Goal: Information Seeking & Learning: Learn about a topic

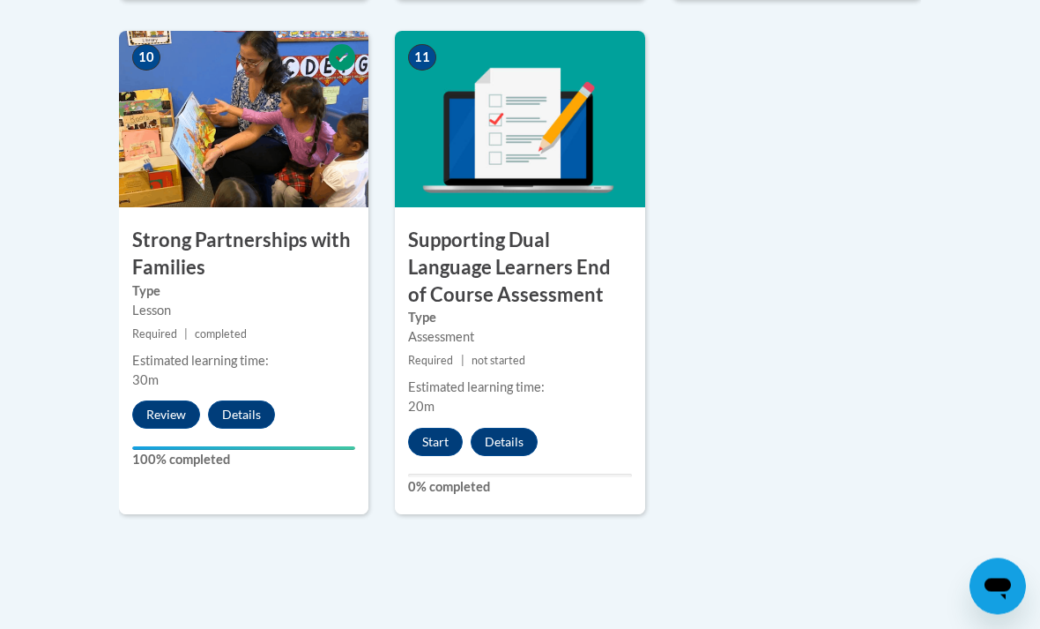
scroll to position [2224, 0]
click at [458, 428] on button "Start" at bounding box center [435, 442] width 55 height 28
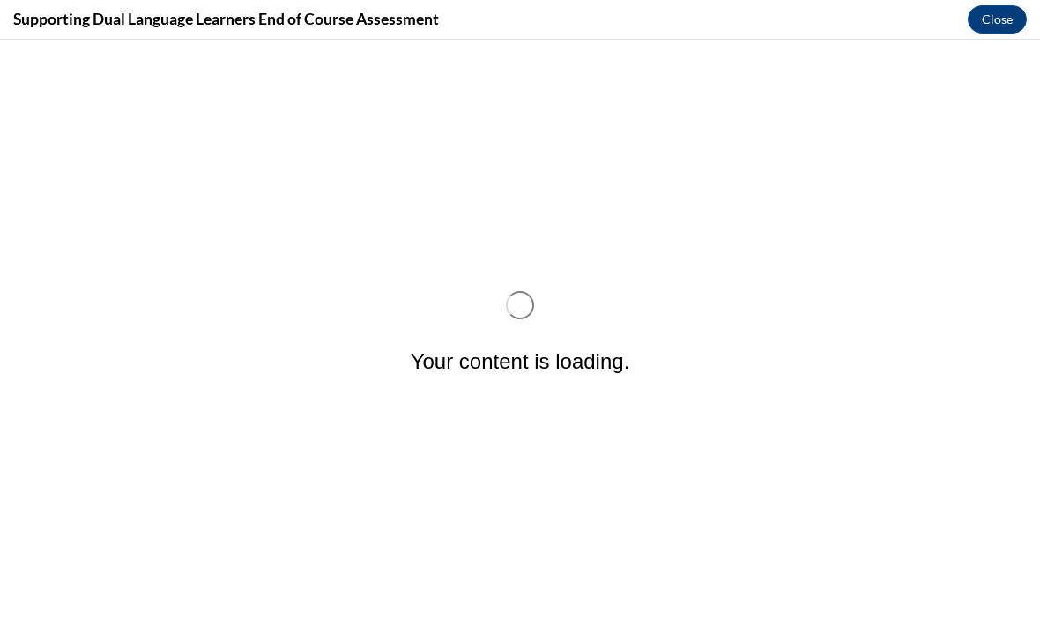
scroll to position [0, 0]
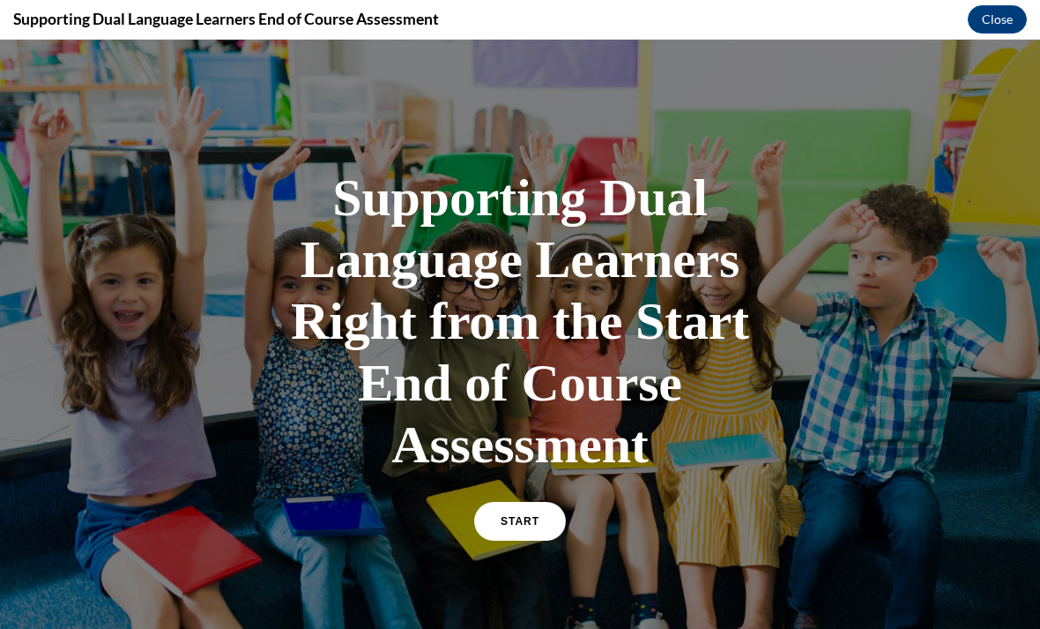
click at [522, 509] on link "START" at bounding box center [520, 521] width 92 height 39
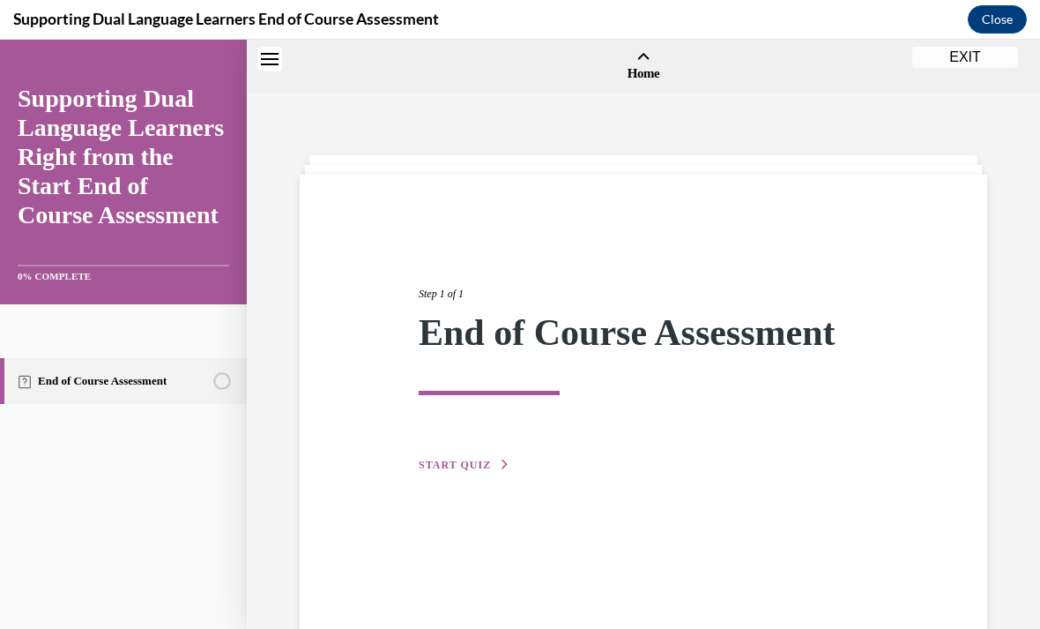
scroll to position [55, 0]
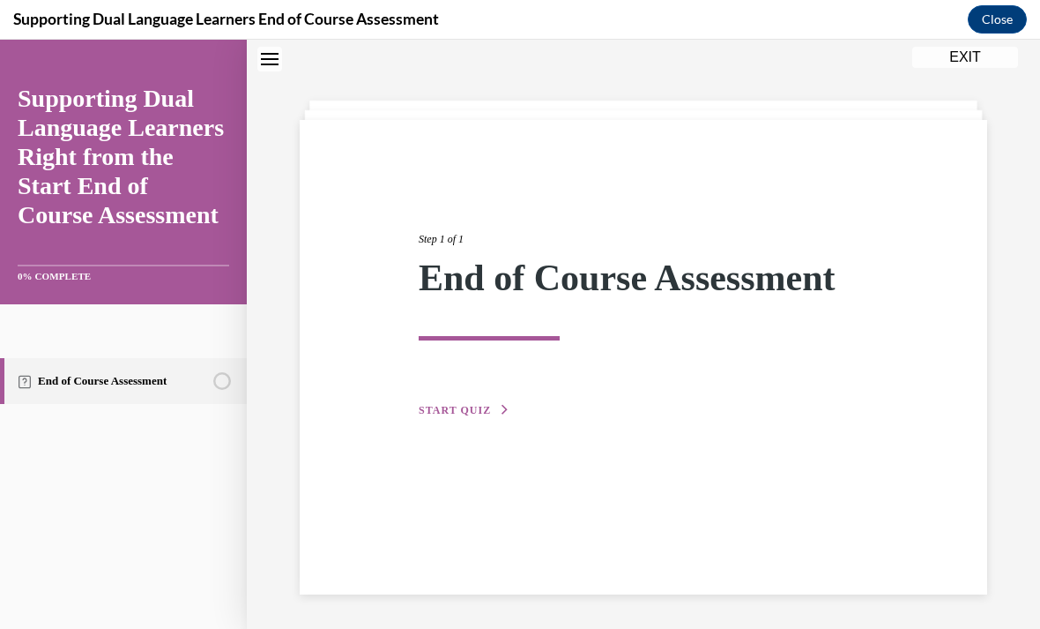
click at [484, 404] on span "START QUIZ" at bounding box center [455, 410] width 72 height 12
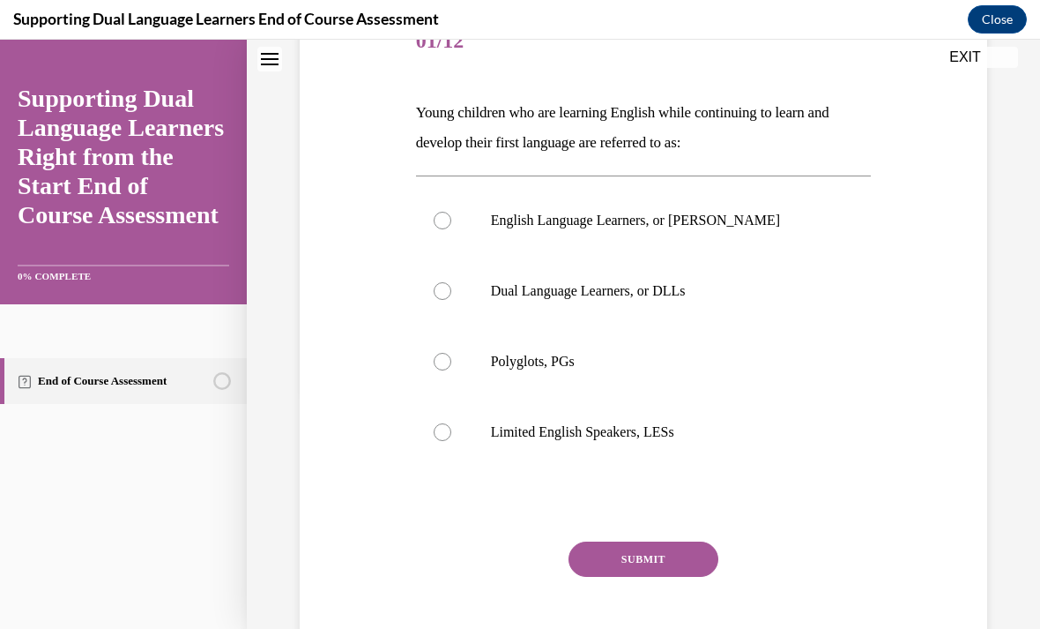
scroll to position [242, 0]
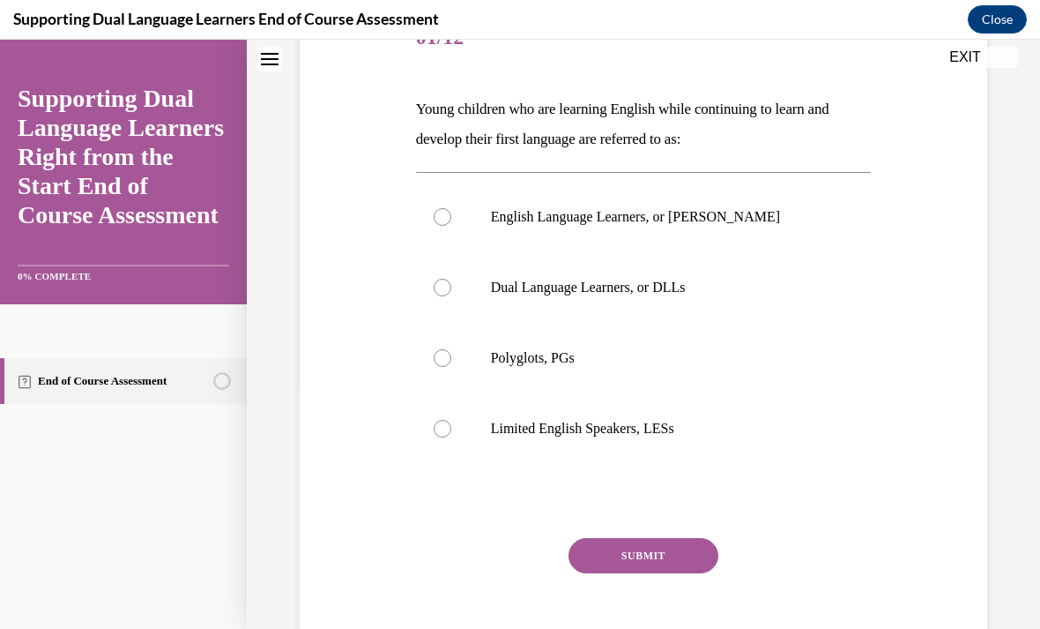
click at [724, 279] on p "Dual Language Learners, or DLLs" at bounding box center [659, 288] width 337 height 18
click at [451, 279] on input "Dual Language Learners, or DLLs" at bounding box center [443, 288] width 18 height 18
radio input "true"
click at [718, 549] on button "SUBMIT" at bounding box center [644, 555] width 150 height 35
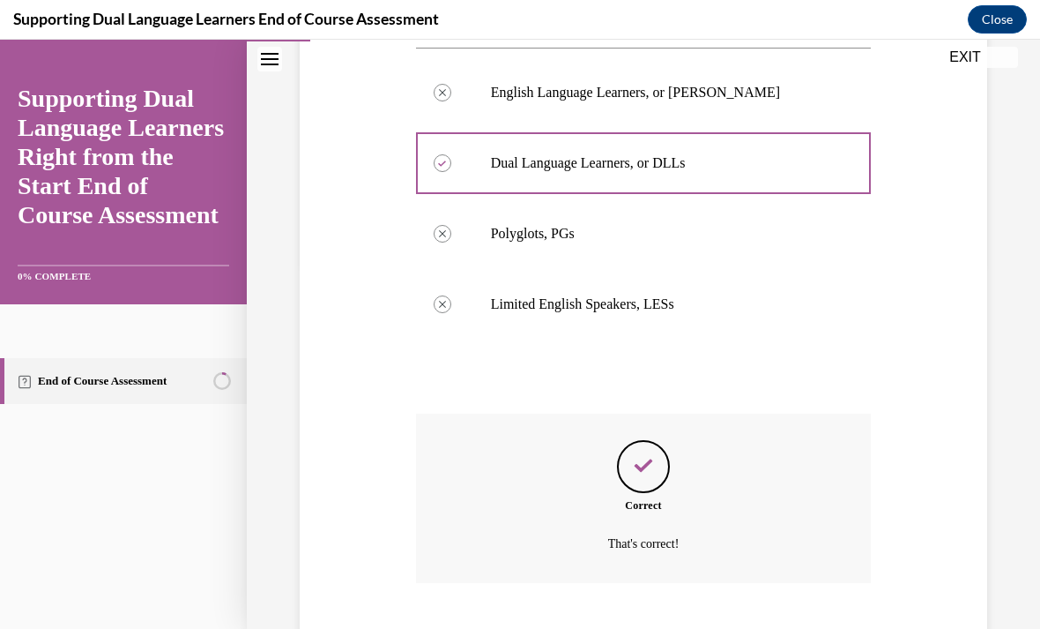
scroll to position [395, 0]
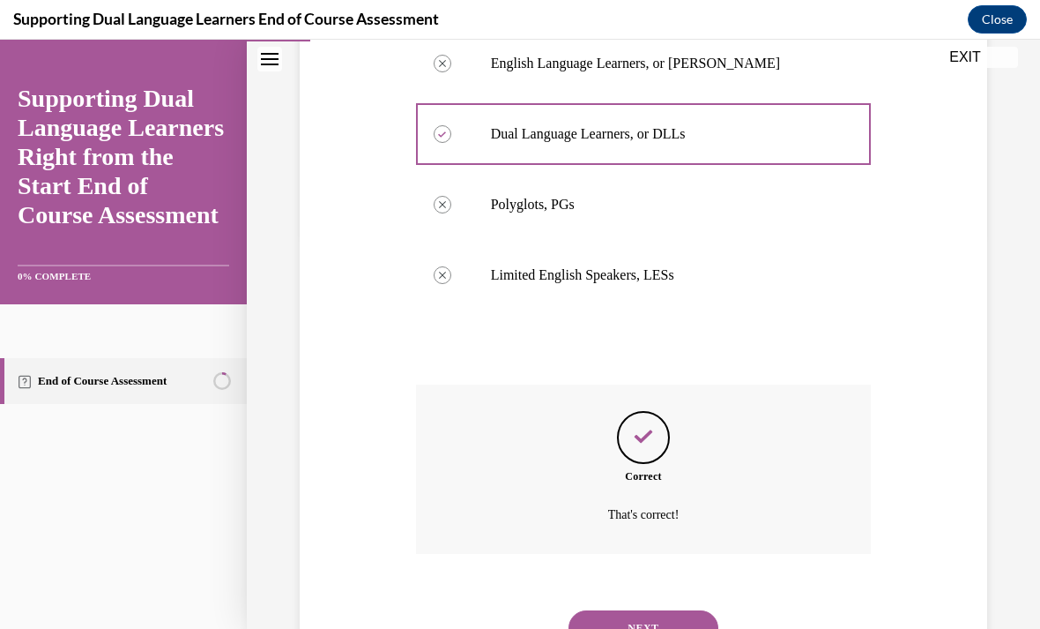
click at [697, 610] on button "NEXT" at bounding box center [644, 627] width 150 height 35
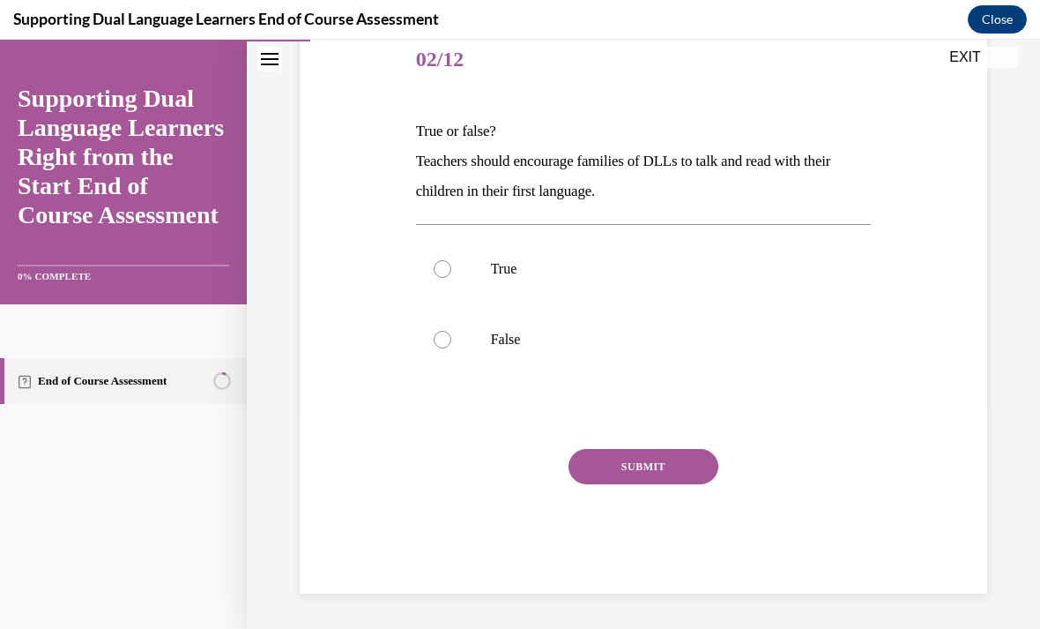
scroll to position [142, 0]
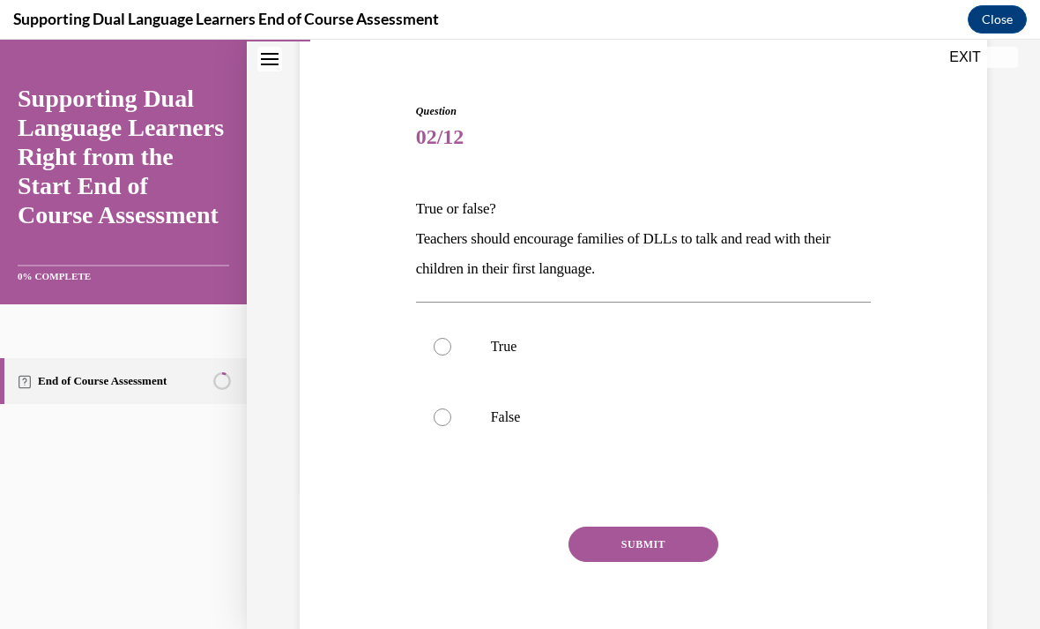
click at [526, 351] on p "True" at bounding box center [659, 347] width 337 height 18
click at [451, 351] on input "True" at bounding box center [443, 347] width 18 height 18
radio input "true"
click at [669, 545] on button "SUBMIT" at bounding box center [644, 543] width 150 height 35
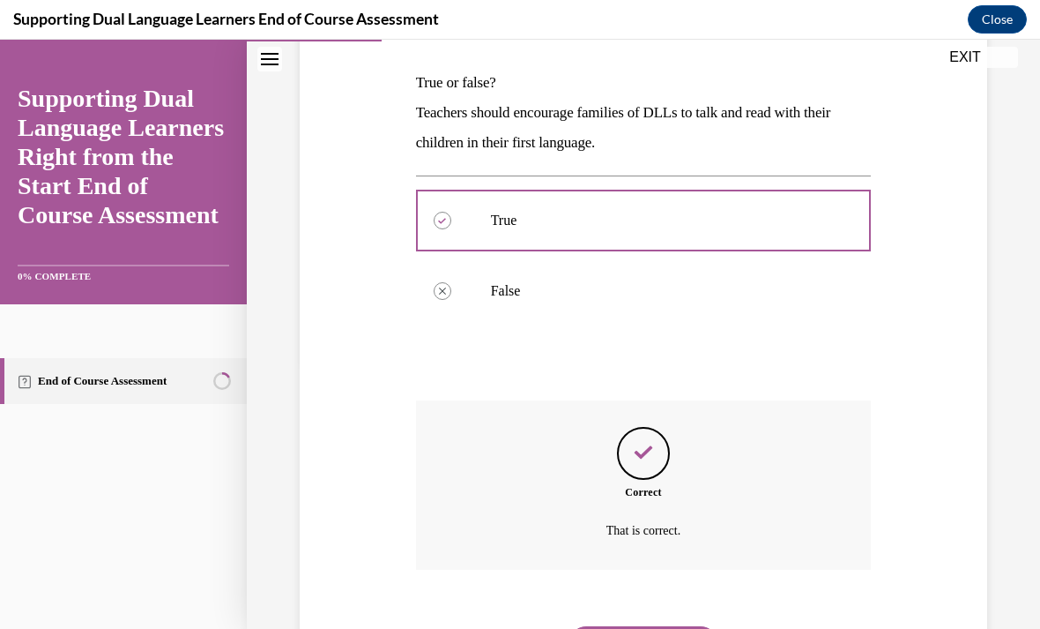
scroll to position [284, 0]
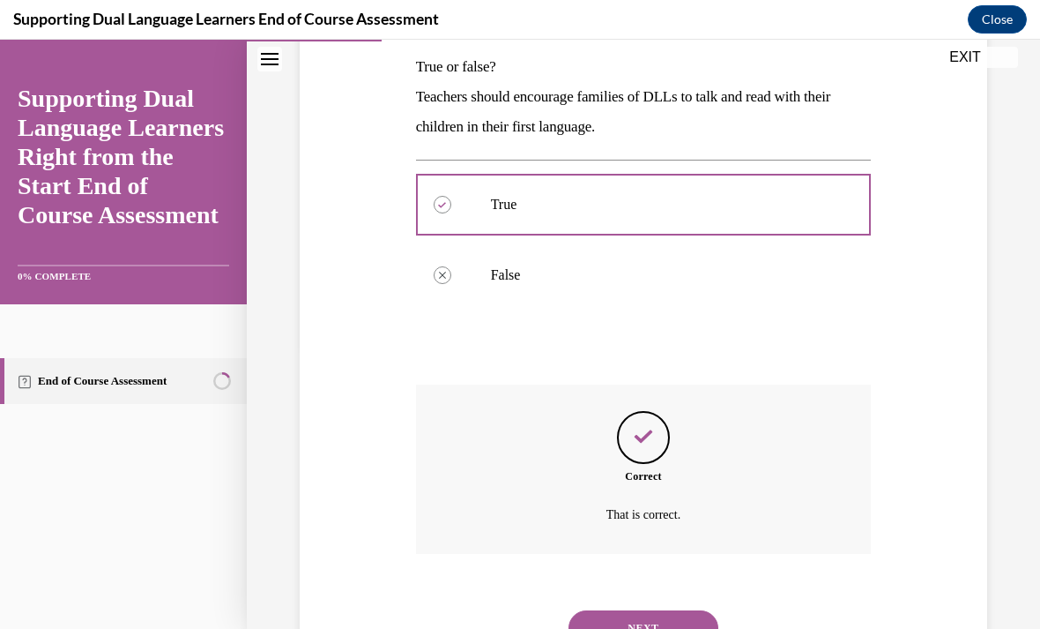
click at [689, 616] on button "NEXT" at bounding box center [644, 627] width 150 height 35
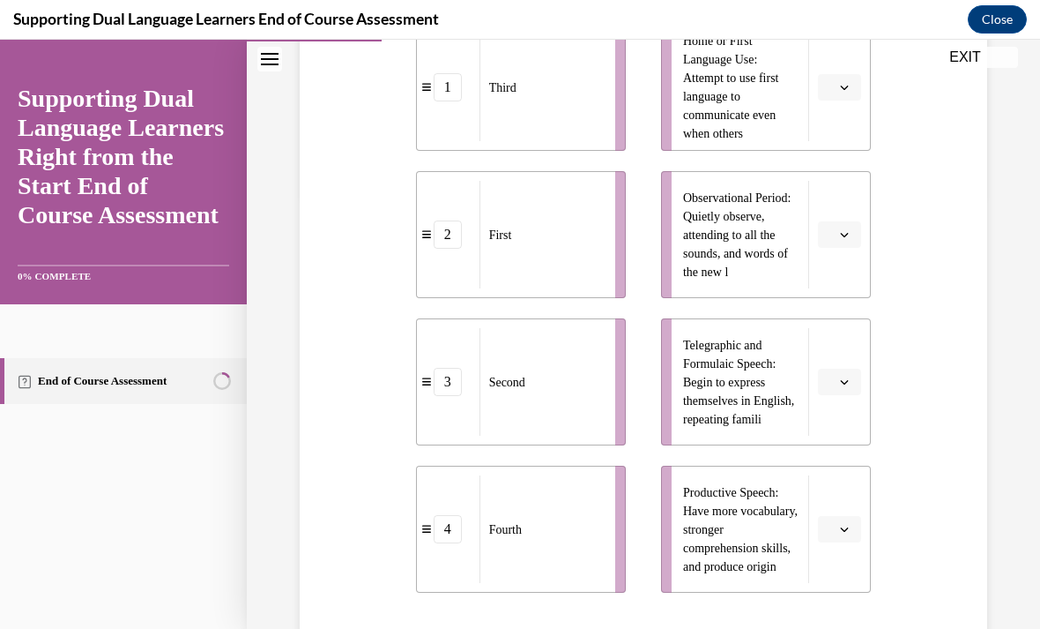
scroll to position [434, 0]
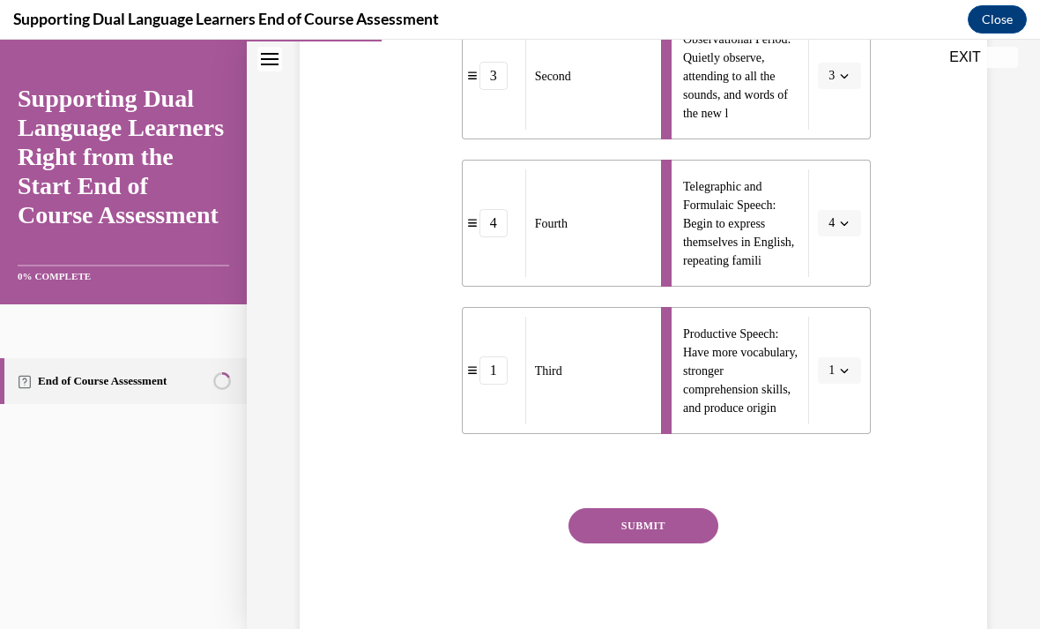
click at [662, 543] on button "SUBMIT" at bounding box center [644, 525] width 150 height 35
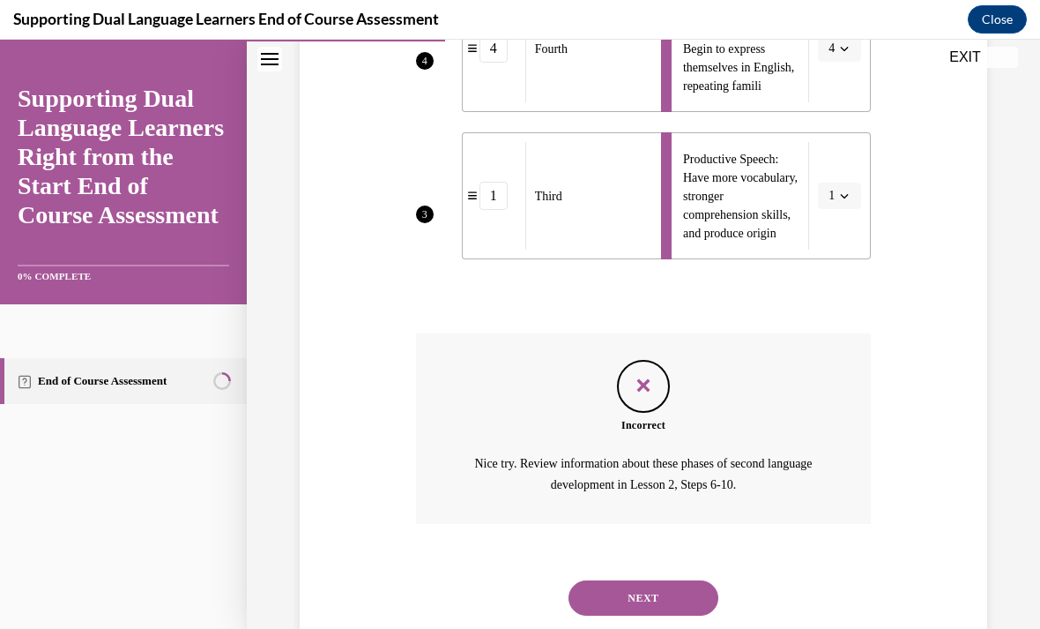
scroll to position [766, 0]
click at [684, 606] on button "NEXT" at bounding box center [644, 598] width 150 height 35
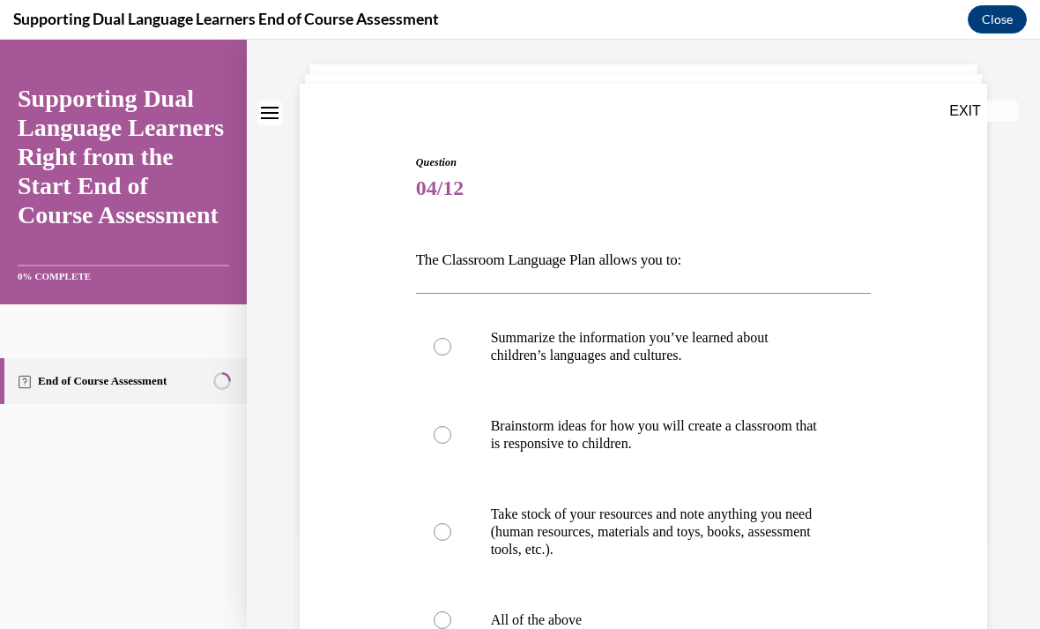
scroll to position [91, 0]
click at [753, 449] on p "Brainstorm ideas for how you will create a classroom that is responsive to chil…" at bounding box center [659, 434] width 337 height 35
click at [451, 443] on input "Brainstorm ideas for how you will create a classroom that is responsive to chil…" at bounding box center [443, 435] width 18 height 18
radio input "true"
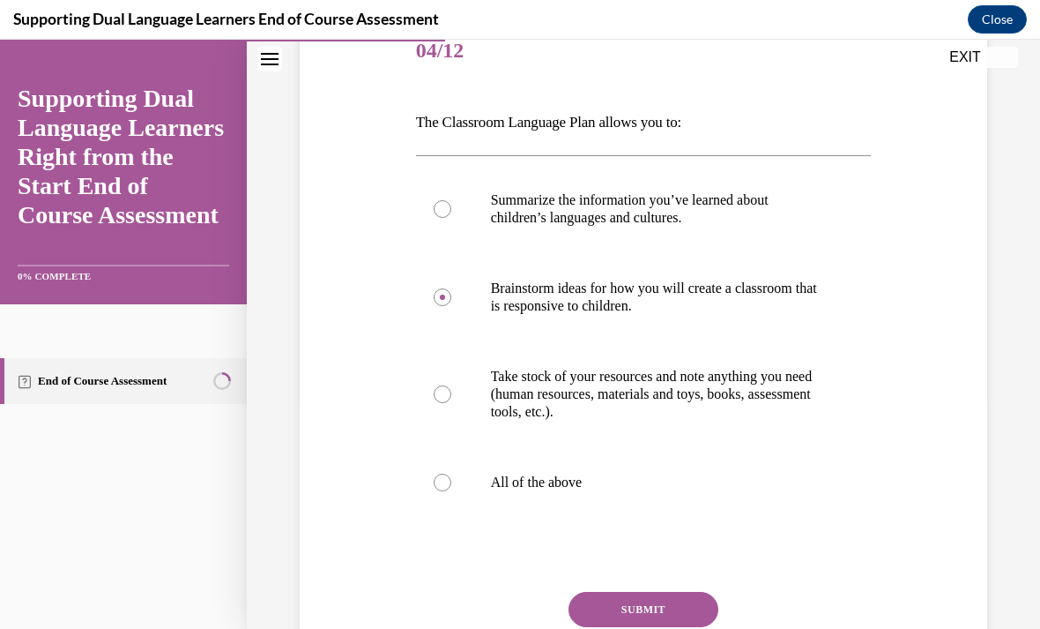
click at [680, 624] on button "SUBMIT" at bounding box center [644, 609] width 150 height 35
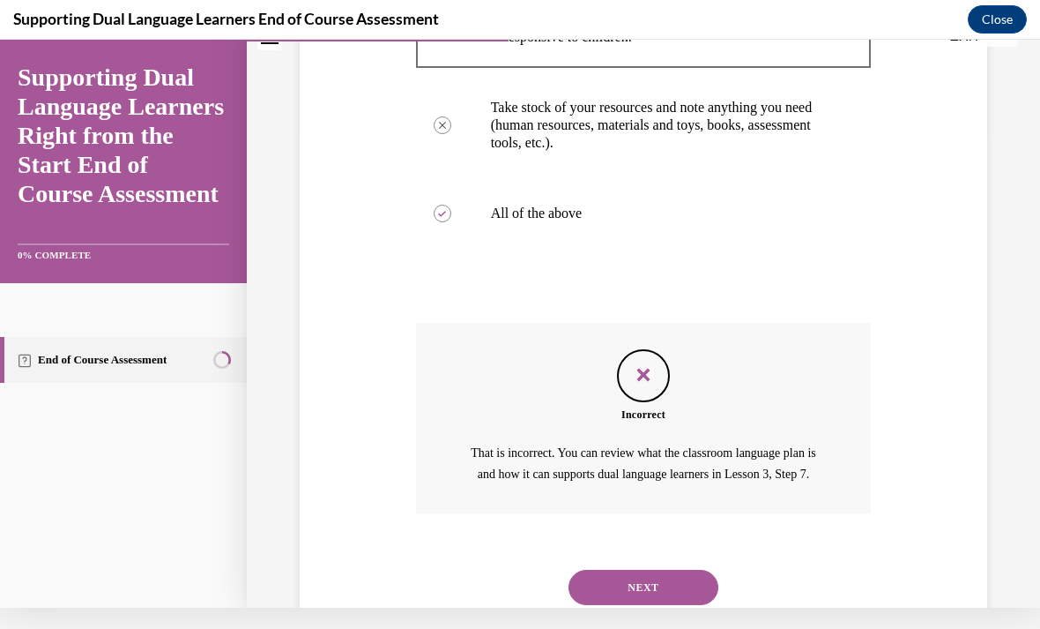
scroll to position [476, 0]
click at [689, 586] on button "NEXT" at bounding box center [644, 587] width 150 height 35
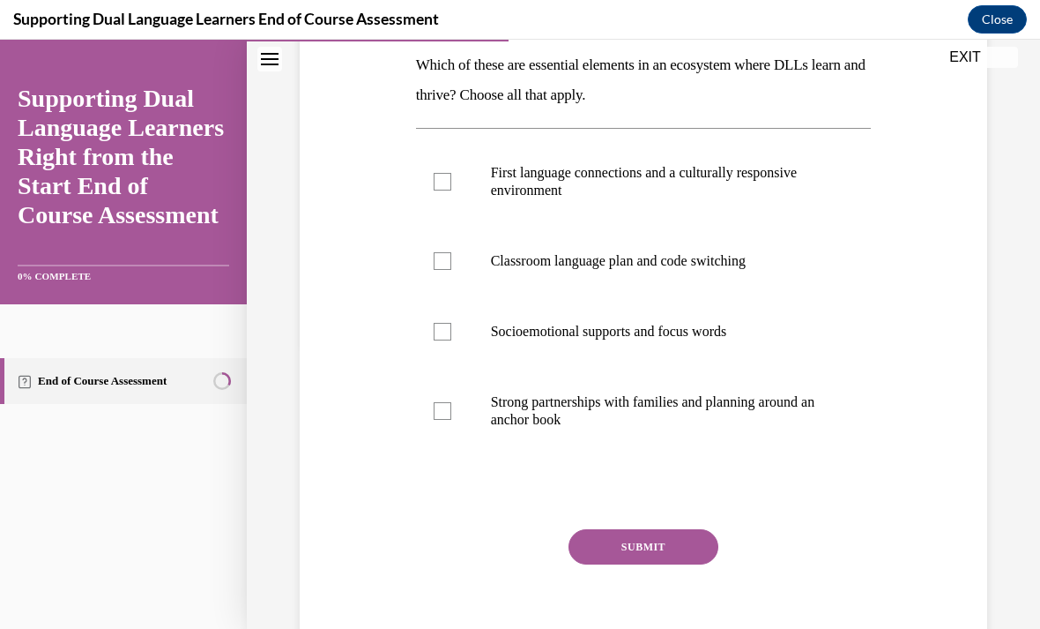
scroll to position [286, 0]
click at [615, 182] on p "First language connections and a culturally responsive environment" at bounding box center [659, 181] width 337 height 35
click at [451, 182] on input "First language connections and a culturally responsive environment" at bounding box center [443, 182] width 18 height 18
checkbox input "true"
click at [651, 557] on button "SUBMIT" at bounding box center [644, 546] width 150 height 35
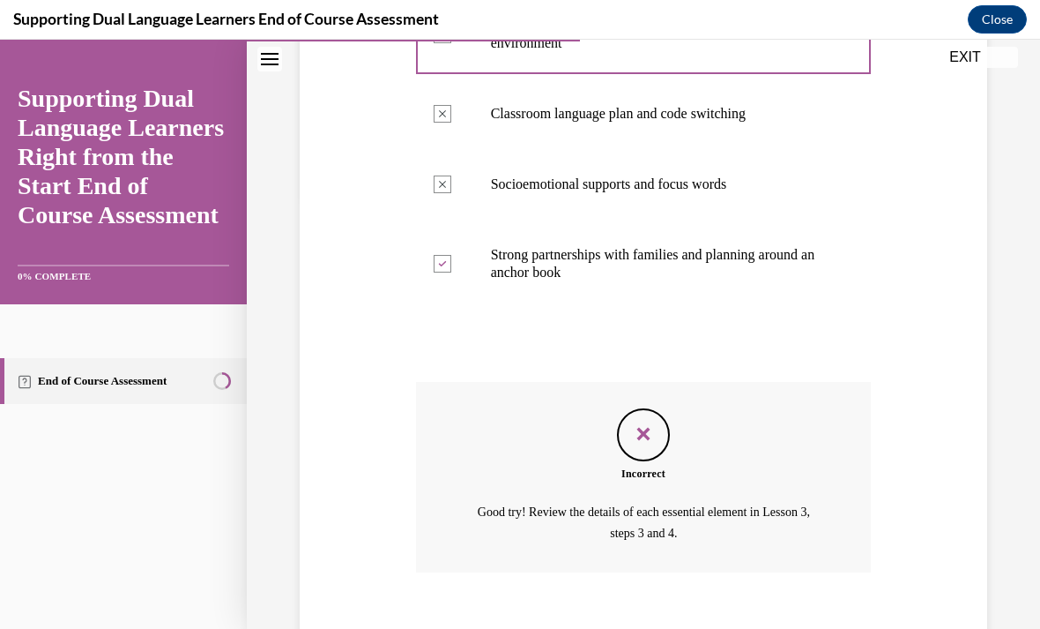
scroll to position [451, 0]
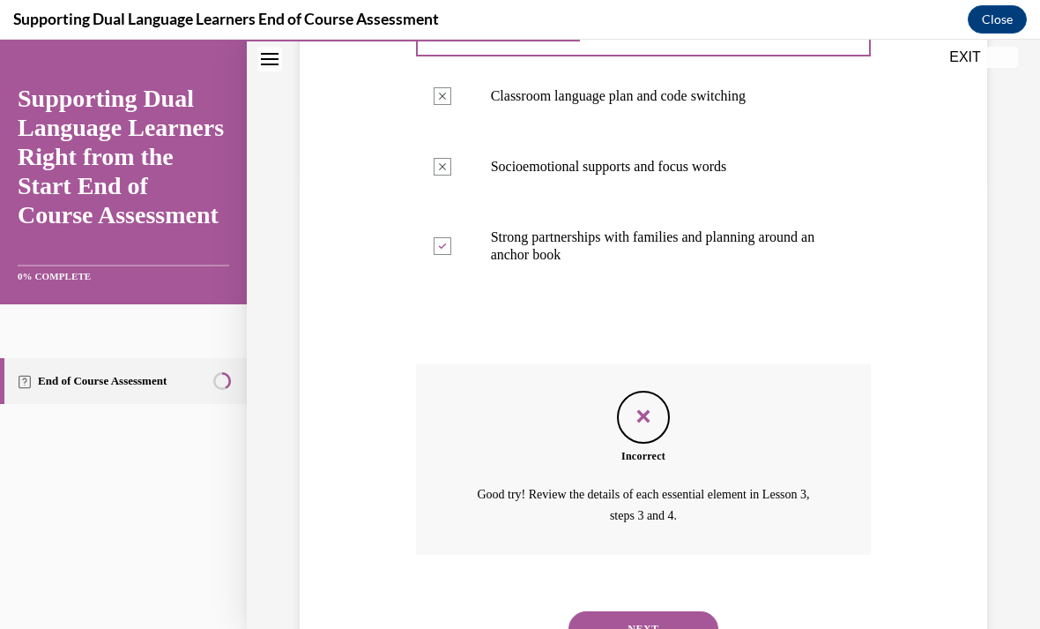
click at [674, 611] on button "NEXT" at bounding box center [644, 628] width 150 height 35
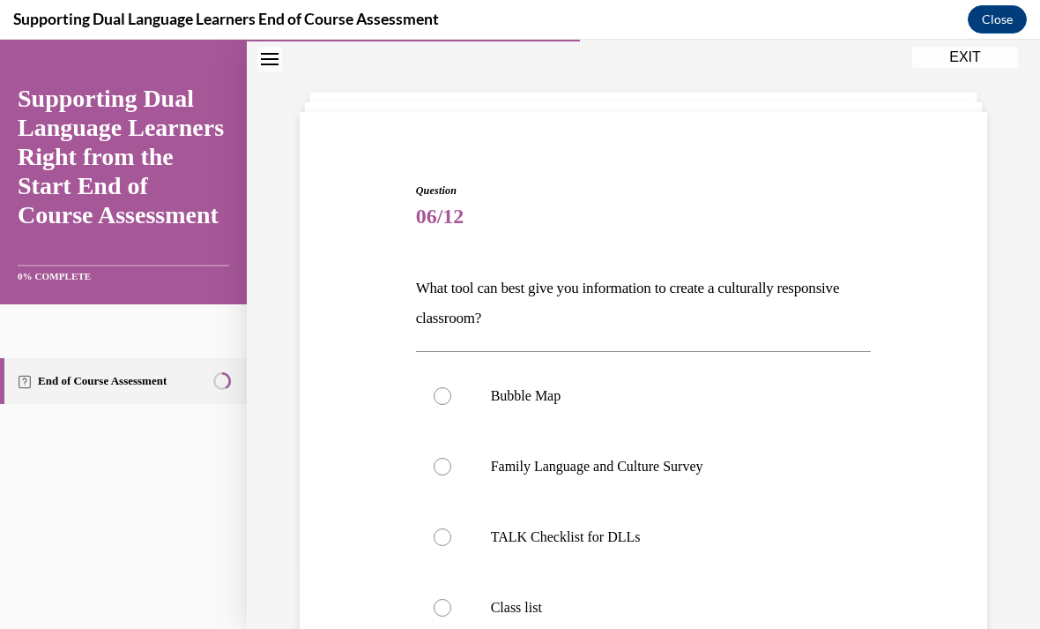
scroll to position [81, 0]
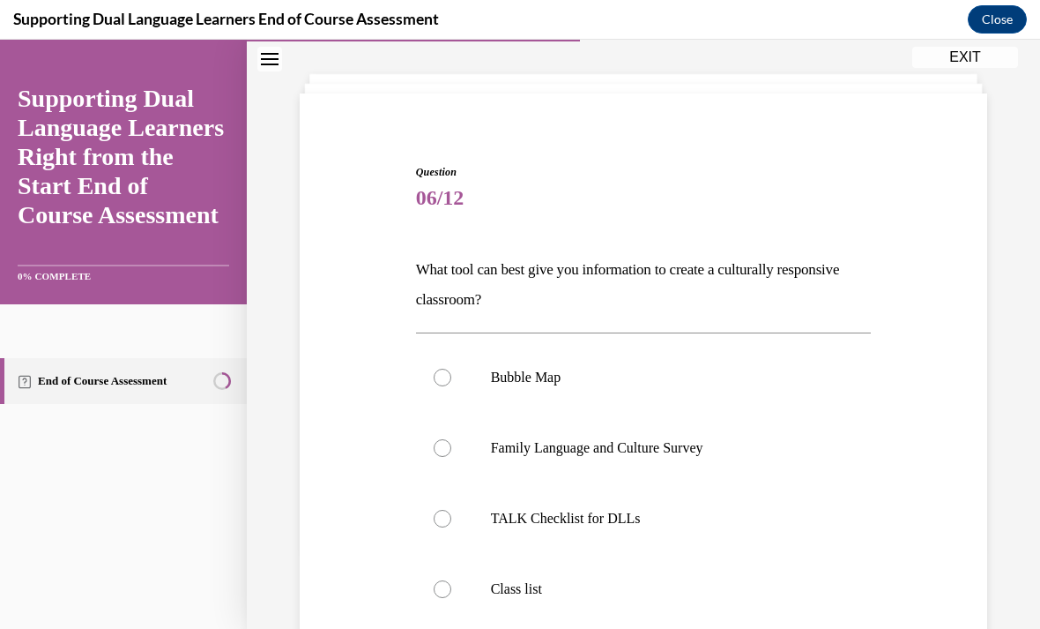
click at [614, 528] on label "TALK Checklist for DLLs" at bounding box center [644, 518] width 456 height 71
click at [451, 527] on input "TALK Checklist for DLLs" at bounding box center [443, 519] width 18 height 18
radio input "true"
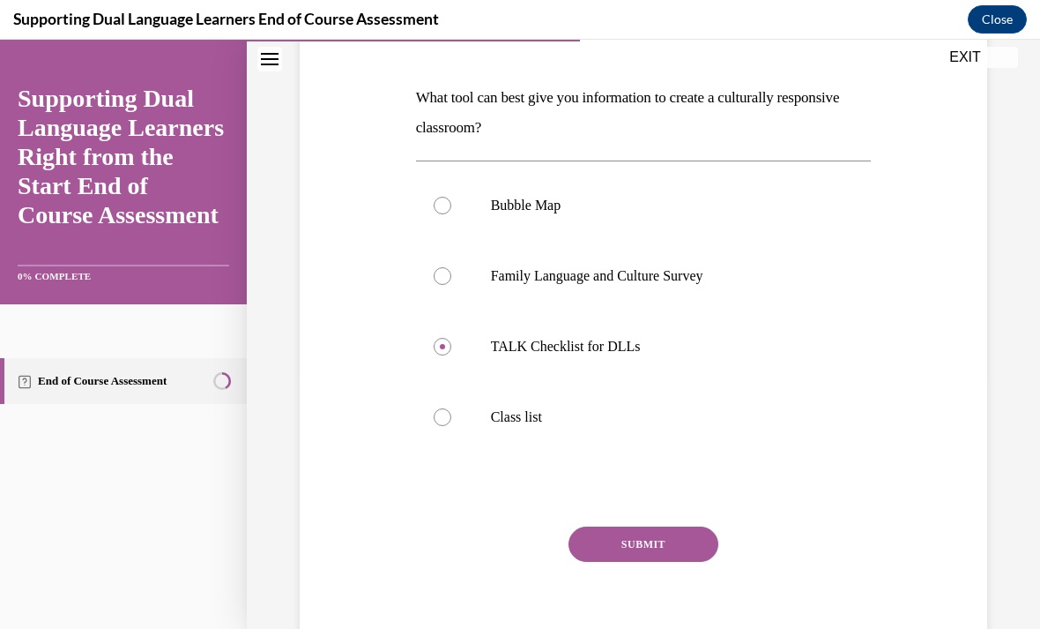
click at [651, 561] on button "SUBMIT" at bounding box center [644, 543] width 150 height 35
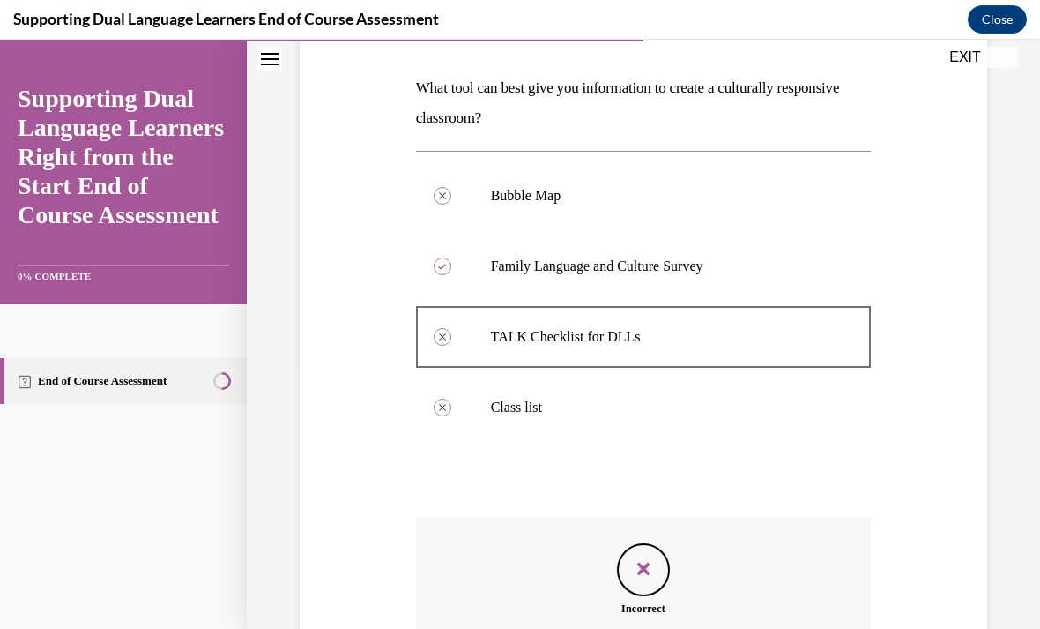
scroll to position [263, 0]
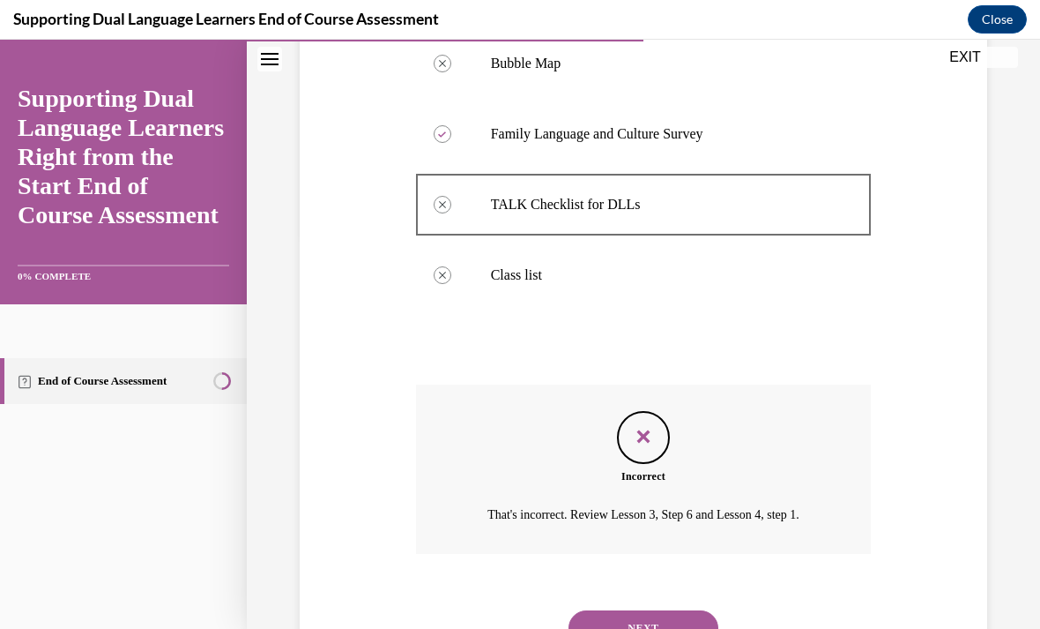
click at [684, 617] on button "NEXT" at bounding box center [644, 627] width 150 height 35
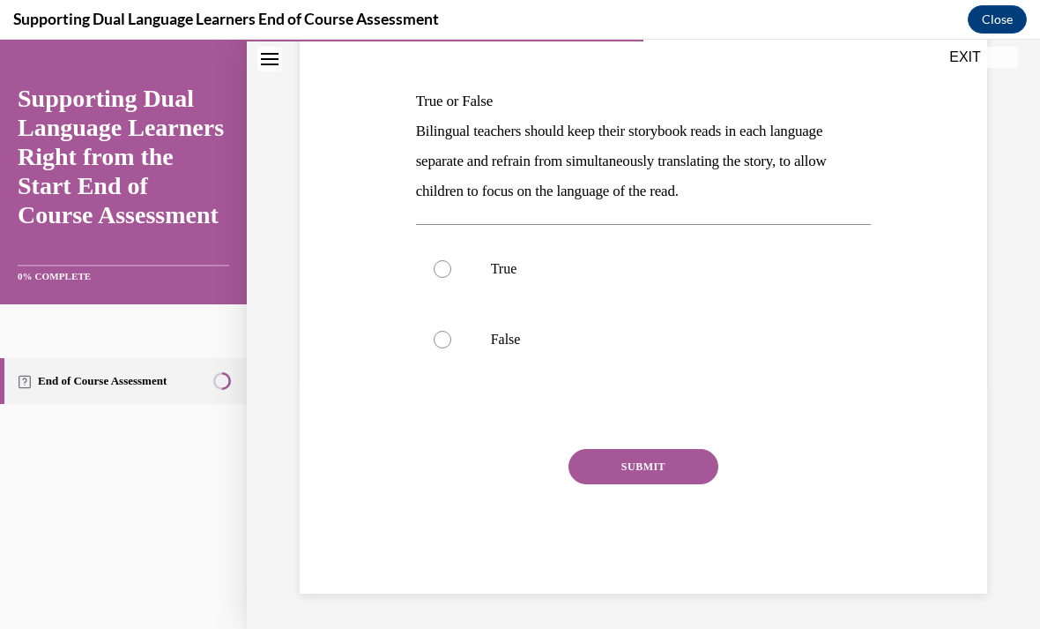
scroll to position [172, 0]
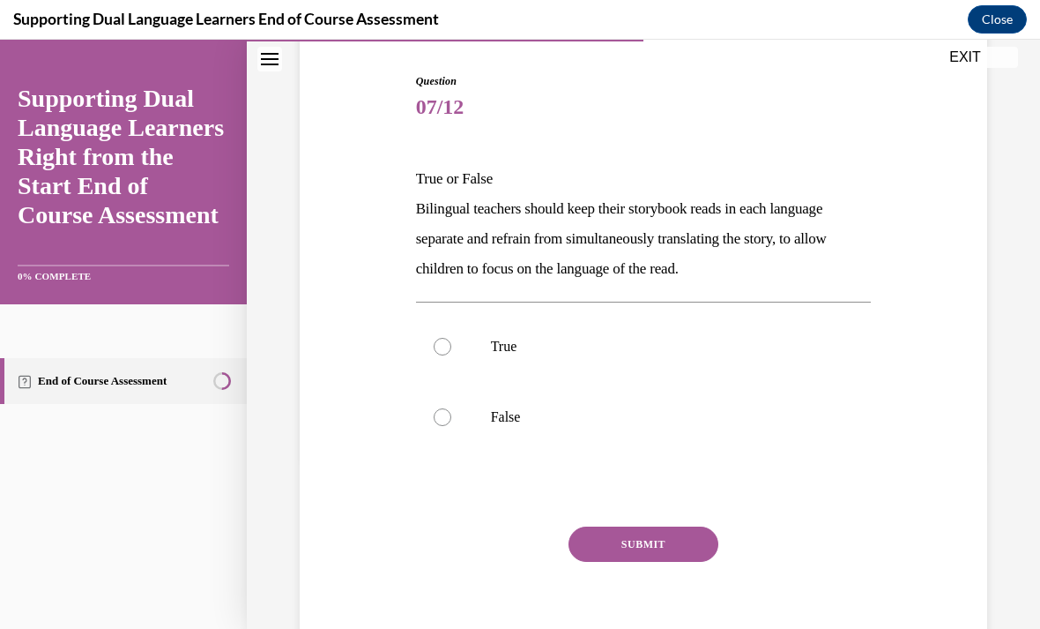
click at [684, 539] on button "SUBMIT" at bounding box center [644, 543] width 150 height 35
click at [522, 339] on p "True" at bounding box center [659, 347] width 337 height 18
click at [451, 339] on input "True" at bounding box center [443, 347] width 18 height 18
radio input "true"
click at [677, 559] on button "SUBMIT" at bounding box center [644, 543] width 150 height 35
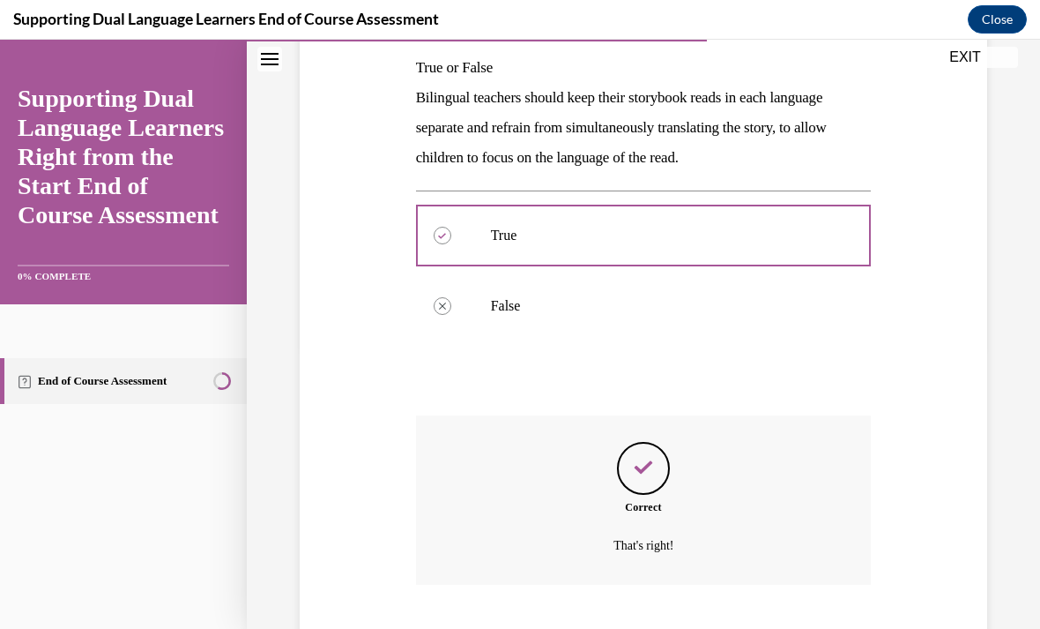
scroll to position [314, 0]
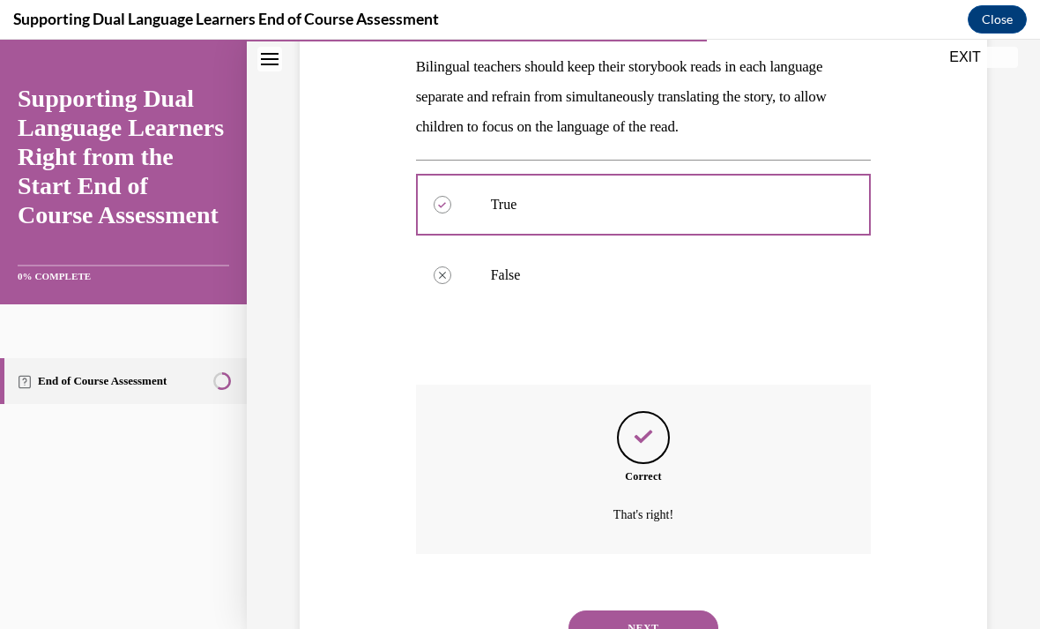
click at [681, 610] on button "NEXT" at bounding box center [644, 627] width 150 height 35
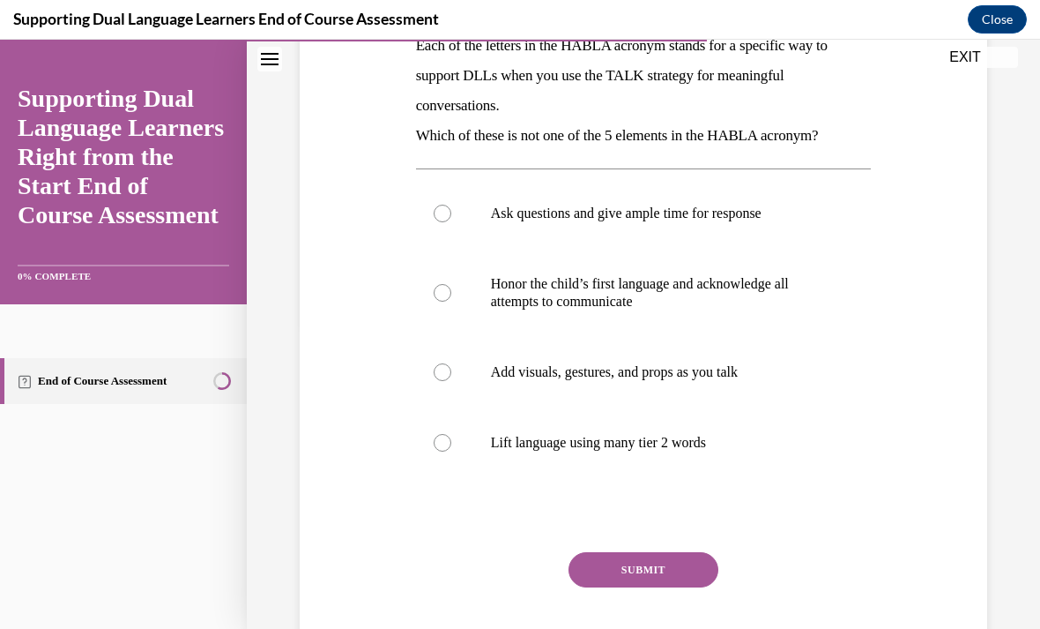
scroll to position [305, 0]
click at [672, 227] on label "Ask questions and give ample time for response" at bounding box center [644, 213] width 456 height 71
click at [451, 222] on input "Ask questions and give ample time for response" at bounding box center [443, 214] width 18 height 18
radio input "true"
click at [674, 574] on button "SUBMIT" at bounding box center [644, 569] width 150 height 35
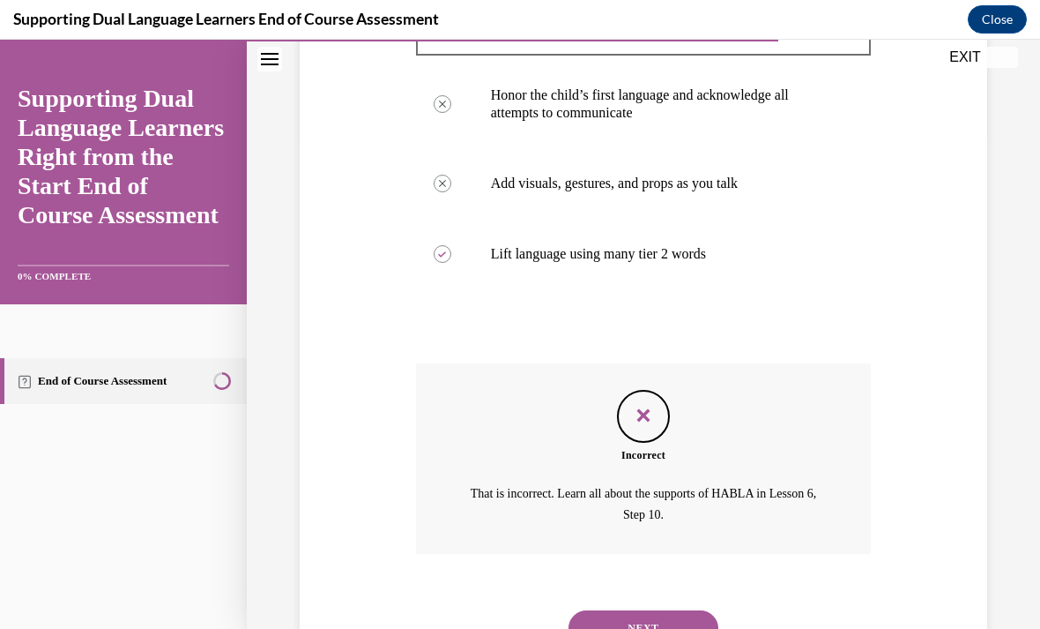
scroll to position [493, 0]
click at [669, 611] on button "NEXT" at bounding box center [644, 628] width 150 height 35
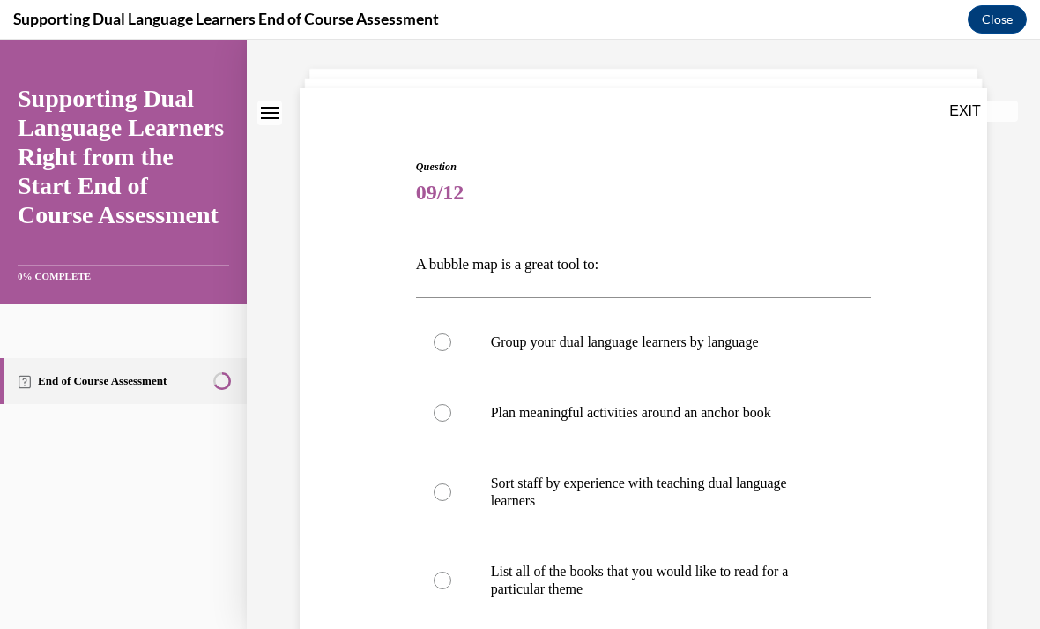
scroll to position [86, 0]
click at [659, 420] on p "Plan meaningful activities around an anchor book" at bounding box center [659, 413] width 337 height 18
click at [451, 420] on input "Plan meaningful activities around an anchor book" at bounding box center [443, 413] width 18 height 18
radio input "true"
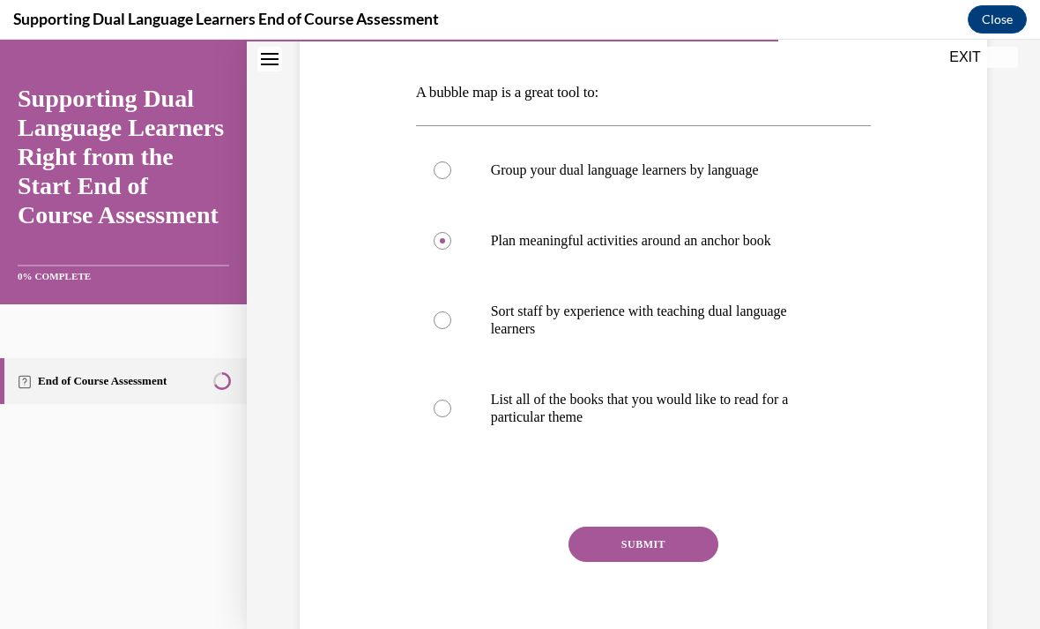
click at [666, 542] on button "SUBMIT" at bounding box center [644, 543] width 150 height 35
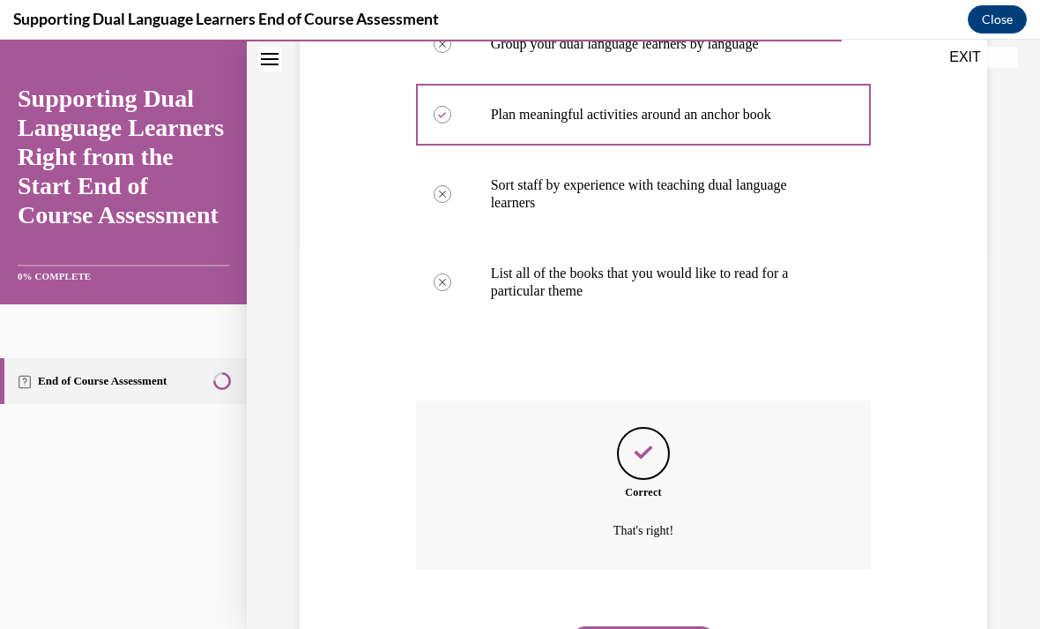
scroll to position [400, 0]
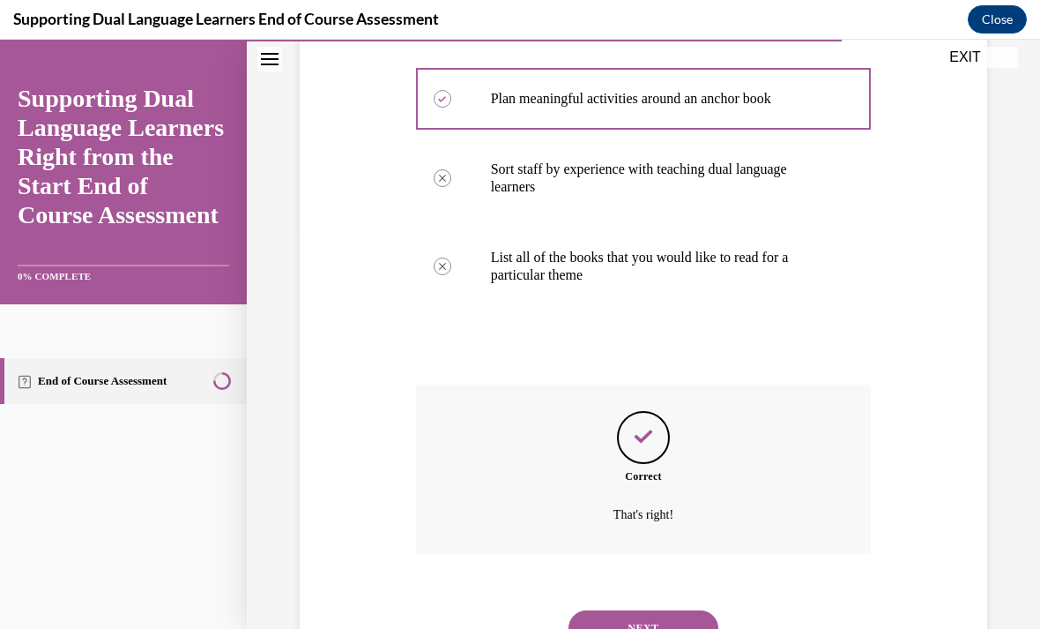
click at [681, 610] on button "NEXT" at bounding box center [644, 627] width 150 height 35
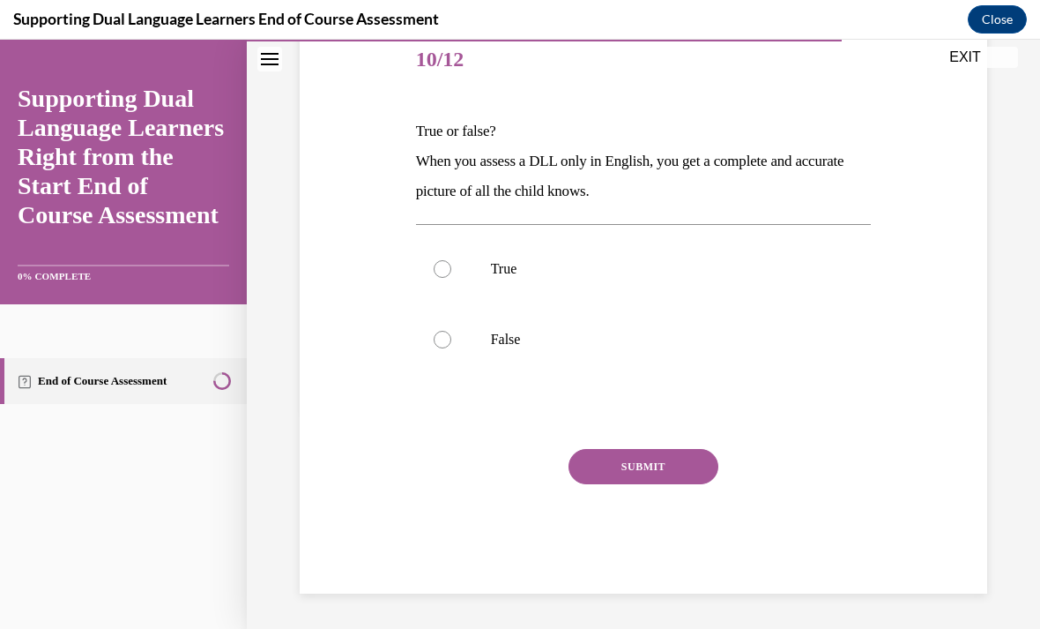
scroll to position [142, 0]
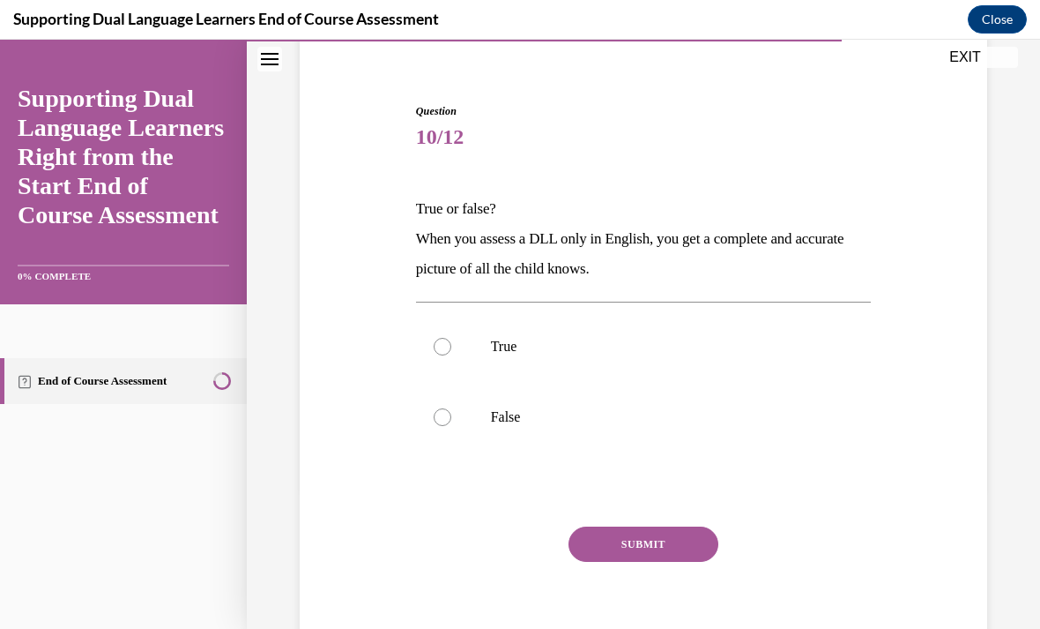
click at [427, 343] on label "True" at bounding box center [644, 346] width 456 height 71
click at [434, 343] on input "True" at bounding box center [443, 347] width 18 height 18
radio input "true"
click at [667, 538] on button "SUBMIT" at bounding box center [644, 543] width 150 height 35
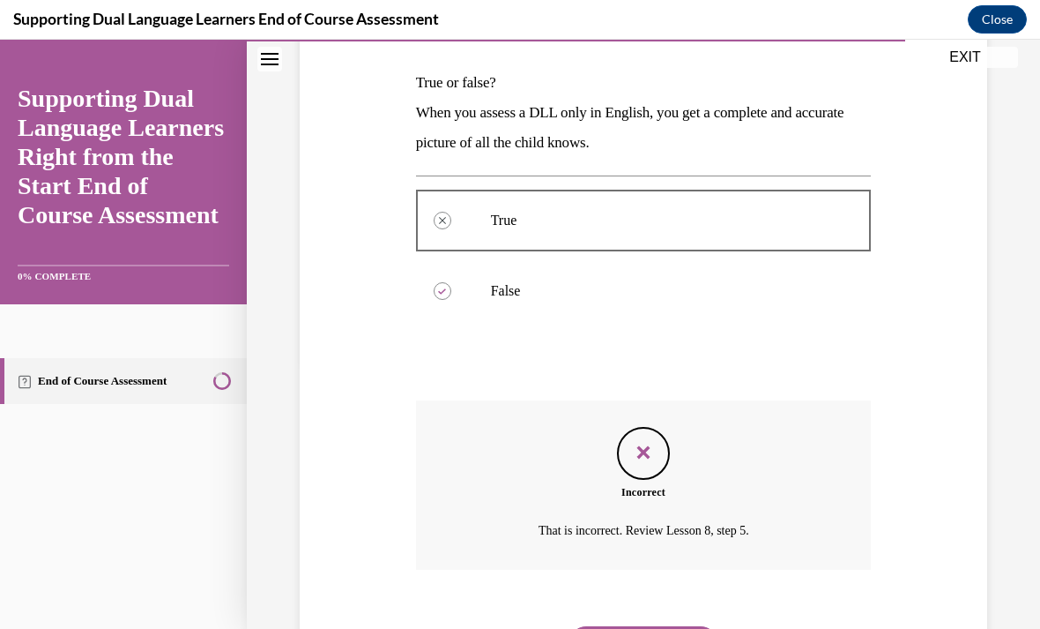
scroll to position [284, 0]
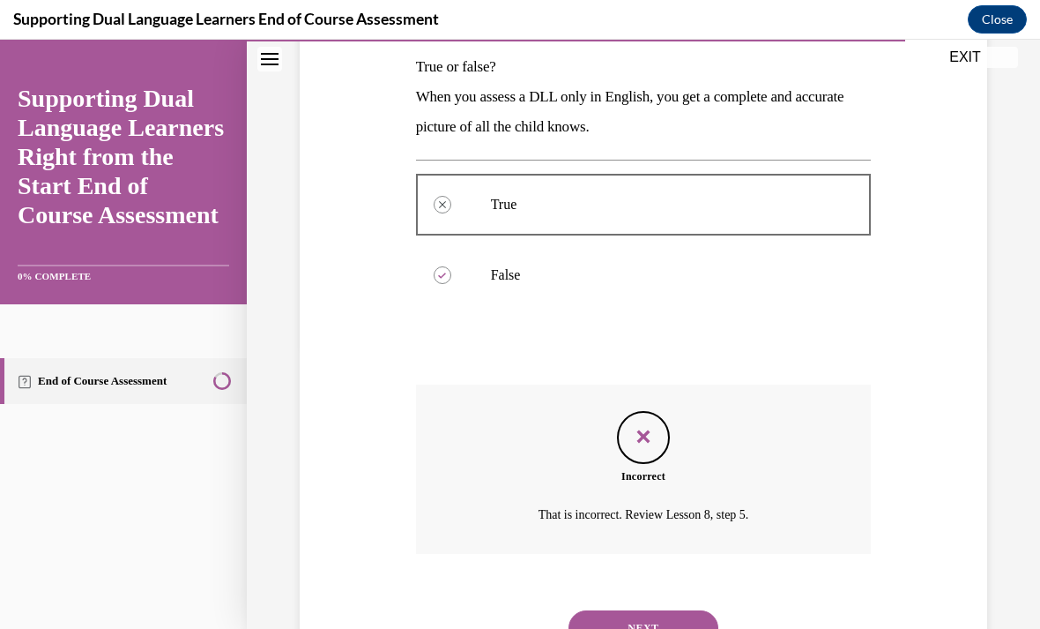
click at [666, 592] on div "NEXT" at bounding box center [644, 627] width 456 height 71
click at [670, 610] on button "NEXT" at bounding box center [644, 627] width 150 height 35
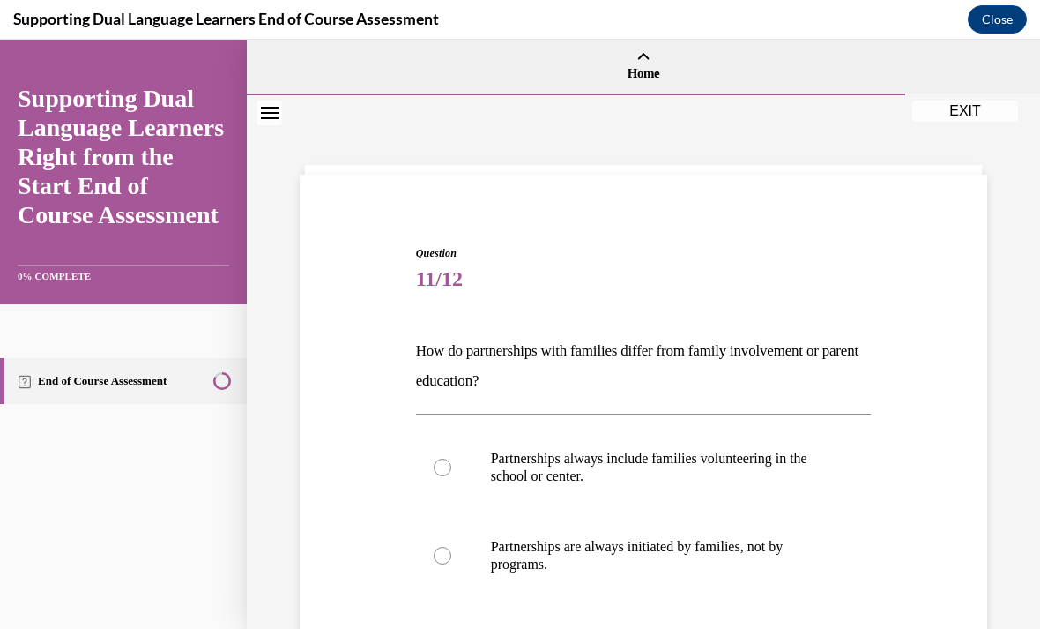
scroll to position [86, 0]
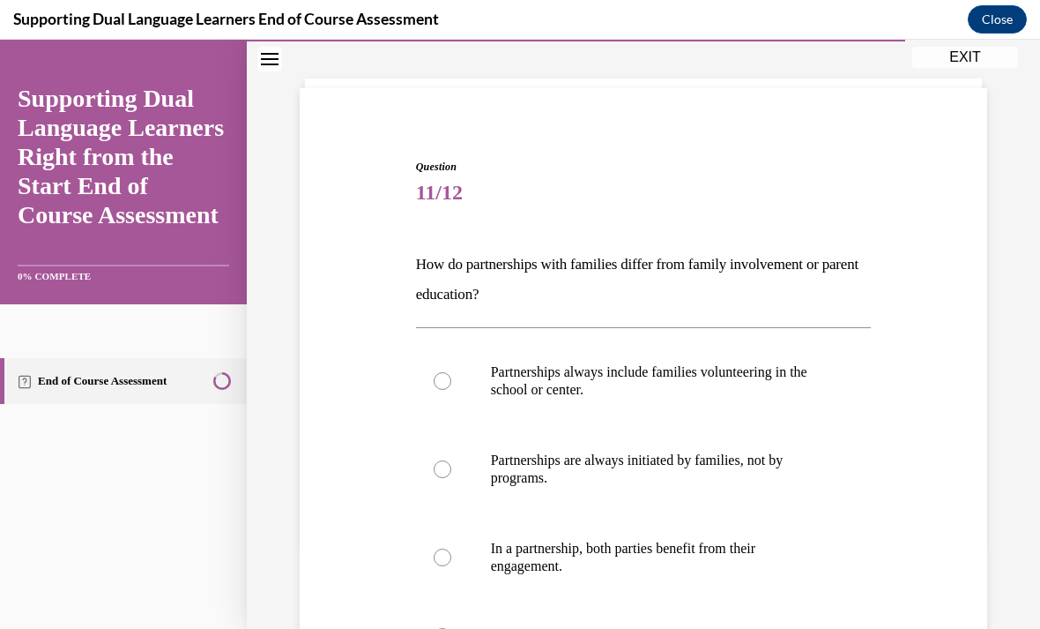
click at [636, 628] on p "There are no differences between these terms." at bounding box center [659, 637] width 337 height 18
click at [451, 628] on input "There are no differences between these terms." at bounding box center [443, 637] width 18 height 18
radio input "true"
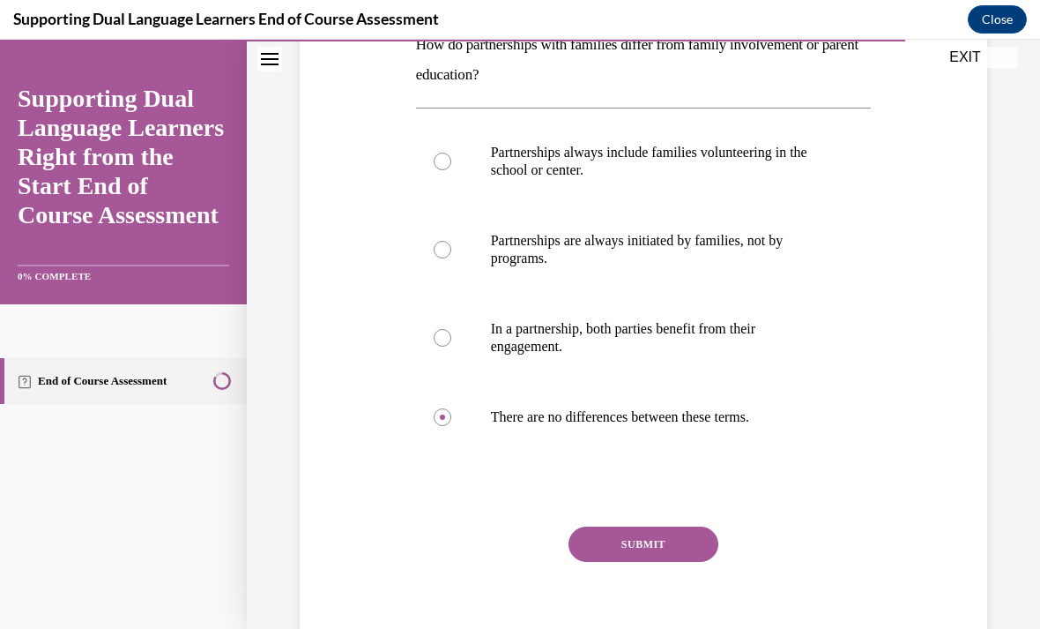
click at [632, 552] on button "SUBMIT" at bounding box center [644, 543] width 150 height 35
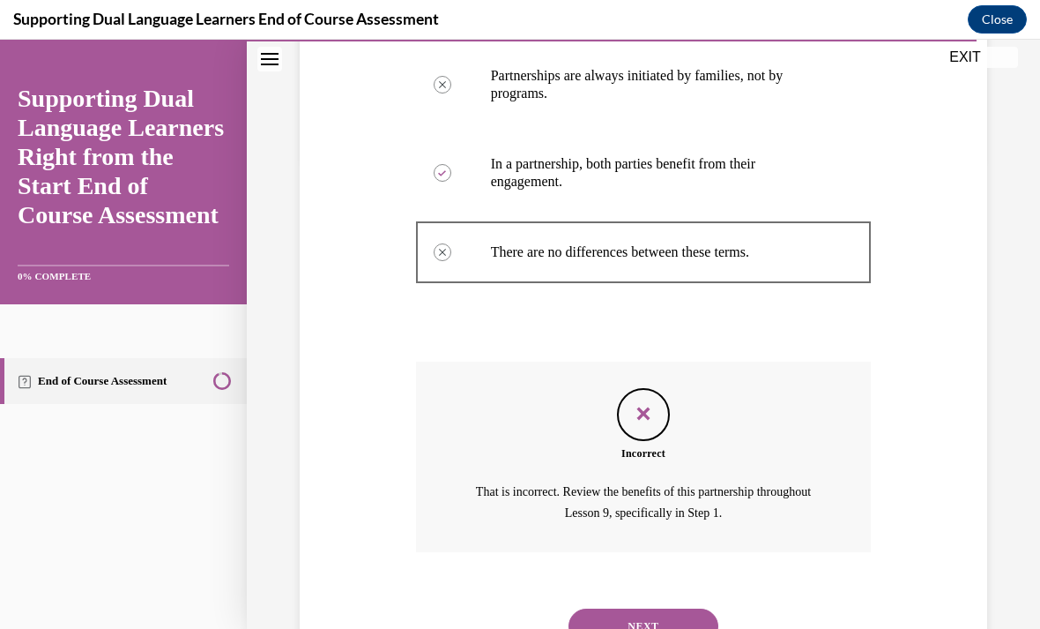
scroll to position [468, 0]
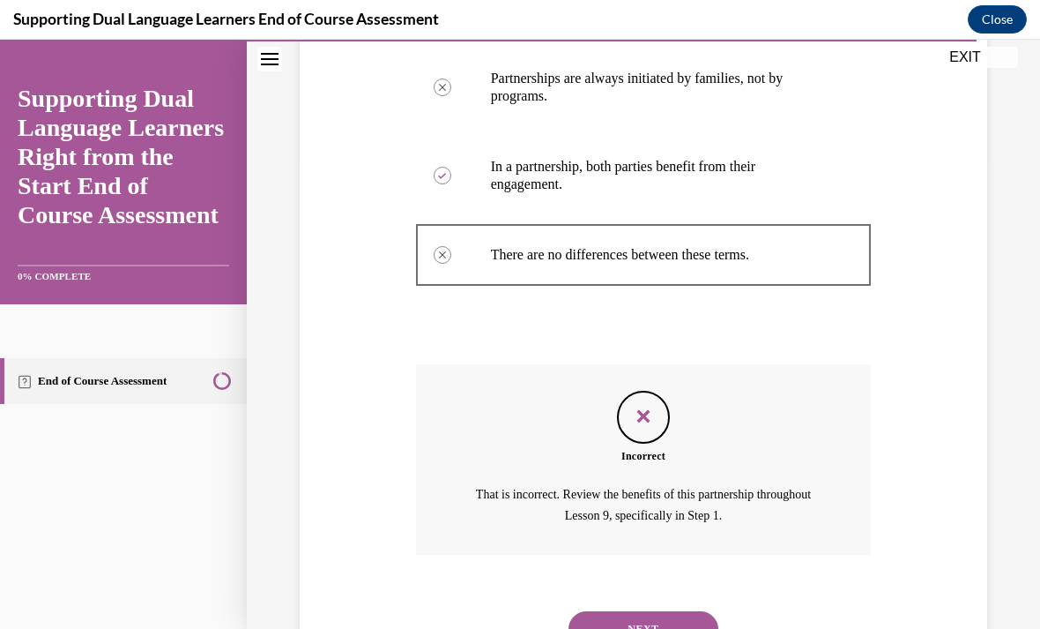
click at [676, 618] on button "NEXT" at bounding box center [644, 628] width 150 height 35
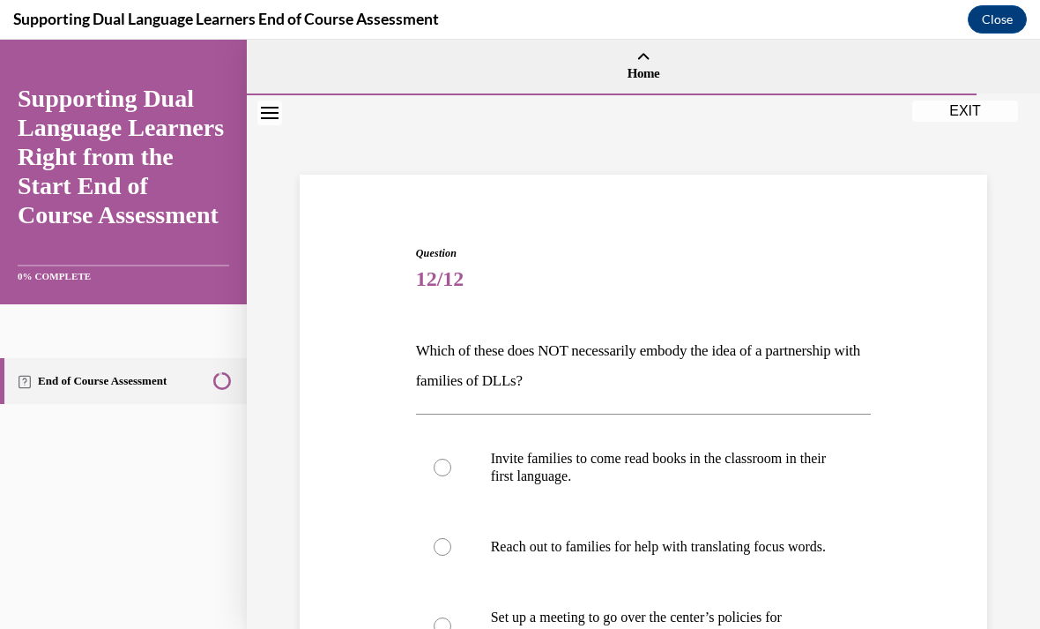
scroll to position [78, 0]
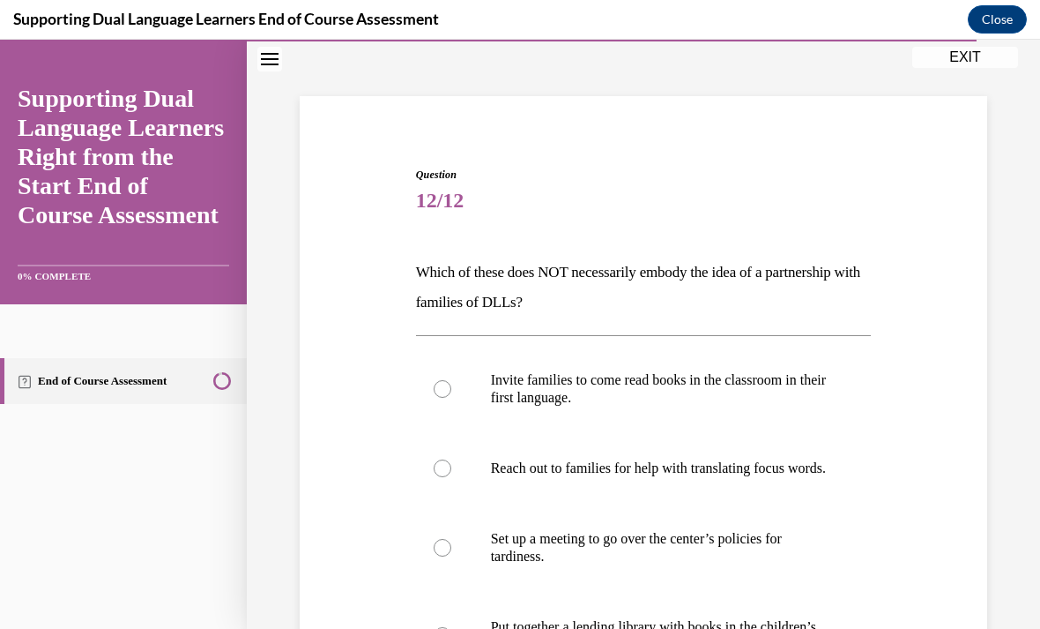
click at [675, 464] on p "Reach out to families for help with translating focus words." at bounding box center [659, 468] width 337 height 18
click at [451, 464] on input "Reach out to families for help with translating focus words." at bounding box center [443, 468] width 18 height 18
radio input "true"
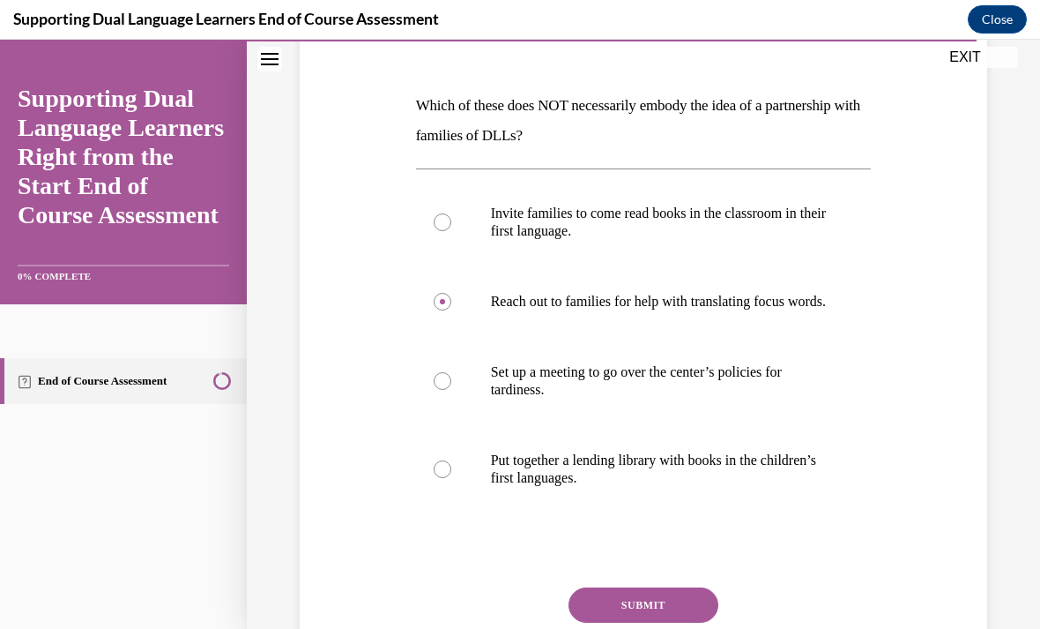
click at [677, 622] on button "SUBMIT" at bounding box center [644, 604] width 150 height 35
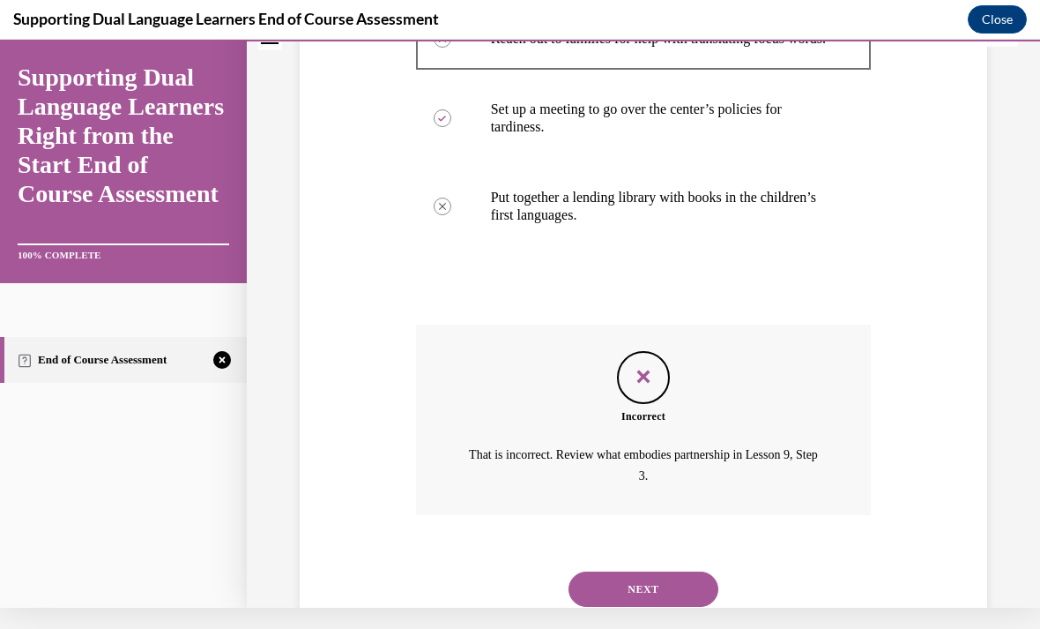
scroll to position [486, 0]
click at [693, 587] on button "NEXT" at bounding box center [644, 589] width 150 height 35
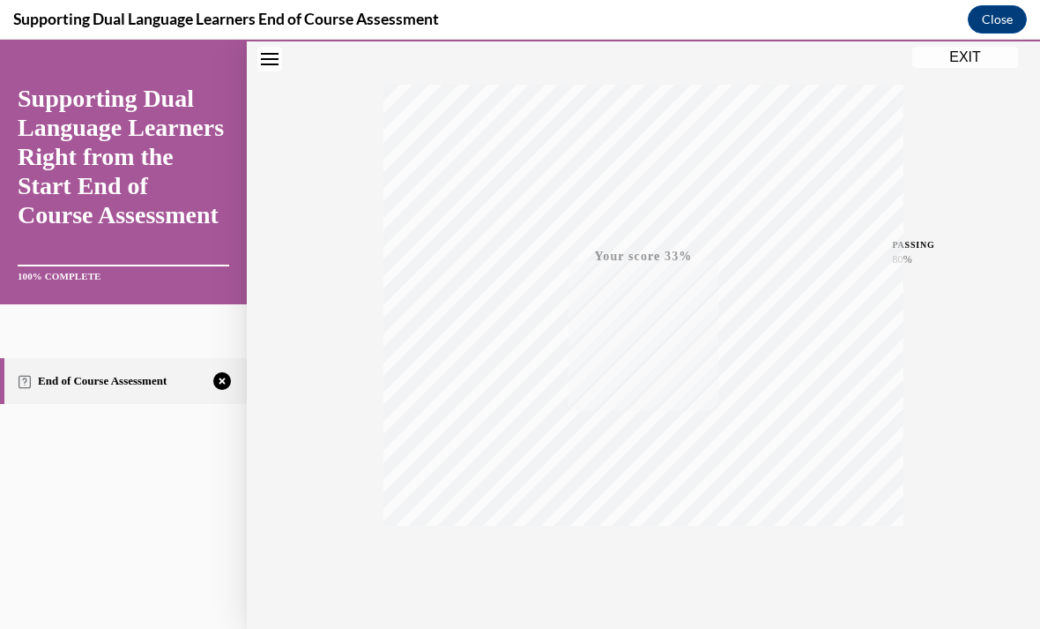
scroll to position [258, 0]
click at [635, 555] on span "TAKE AGAIN" at bounding box center [644, 553] width 63 height 10
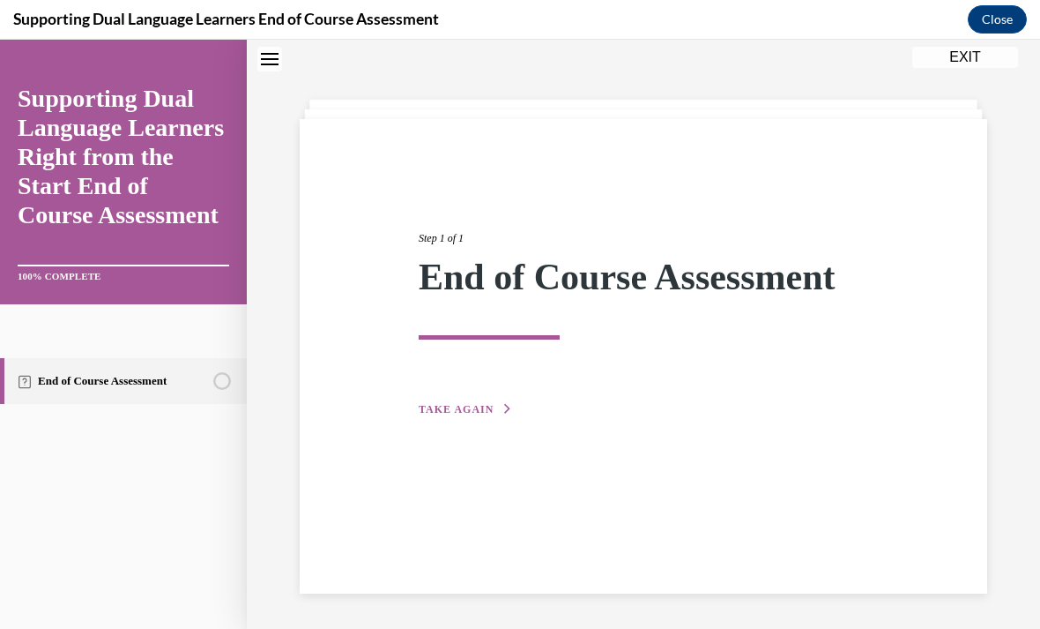
scroll to position [56, 0]
click at [464, 414] on span "TAKE AGAIN" at bounding box center [456, 409] width 75 height 12
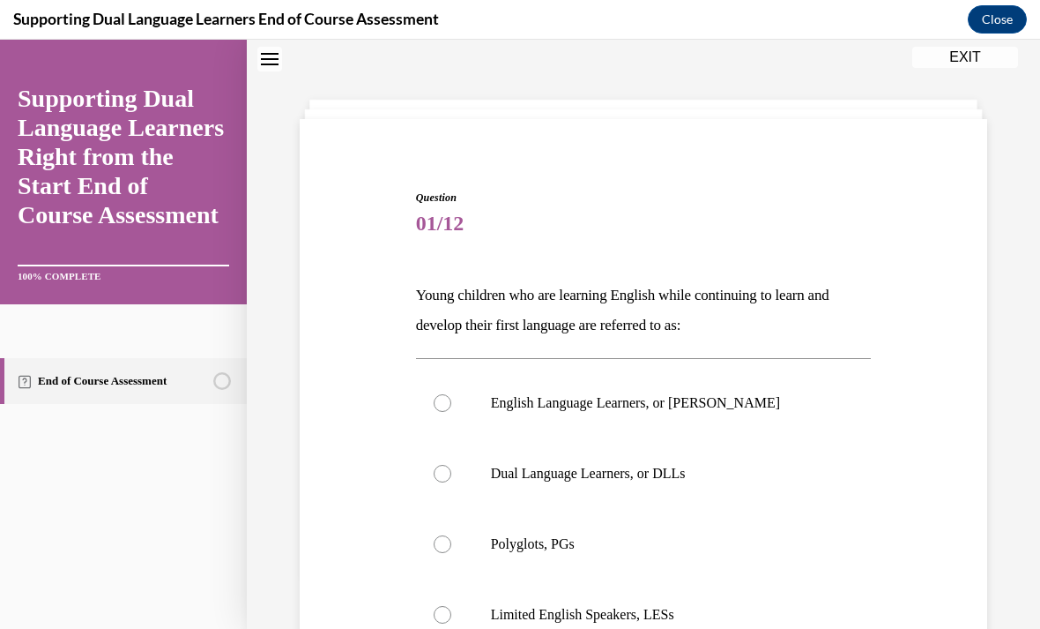
click at [568, 475] on p "Dual Language Learners, or DLLs" at bounding box center [659, 474] width 337 height 18
click at [451, 475] on input "Dual Language Learners, or DLLs" at bounding box center [443, 474] width 18 height 18
radio input "true"
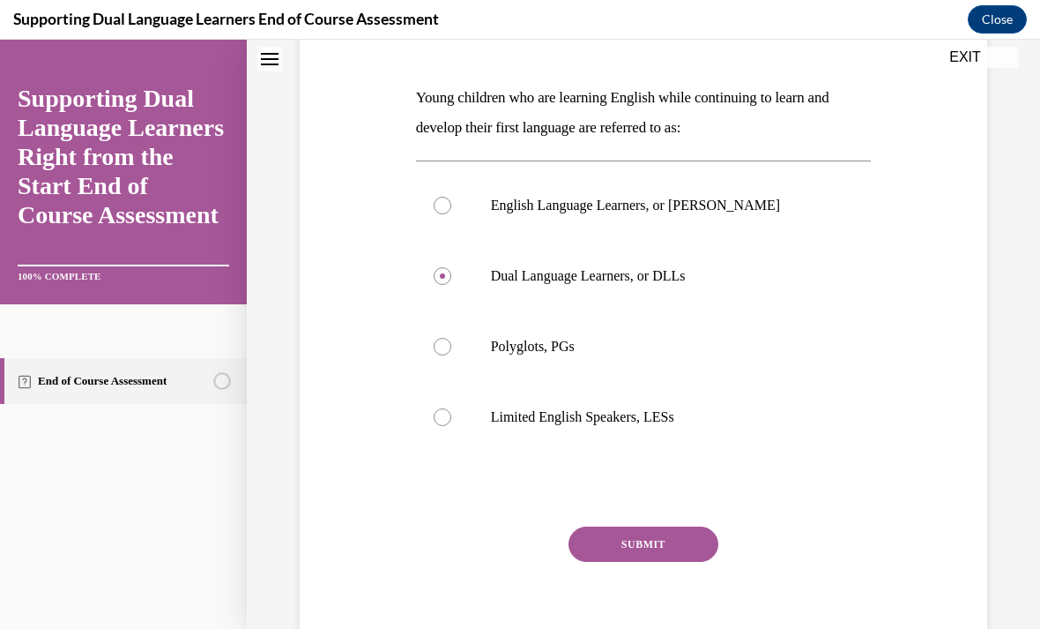
scroll to position [253, 0]
click at [641, 557] on button "SUBMIT" at bounding box center [644, 543] width 150 height 35
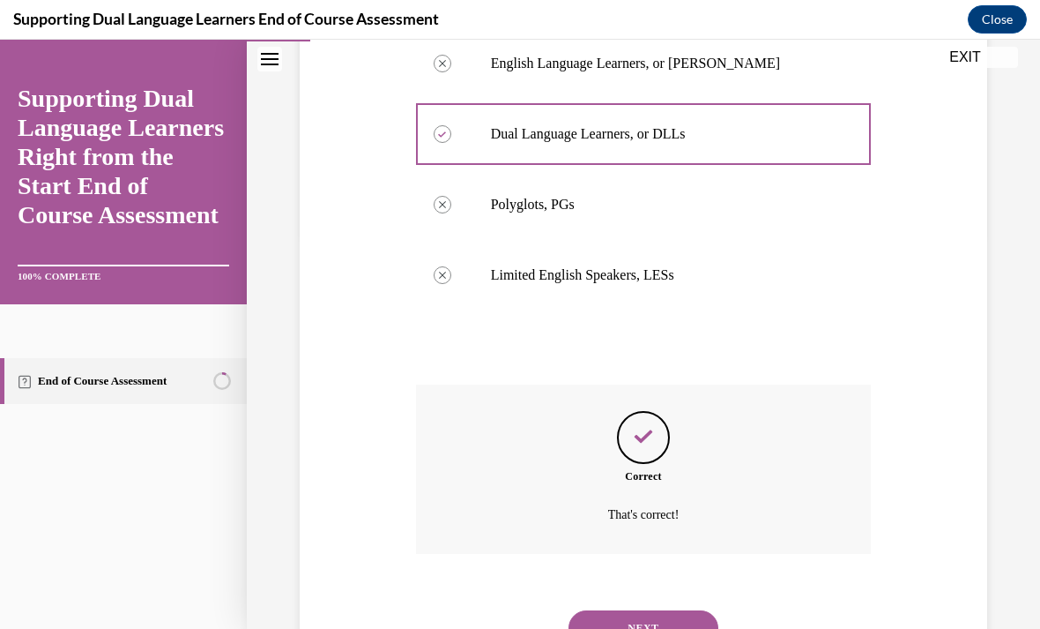
click at [648, 610] on button "NEXT" at bounding box center [644, 627] width 150 height 35
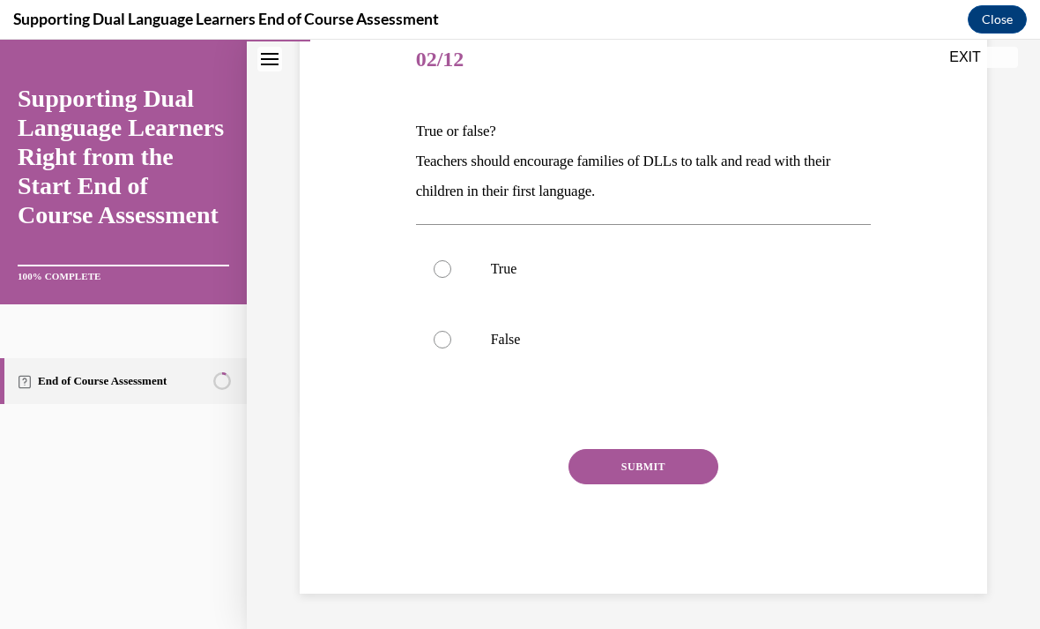
scroll to position [142, 0]
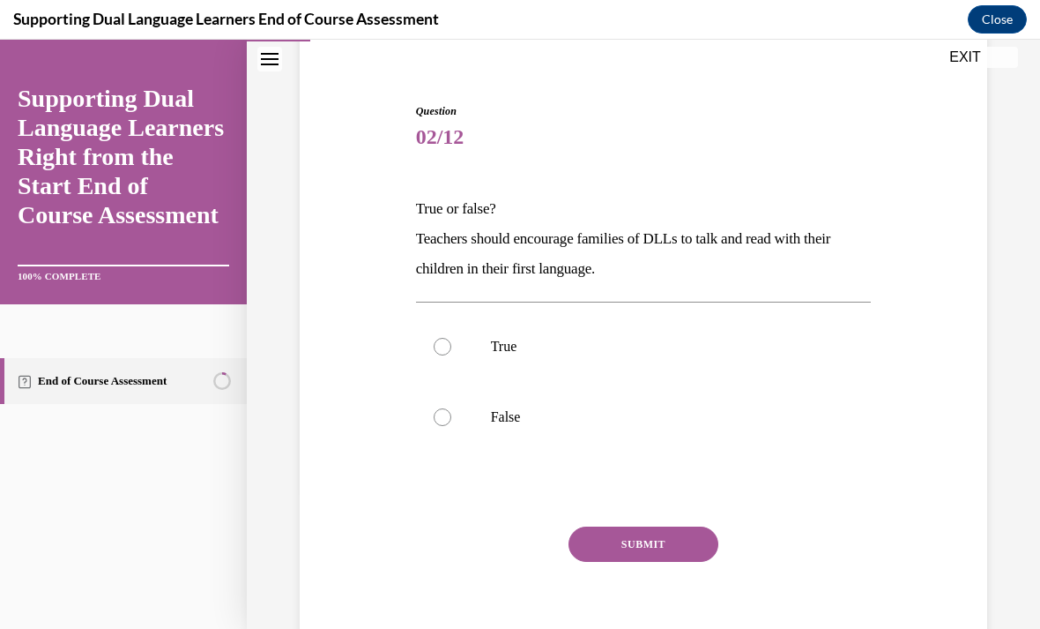
click at [447, 332] on label "True" at bounding box center [644, 346] width 456 height 71
click at [447, 338] on input "True" at bounding box center [443, 347] width 18 height 18
radio input "true"
click at [666, 527] on button "SUBMIT" at bounding box center [644, 543] width 150 height 35
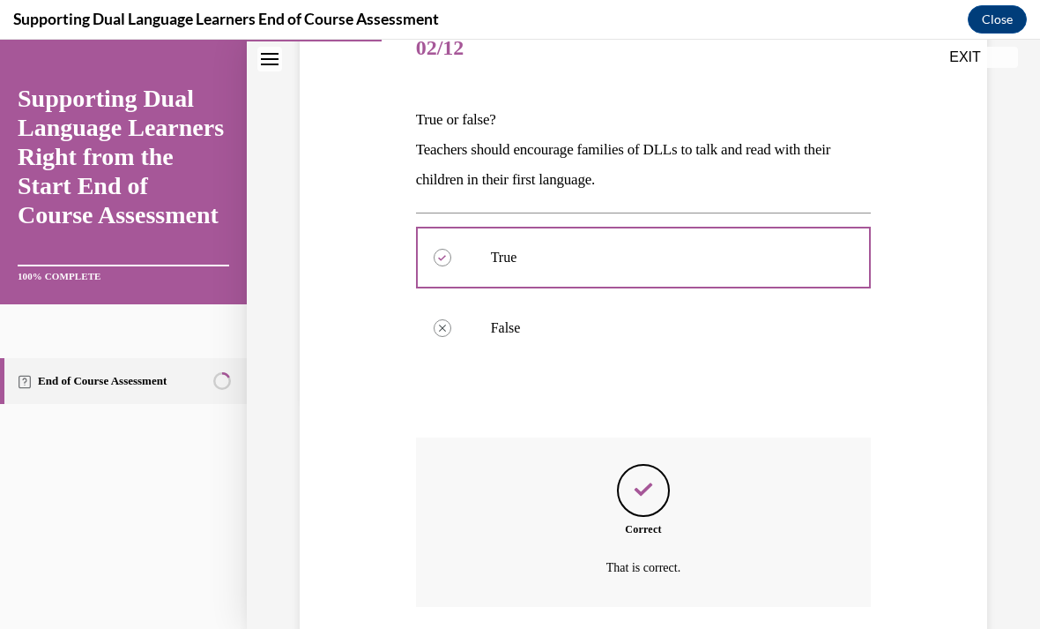
scroll to position [284, 0]
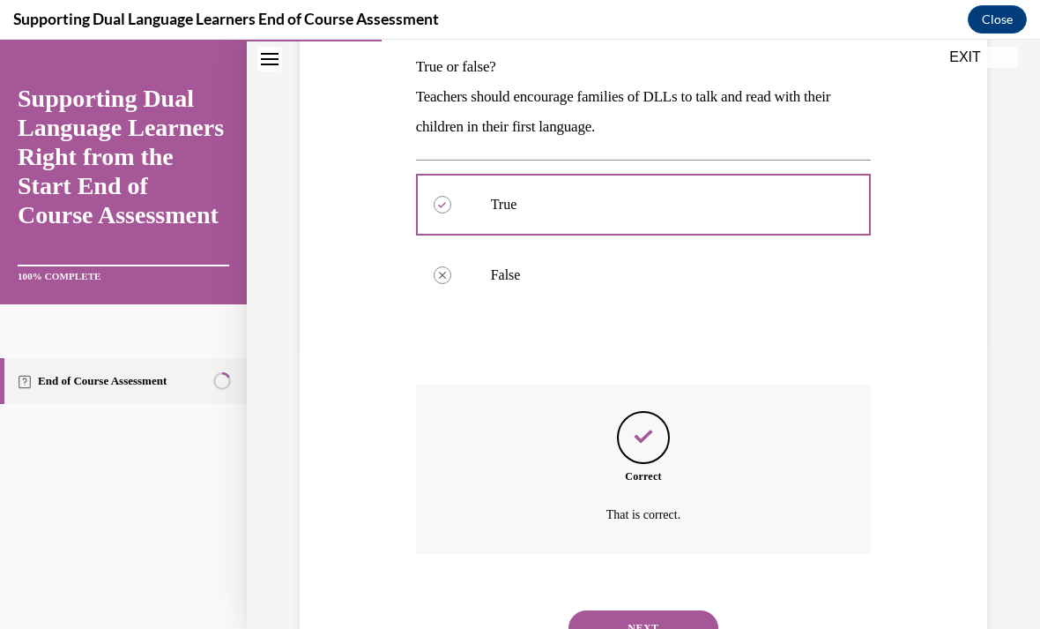
click at [659, 610] on button "NEXT" at bounding box center [644, 627] width 150 height 35
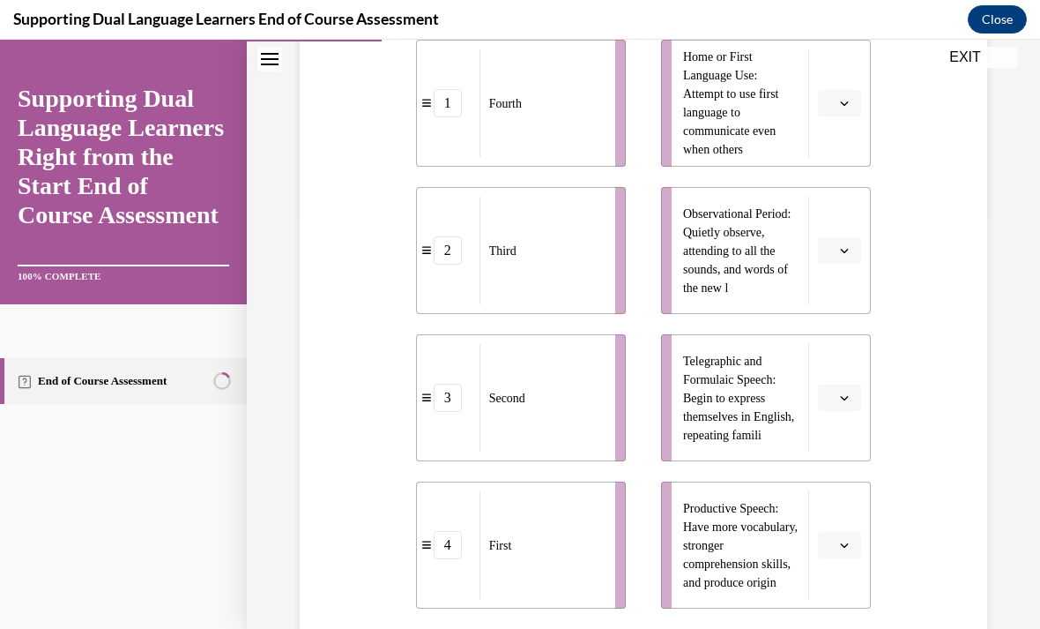
scroll to position [420, 0]
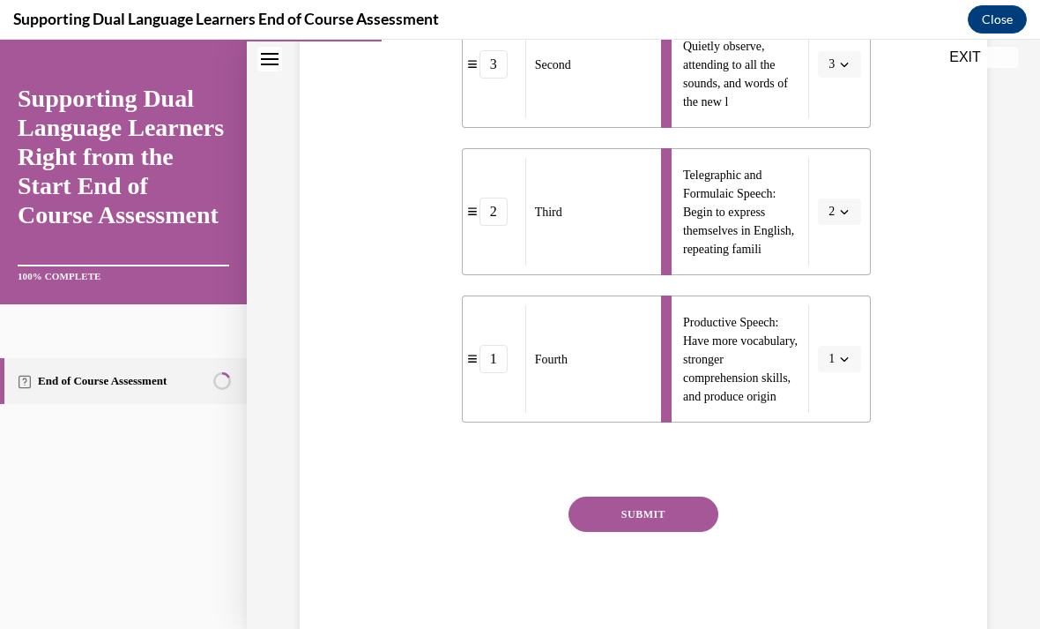
click at [641, 532] on button "SUBMIT" at bounding box center [644, 513] width 150 height 35
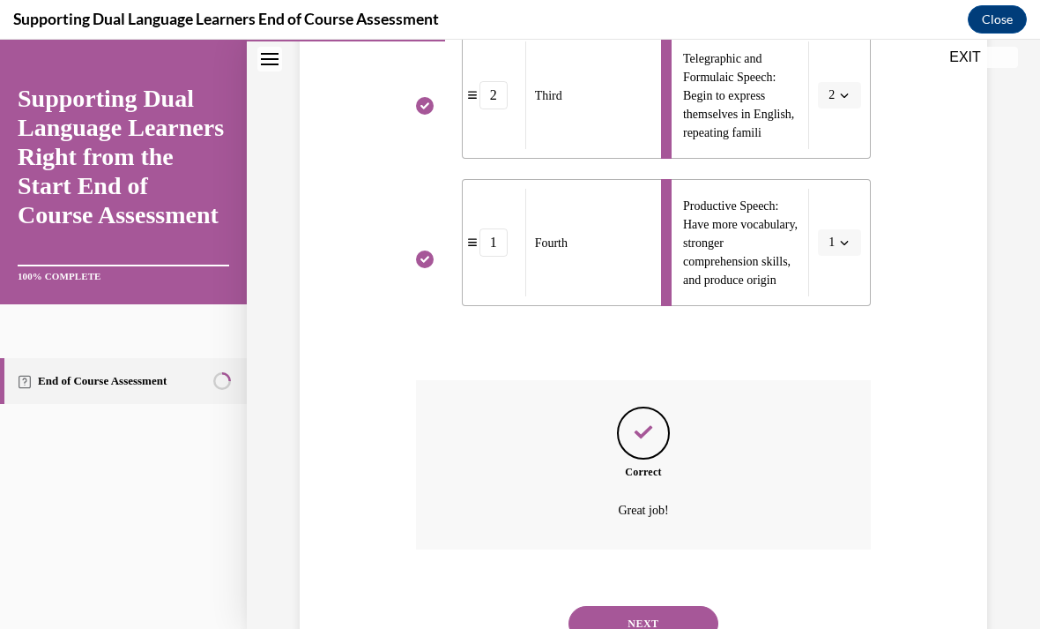
scroll to position [746, 0]
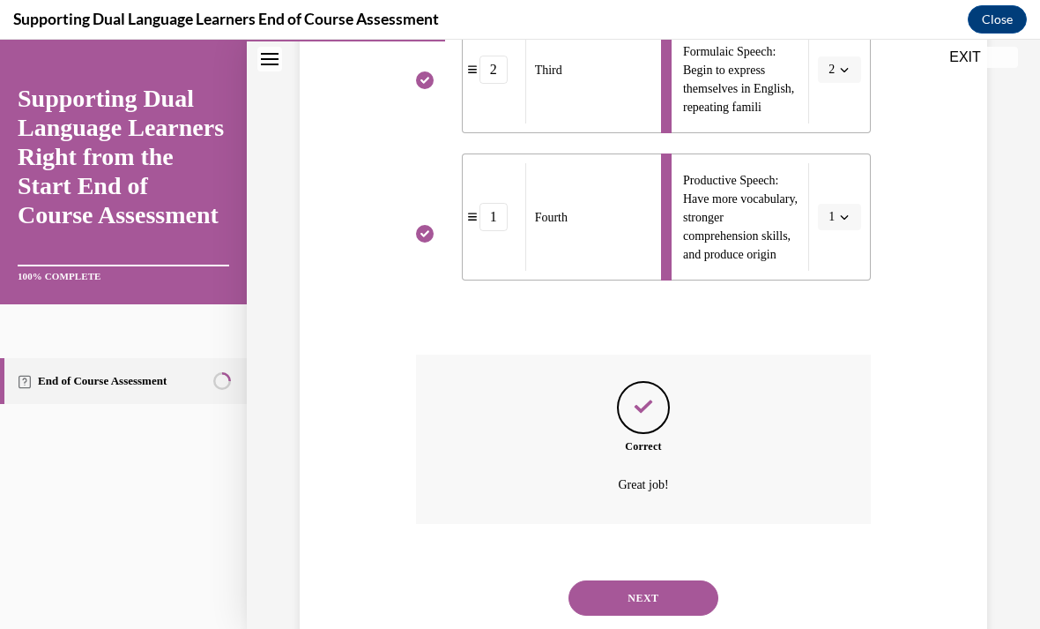
click at [643, 615] on button "NEXT" at bounding box center [644, 597] width 150 height 35
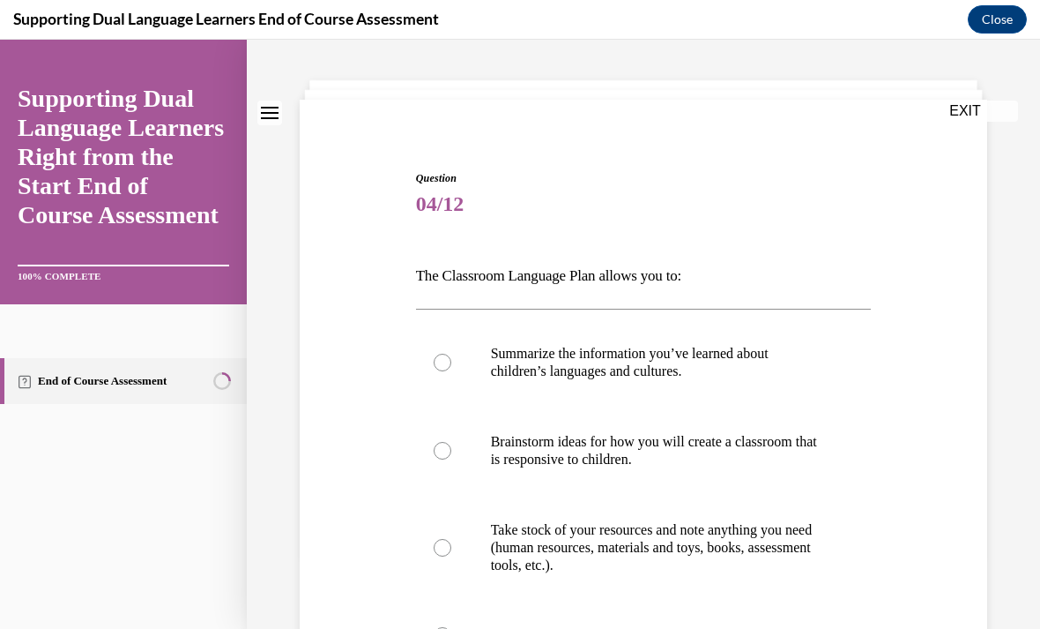
scroll to position [75, 0]
click at [635, 362] on p "Summarize the information you’ve learned about children’s languages and culture…" at bounding box center [659, 362] width 337 height 35
click at [451, 362] on input "Summarize the information you’ve learned about children’s languages and culture…" at bounding box center [443, 363] width 18 height 18
radio input "true"
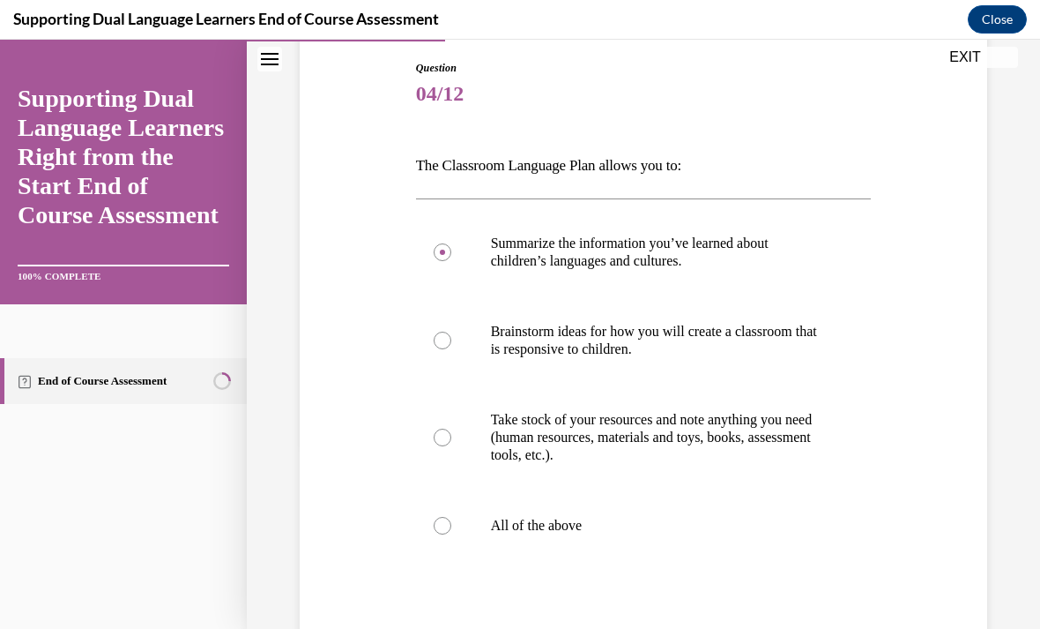
scroll to position [186, 0]
click at [530, 518] on p "All of the above" at bounding box center [659, 525] width 337 height 18
click at [451, 518] on input "All of the above" at bounding box center [443, 525] width 18 height 18
radio input "true"
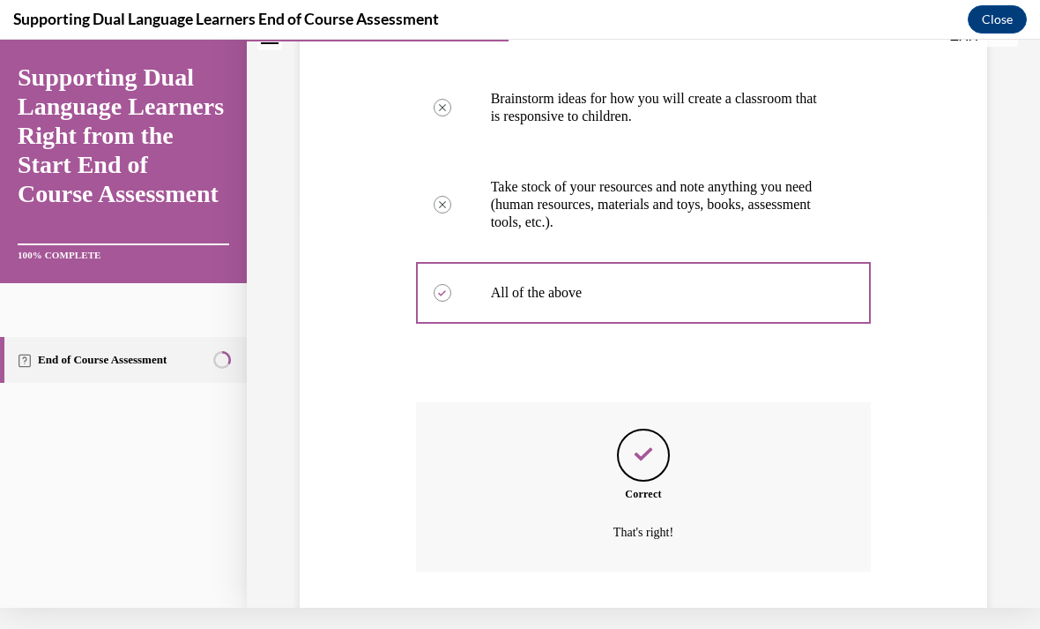
scroll to position [436, 0]
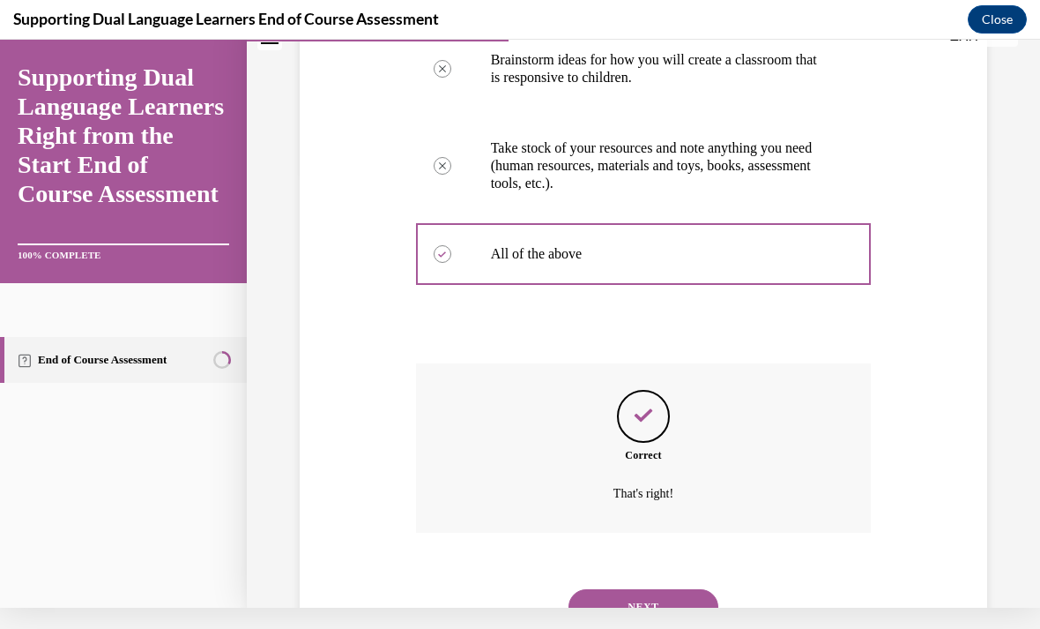
click at [659, 589] on button "NEXT" at bounding box center [644, 606] width 150 height 35
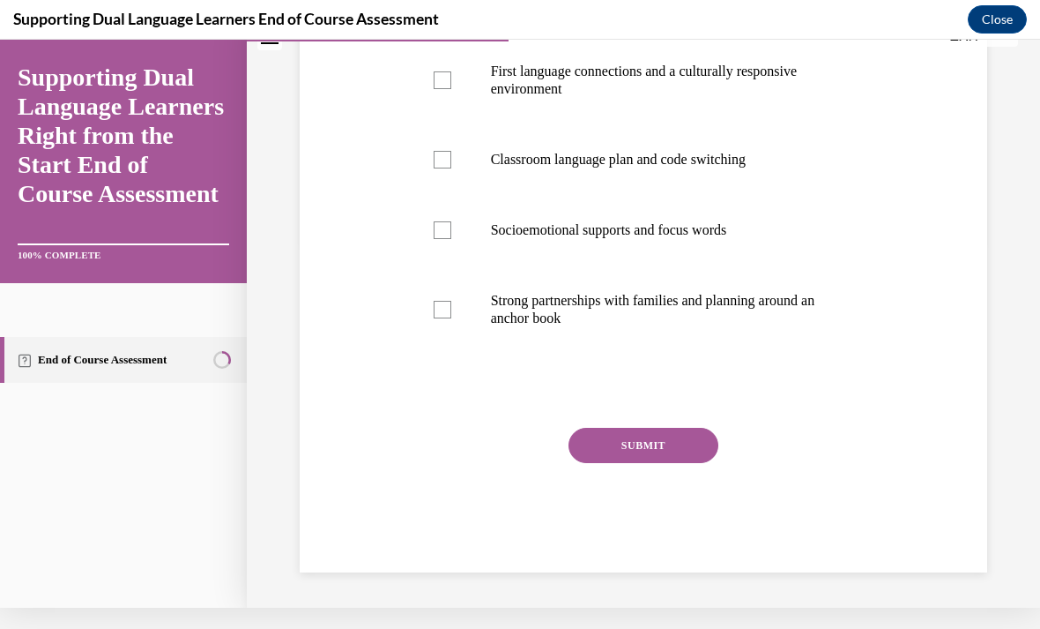
scroll to position [0, 0]
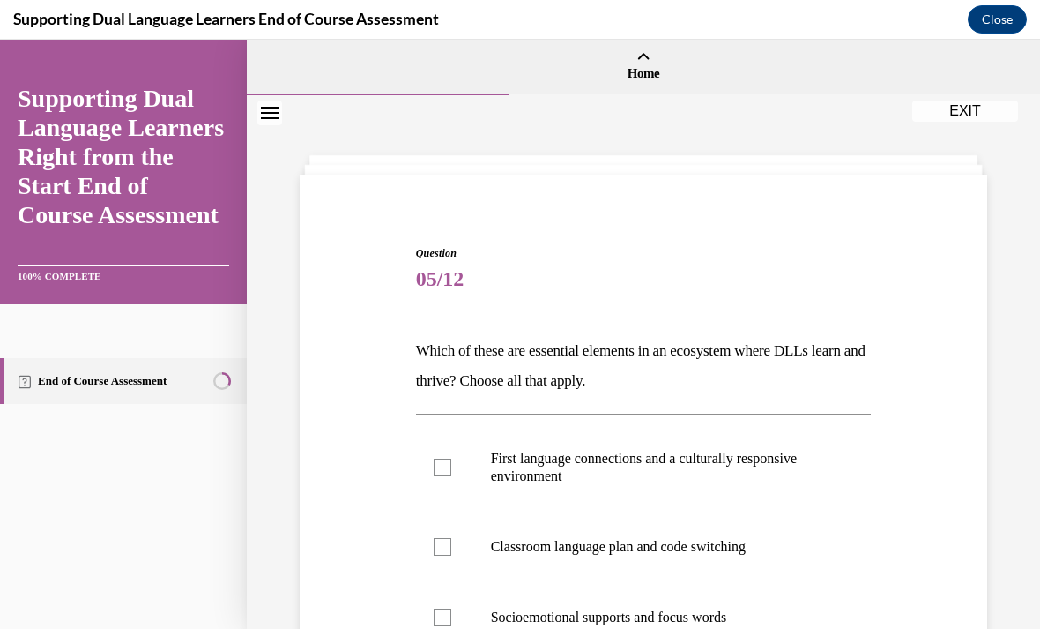
click at [639, 470] on p "First language connections and a culturally responsive environment" at bounding box center [659, 467] width 337 height 35
click at [451, 470] on input "First language connections and a culturally responsive environment" at bounding box center [443, 467] width 18 height 18
checkbox input "true"
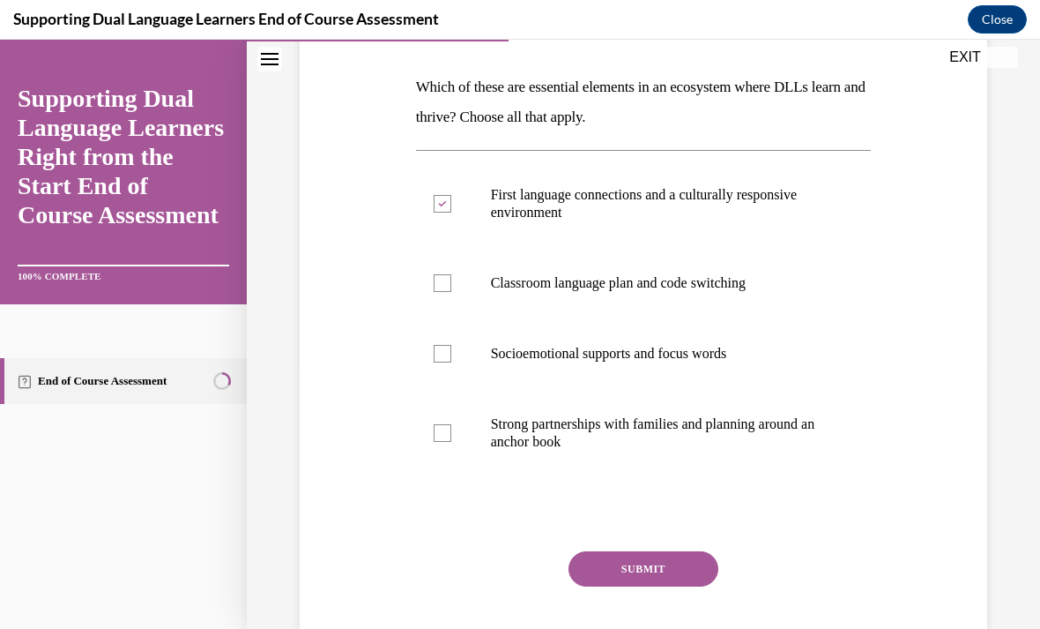
scroll to position [264, 0]
click at [652, 428] on p "Strong partnerships with families and planning around an anchor book" at bounding box center [659, 432] width 337 height 35
click at [451, 428] on input "Strong partnerships with families and planning around an anchor book" at bounding box center [443, 433] width 18 height 18
checkbox input "true"
click at [646, 563] on button "SUBMIT" at bounding box center [644, 568] width 150 height 35
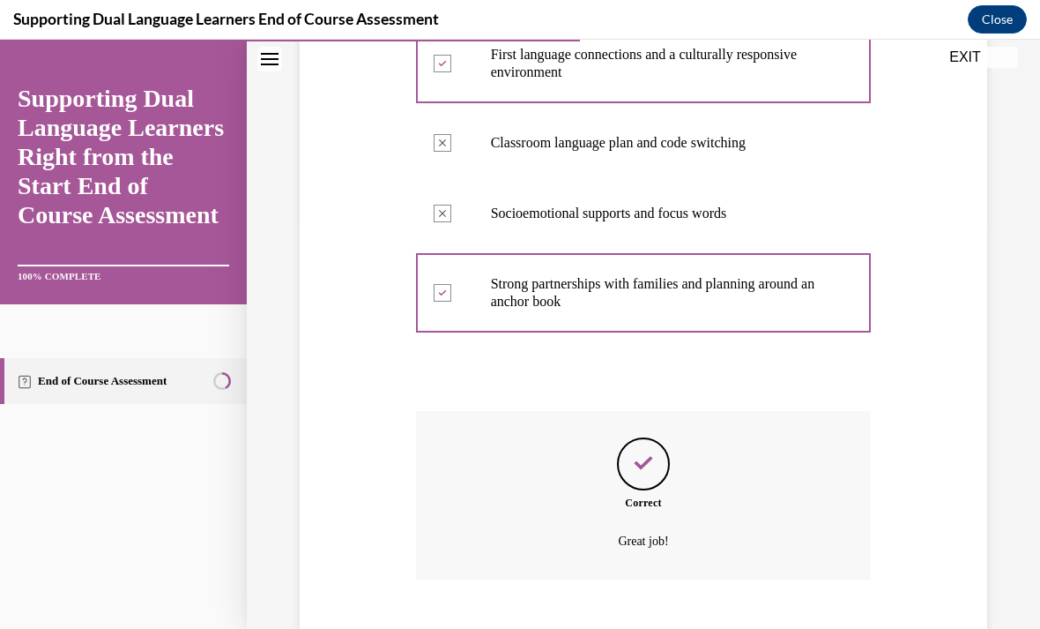
scroll to position [430, 0]
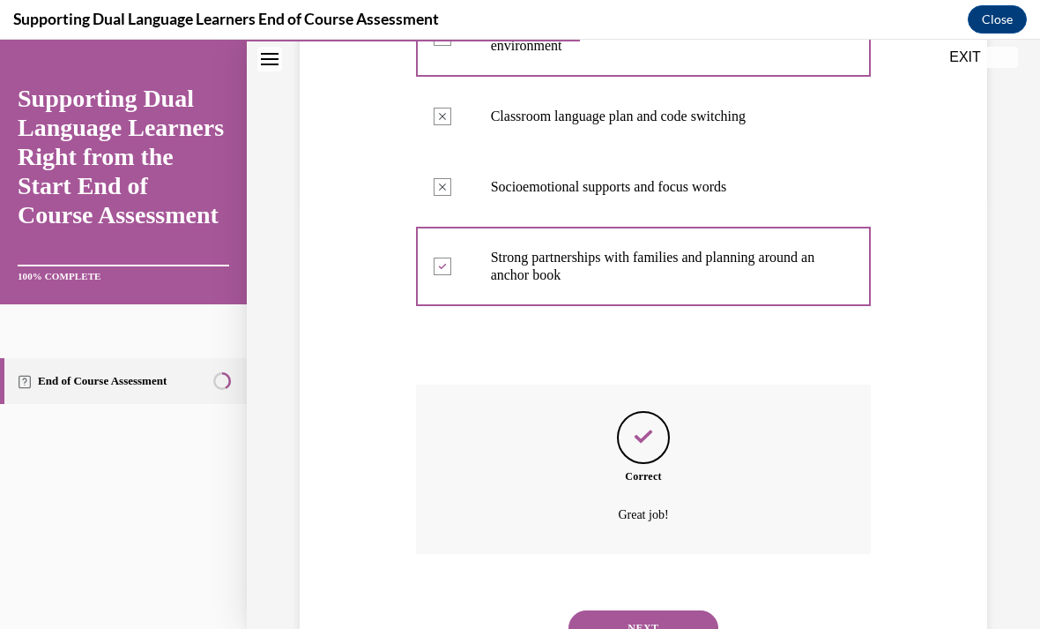
click at [655, 610] on button "NEXT" at bounding box center [644, 627] width 150 height 35
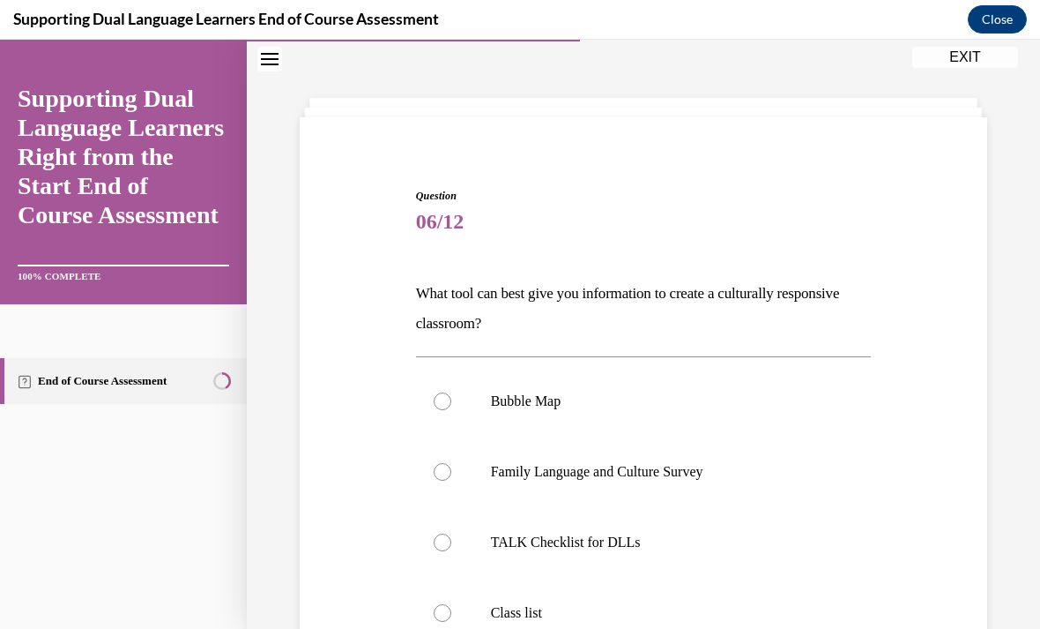
scroll to position [64, 0]
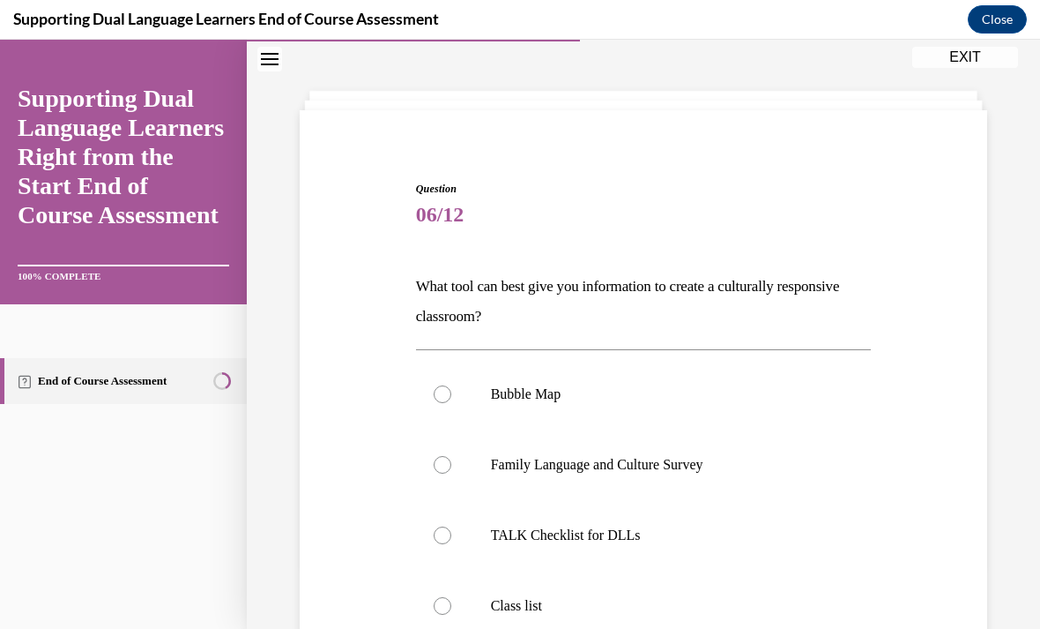
click at [636, 467] on p "Family Language and Culture Survey" at bounding box center [659, 465] width 337 height 18
click at [451, 467] on input "Family Language and Culture Survey" at bounding box center [443, 465] width 18 height 18
radio input "true"
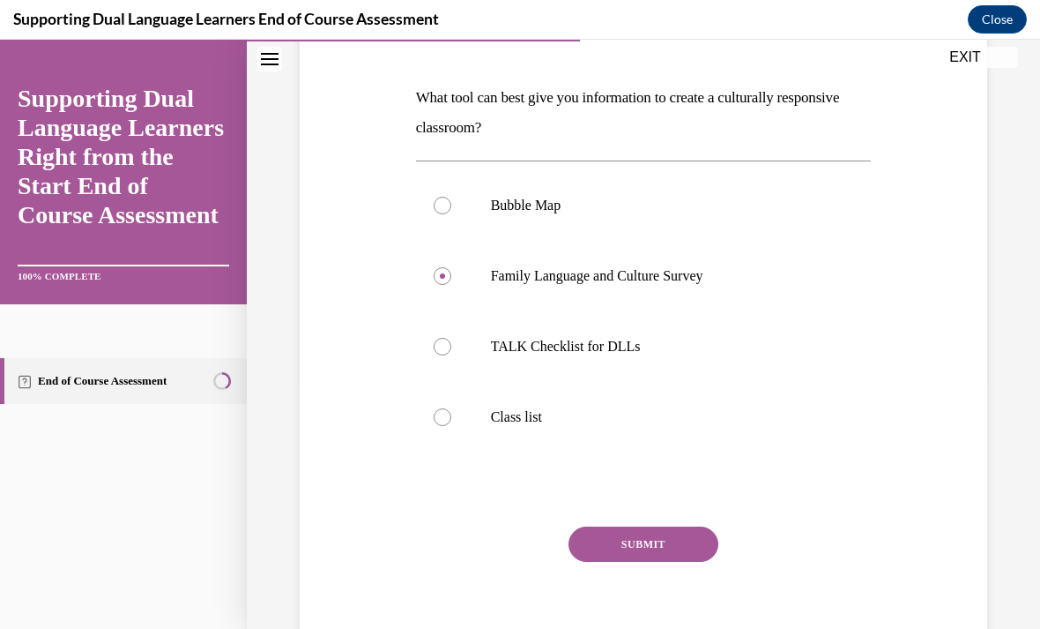
click at [650, 537] on button "SUBMIT" at bounding box center [644, 543] width 150 height 35
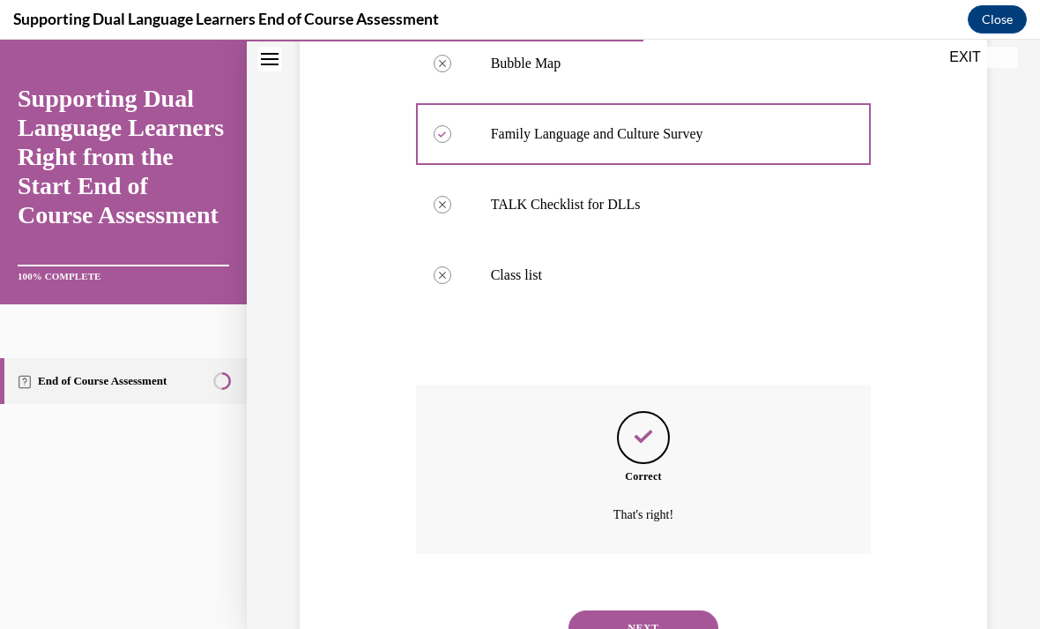
click at [650, 610] on button "NEXT" at bounding box center [644, 627] width 150 height 35
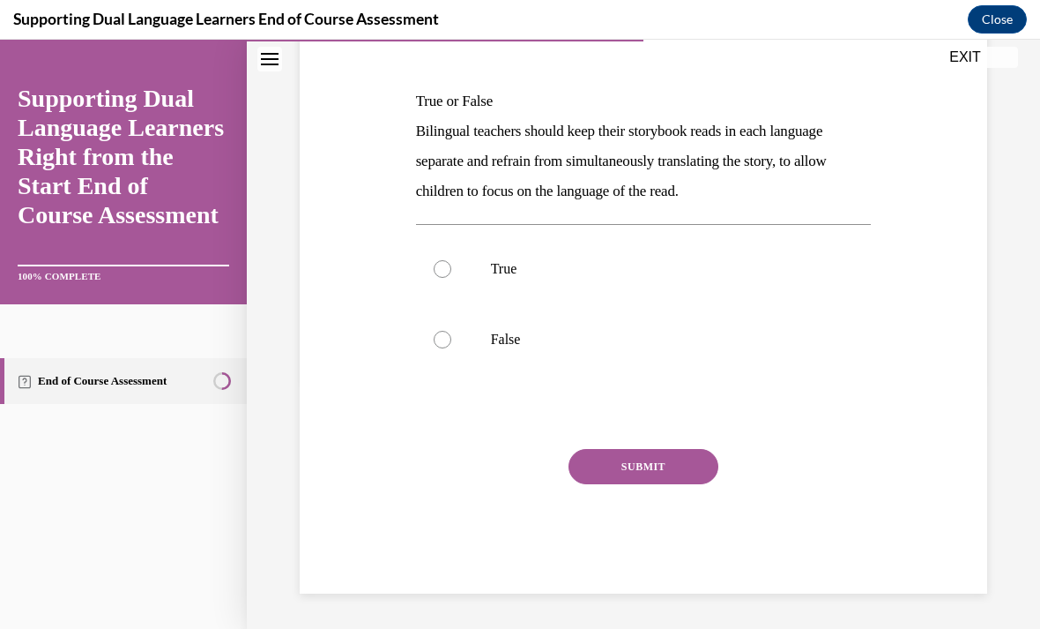
scroll to position [172, 0]
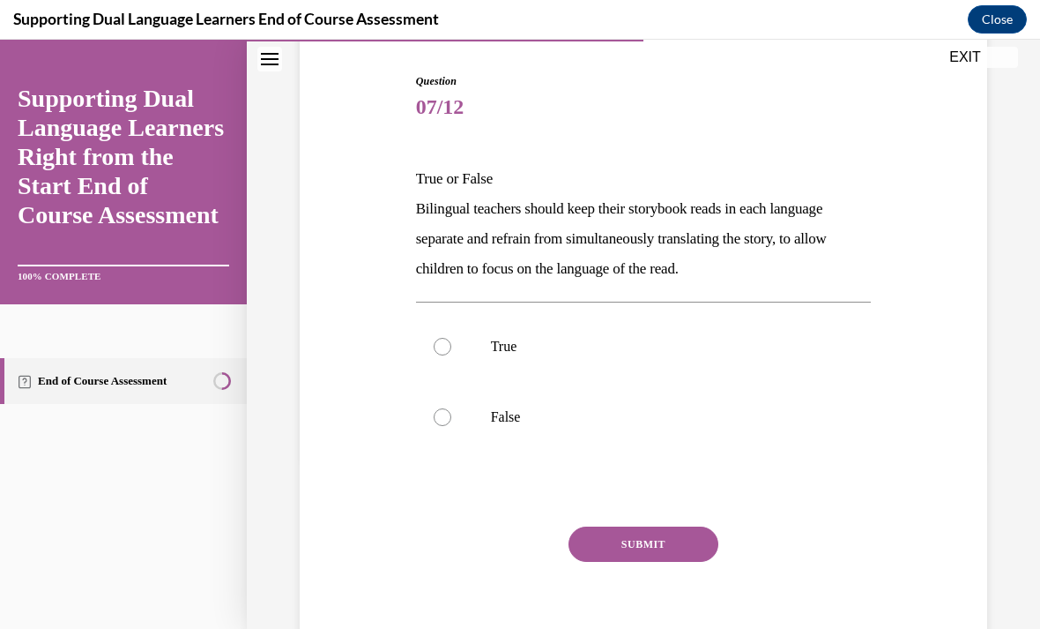
click at [549, 344] on p "True" at bounding box center [659, 347] width 337 height 18
click at [451, 344] on input "True" at bounding box center [443, 347] width 18 height 18
radio input "true"
click at [659, 535] on button "SUBMIT" at bounding box center [644, 543] width 150 height 35
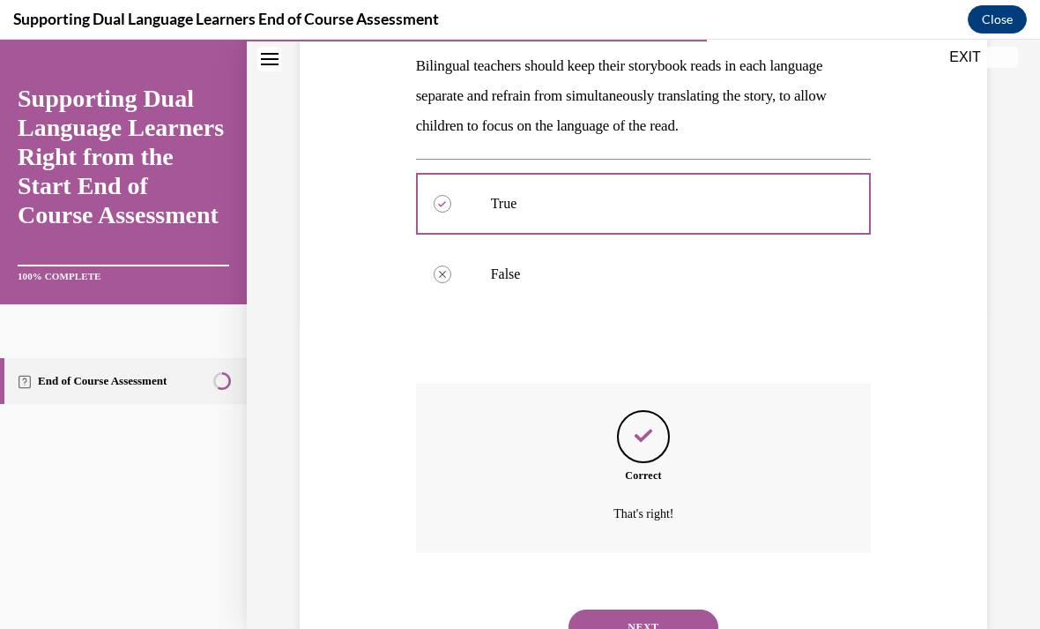
scroll to position [314, 0]
click at [653, 610] on button "NEXT" at bounding box center [644, 627] width 150 height 35
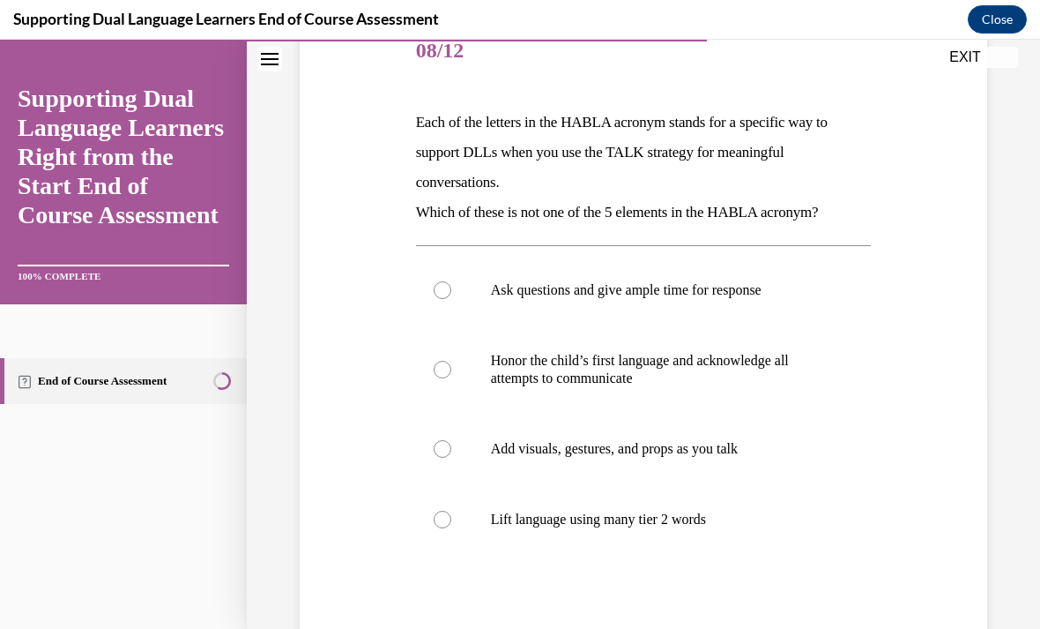
scroll to position [228, 0]
click at [629, 522] on p "Lift language using many tier 2 words" at bounding box center [659, 519] width 337 height 18
click at [451, 522] on input "Lift language using many tier 2 words" at bounding box center [443, 519] width 18 height 18
radio input "true"
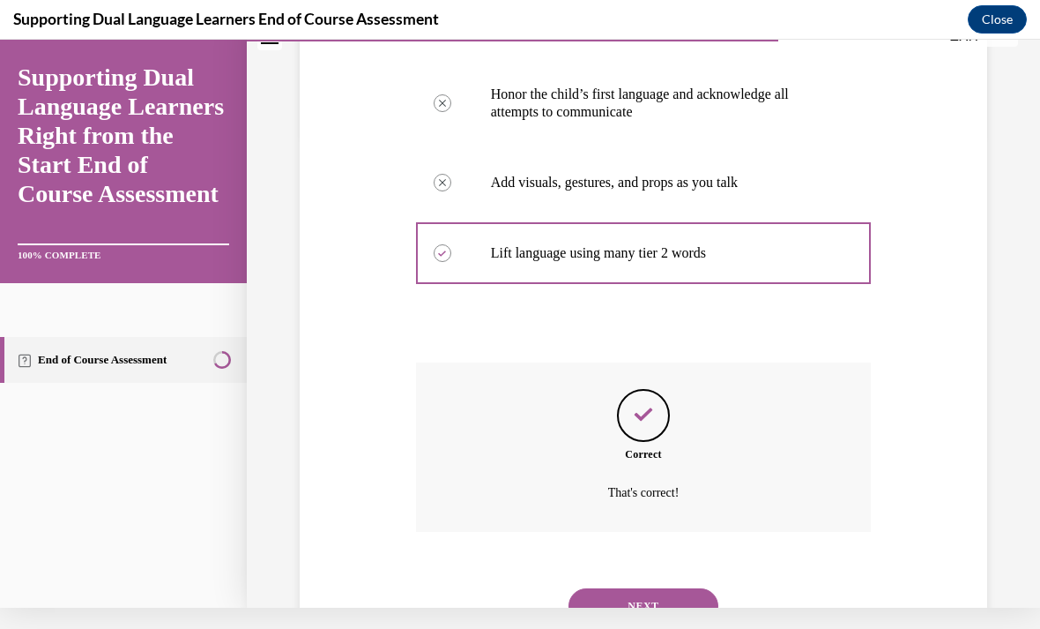
scroll to position [473, 0]
click at [627, 589] on button "NEXT" at bounding box center [644, 606] width 150 height 35
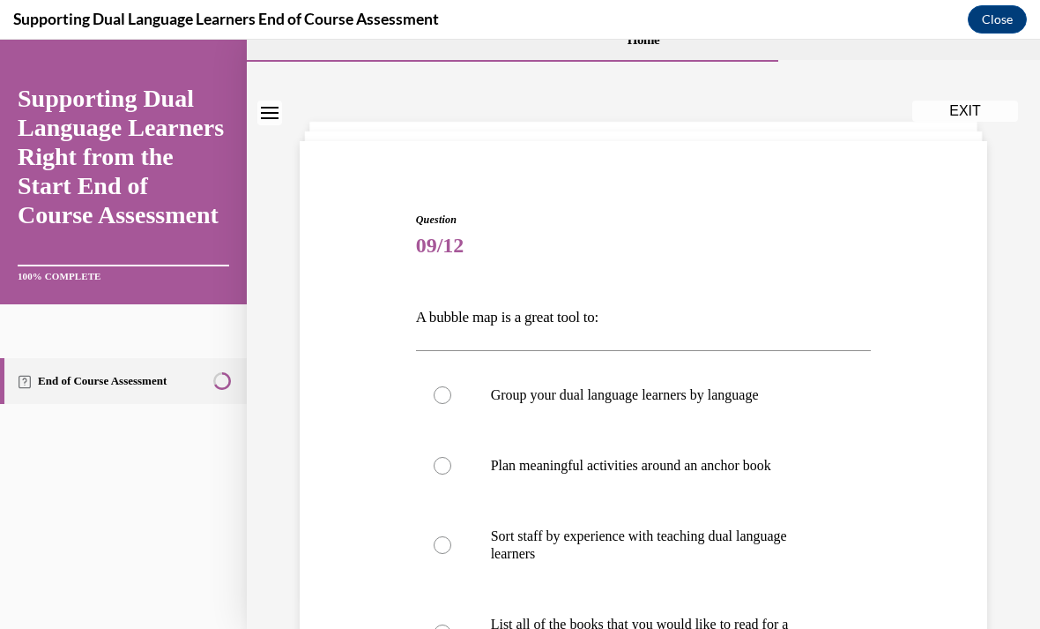
scroll to position [67, 0]
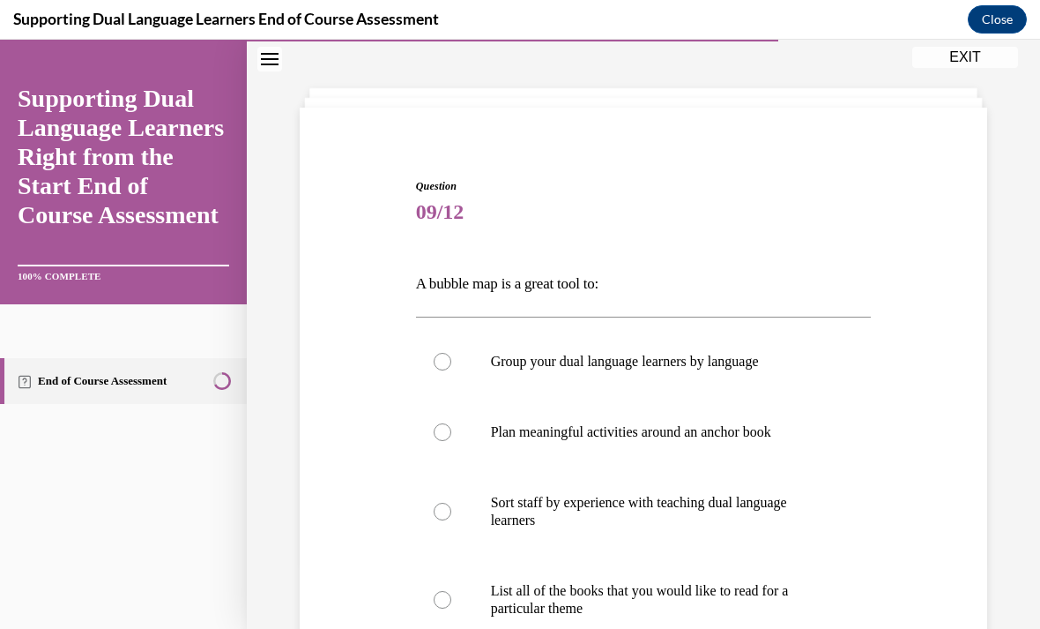
click at [647, 435] on p "Plan meaningful activities around an anchor book" at bounding box center [659, 432] width 337 height 18
click at [451, 435] on input "Plan meaningful activities around an anchor book" at bounding box center [443, 432] width 18 height 18
radio input "true"
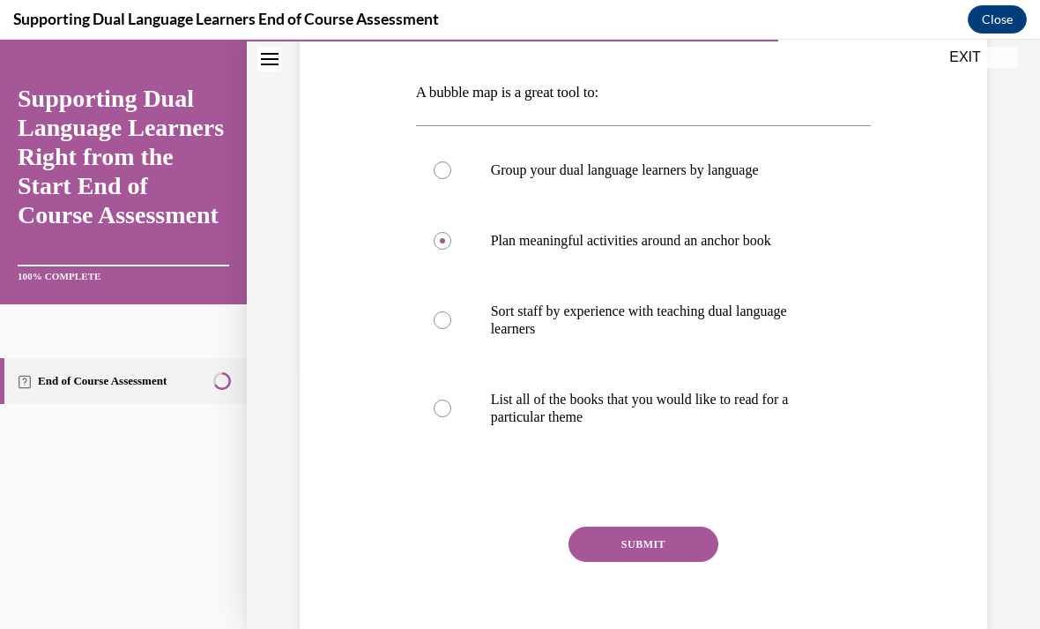
click at [646, 548] on button "SUBMIT" at bounding box center [644, 543] width 150 height 35
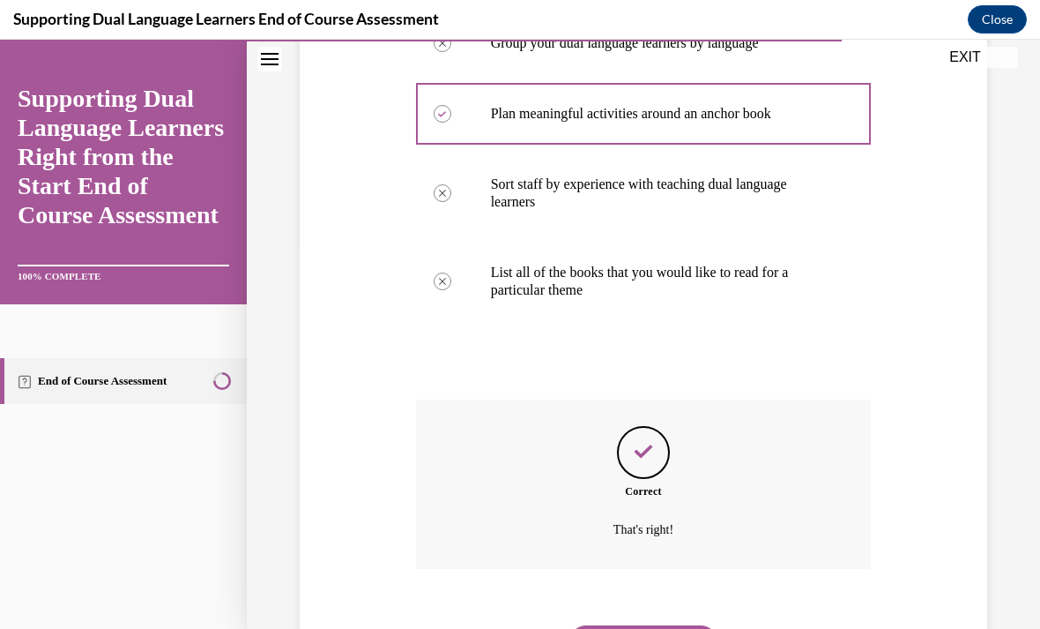
scroll to position [400, 0]
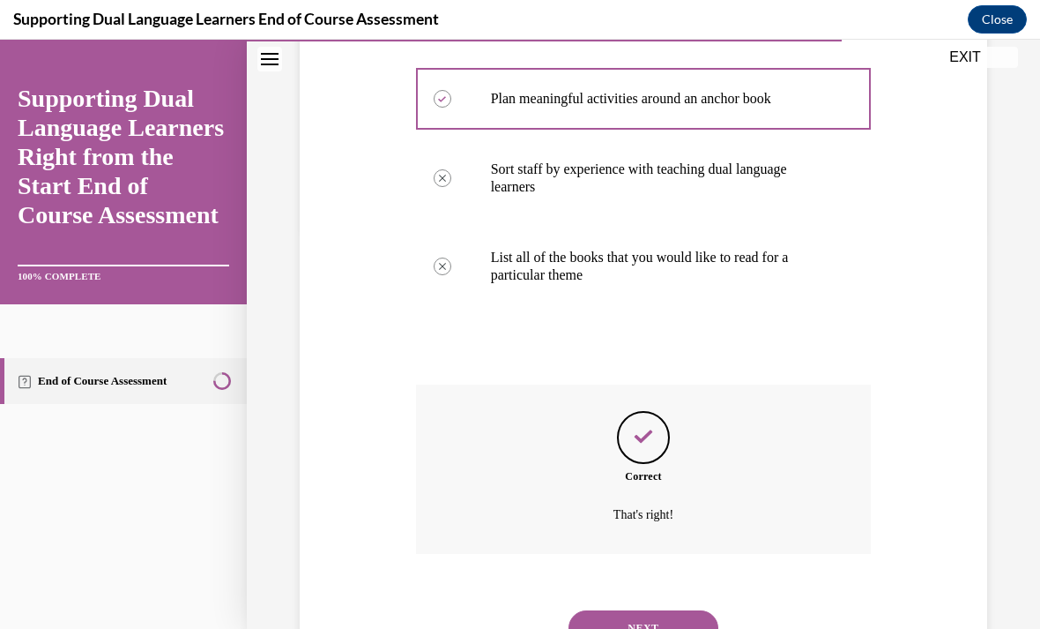
click at [659, 610] on button "NEXT" at bounding box center [644, 627] width 150 height 35
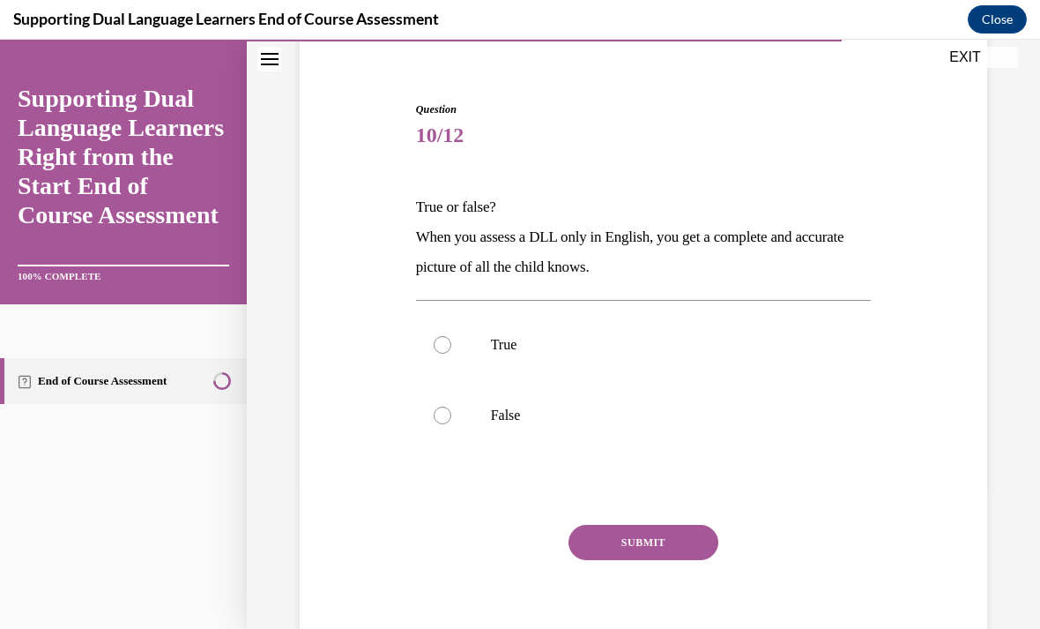
scroll to position [142, 0]
click at [506, 416] on p "False" at bounding box center [659, 417] width 337 height 18
click at [451, 416] on input "False" at bounding box center [443, 417] width 18 height 18
radio input "true"
click at [661, 536] on button "SUBMIT" at bounding box center [644, 543] width 150 height 35
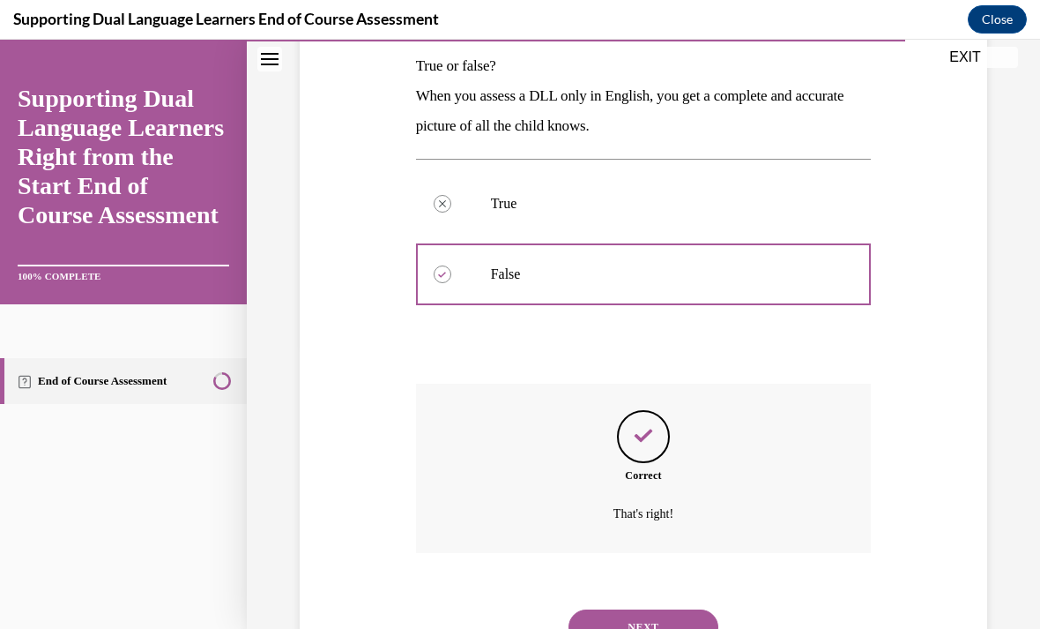
scroll to position [284, 0]
click at [656, 610] on button "NEXT" at bounding box center [644, 627] width 150 height 35
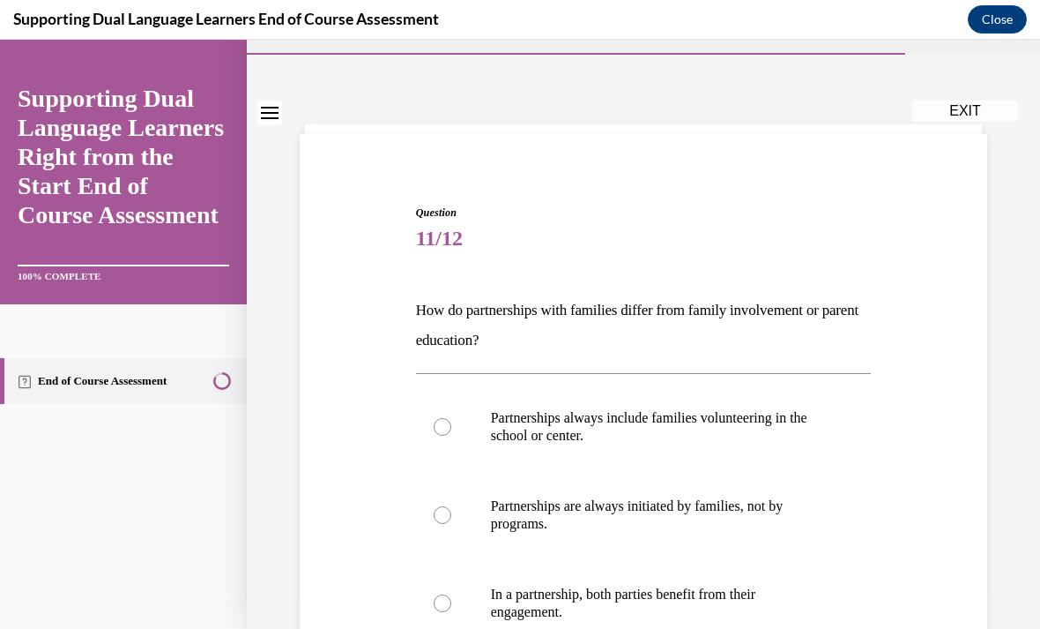
scroll to position [84, 0]
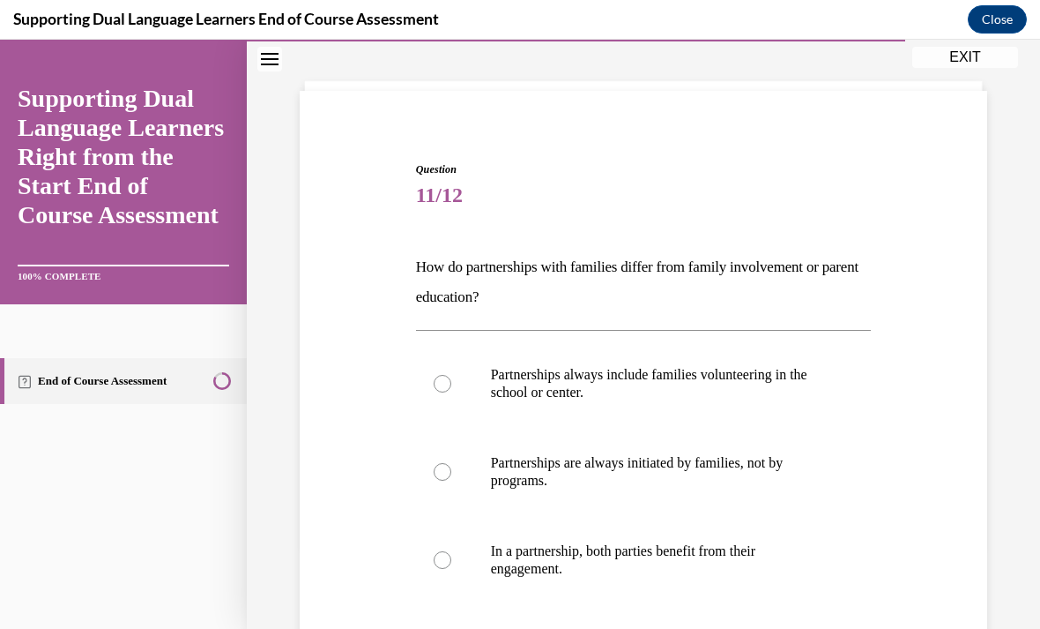
click at [652, 559] on p "In a partnership, both parties benefit from their engagement." at bounding box center [659, 559] width 337 height 35
click at [451, 559] on input "In a partnership, both parties benefit from their engagement." at bounding box center [443, 560] width 18 height 18
radio input "true"
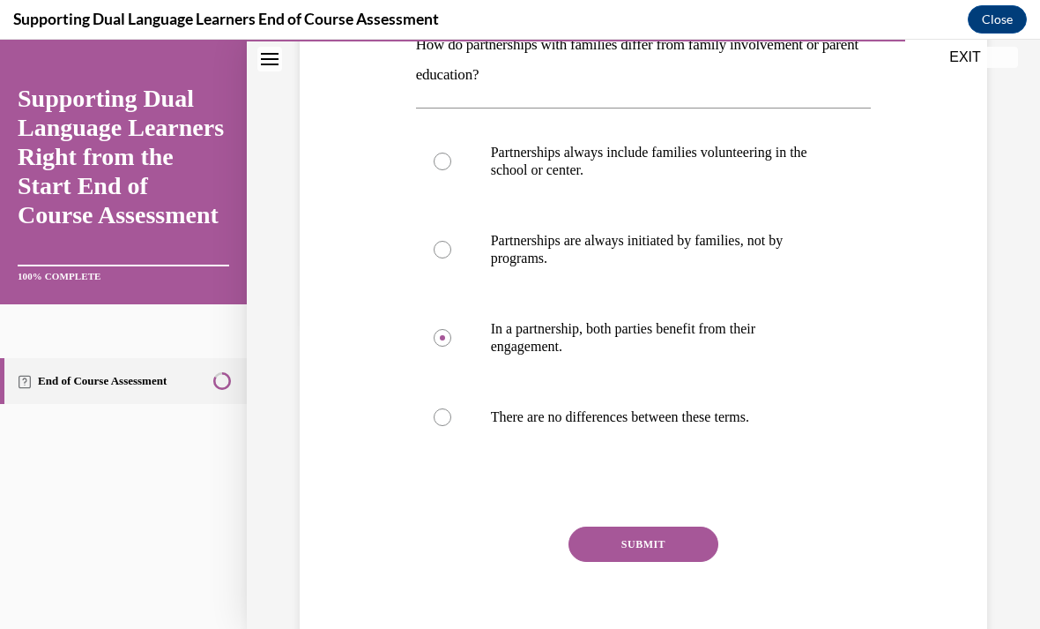
click at [658, 542] on button "SUBMIT" at bounding box center [644, 543] width 150 height 35
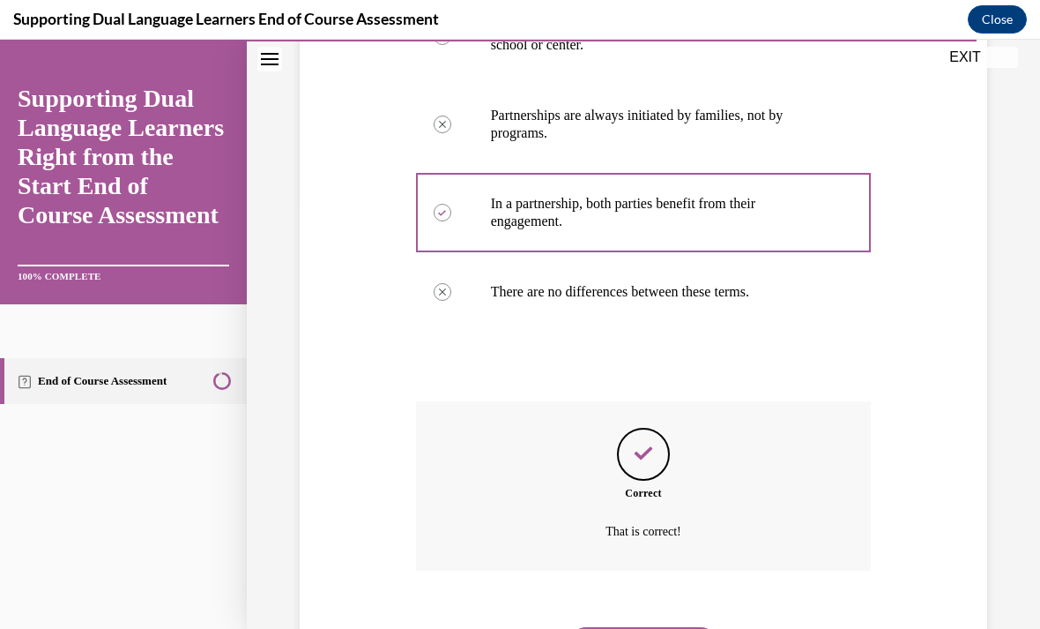
scroll to position [448, 0]
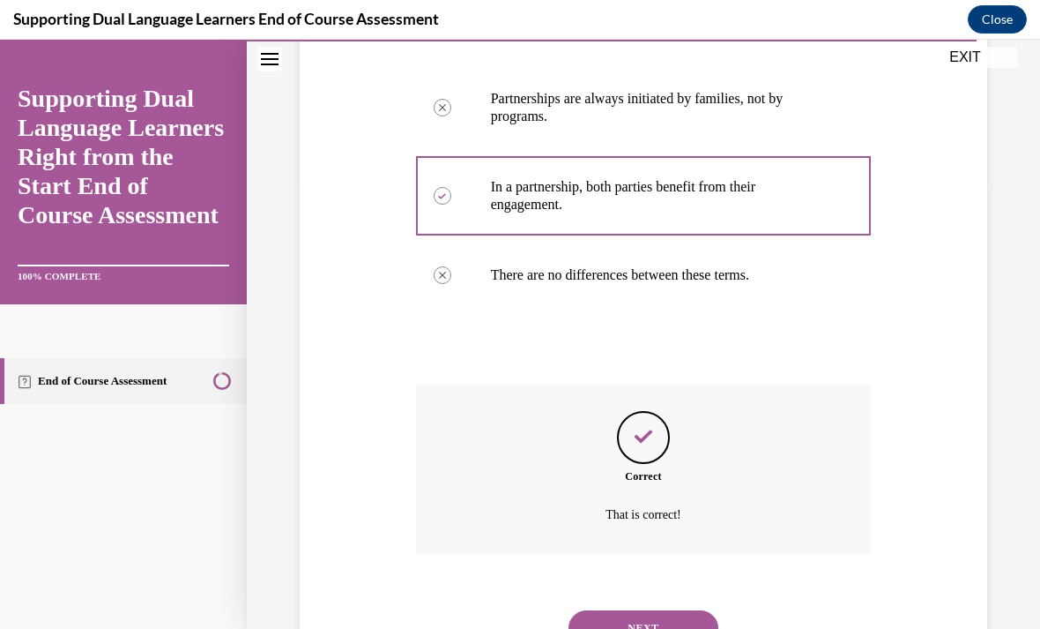
click at [659, 610] on button "NEXT" at bounding box center [644, 627] width 150 height 35
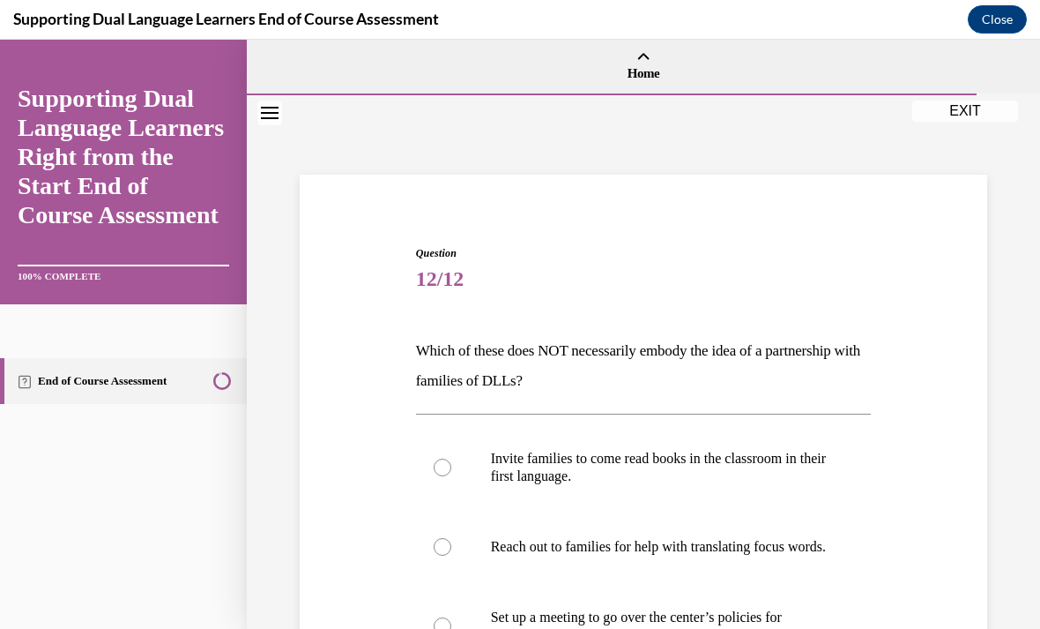
scroll to position [78, 0]
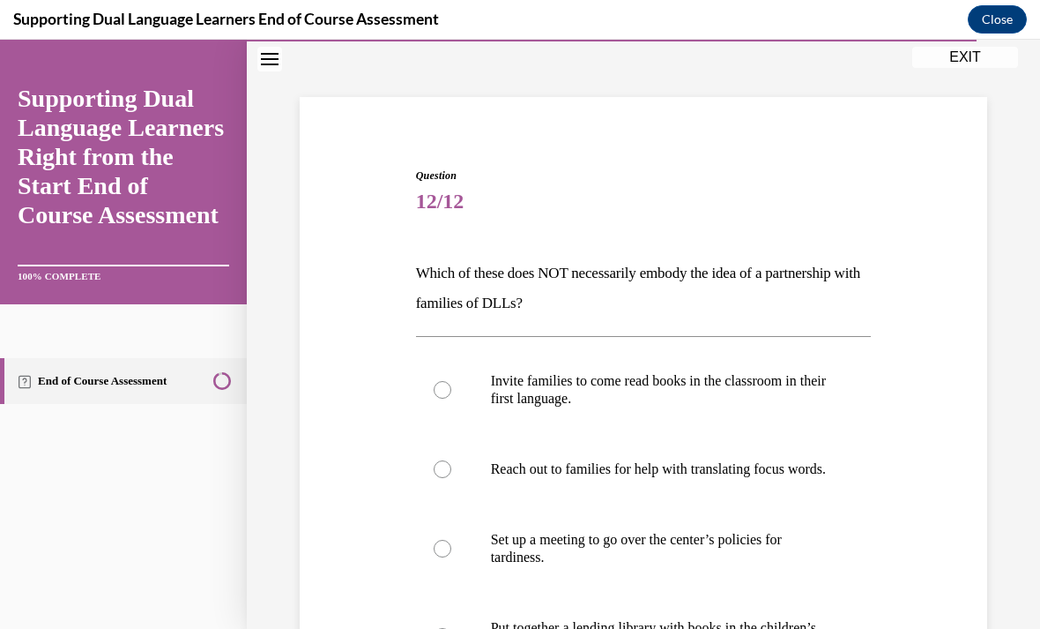
click at [646, 553] on p "Set up a meeting to go over the center’s policies for tardiness." at bounding box center [659, 548] width 337 height 35
click at [451, 553] on input "Set up a meeting to go over the center’s policies for tardiness." at bounding box center [443, 549] width 18 height 18
radio input "true"
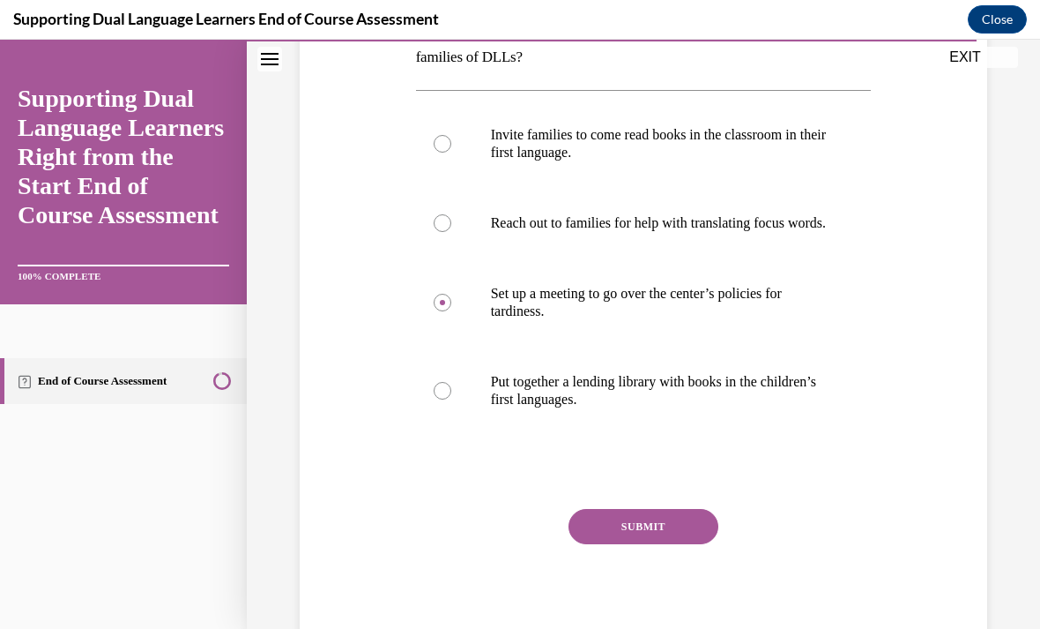
click at [663, 541] on button "SUBMIT" at bounding box center [644, 526] width 150 height 35
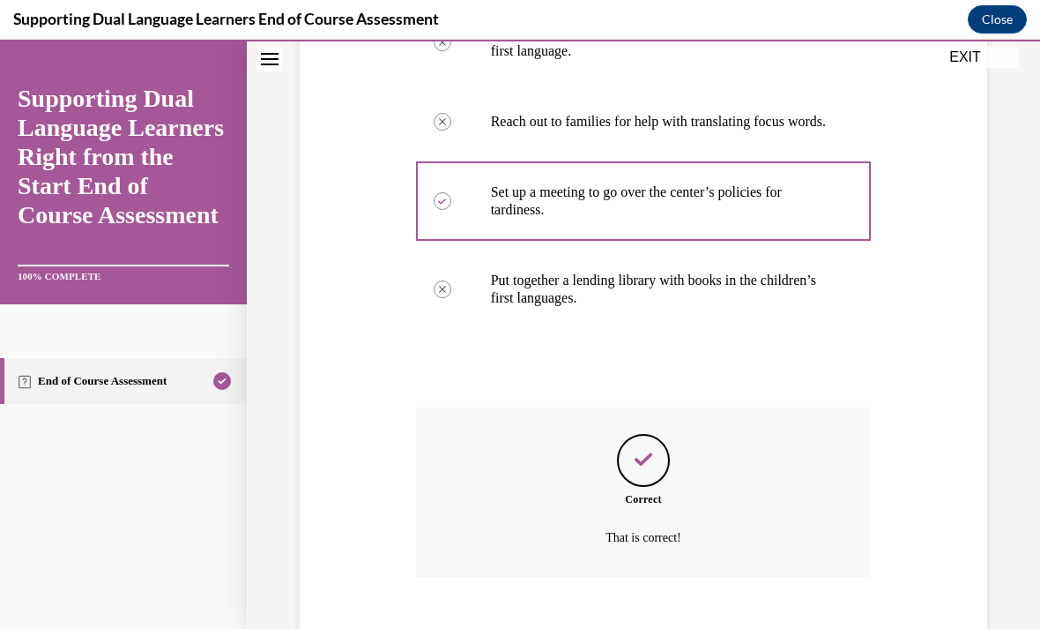
scroll to position [466, 0]
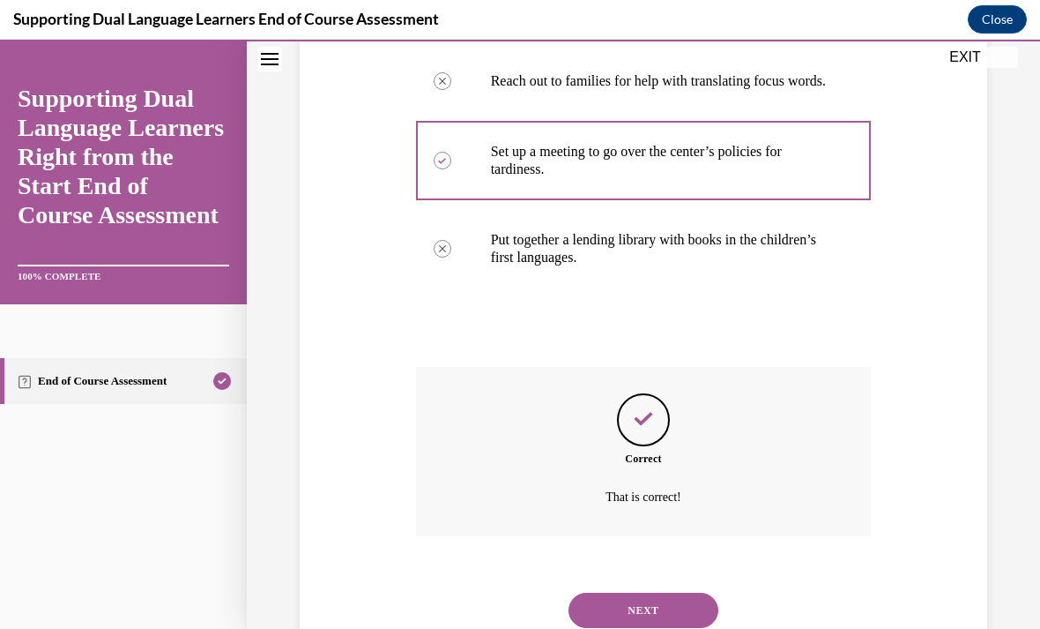
click at [647, 606] on button "NEXT" at bounding box center [644, 609] width 150 height 35
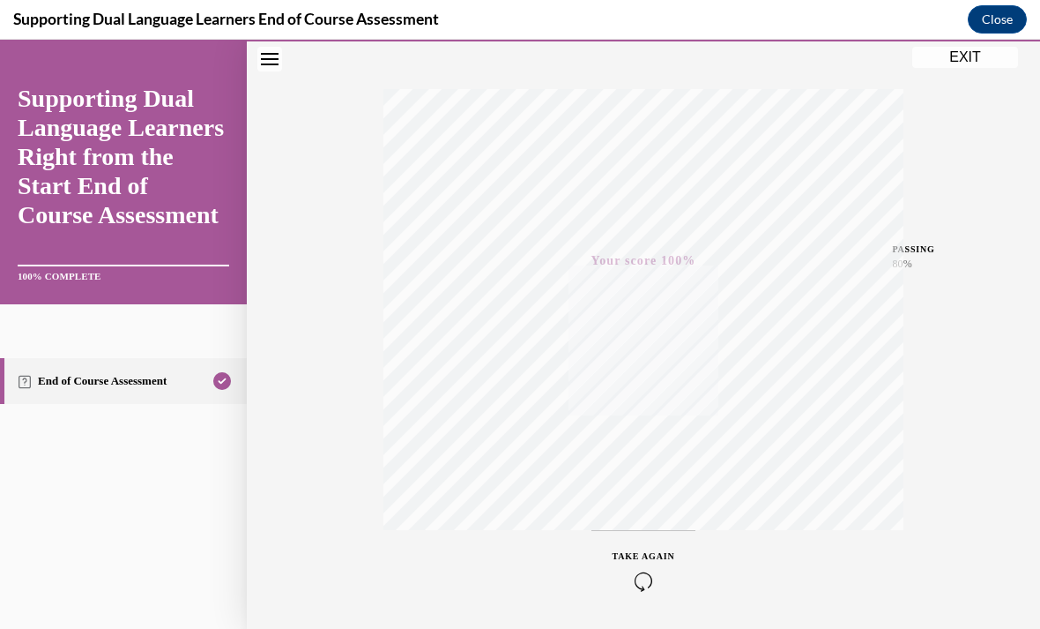
scroll to position [258, 0]
click at [964, 56] on button "EXIT" at bounding box center [966, 57] width 106 height 21
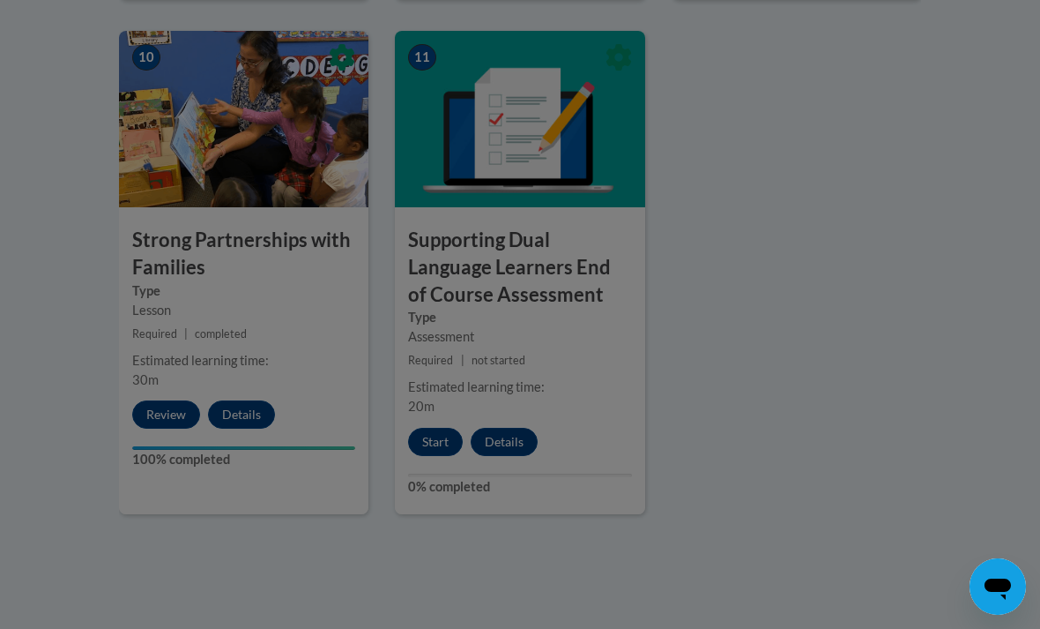
click at [438, 421] on div at bounding box center [520, 314] width 1040 height 629
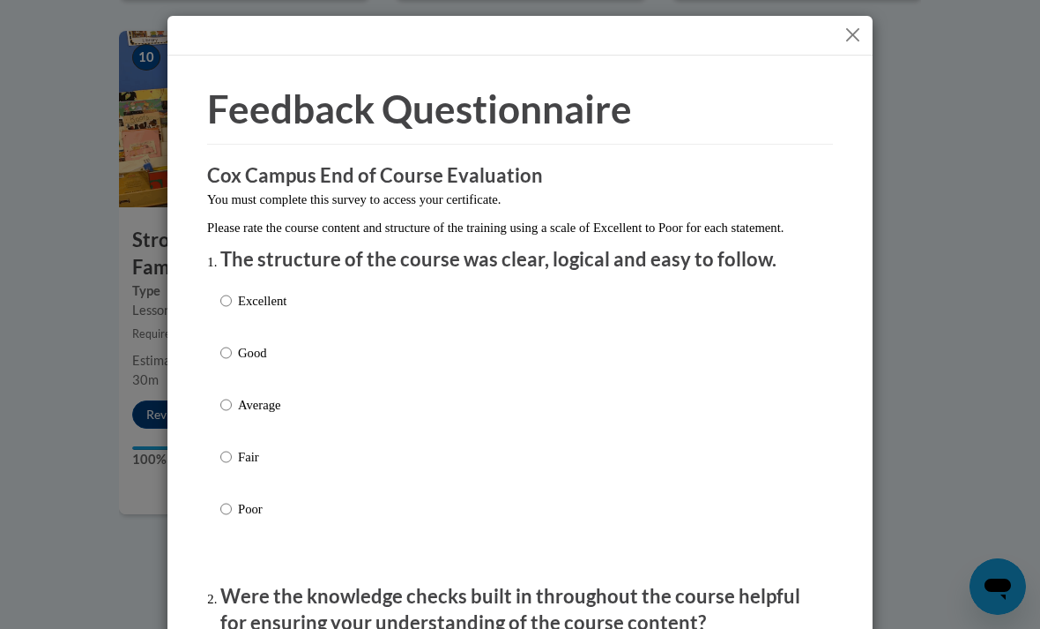
click at [302, 289] on div "Excellent Good Average Fair Poor" at bounding box center [520, 425] width 600 height 287
click at [221, 294] on input "Excellent" at bounding box center [225, 300] width 11 height 19
radio input "true"
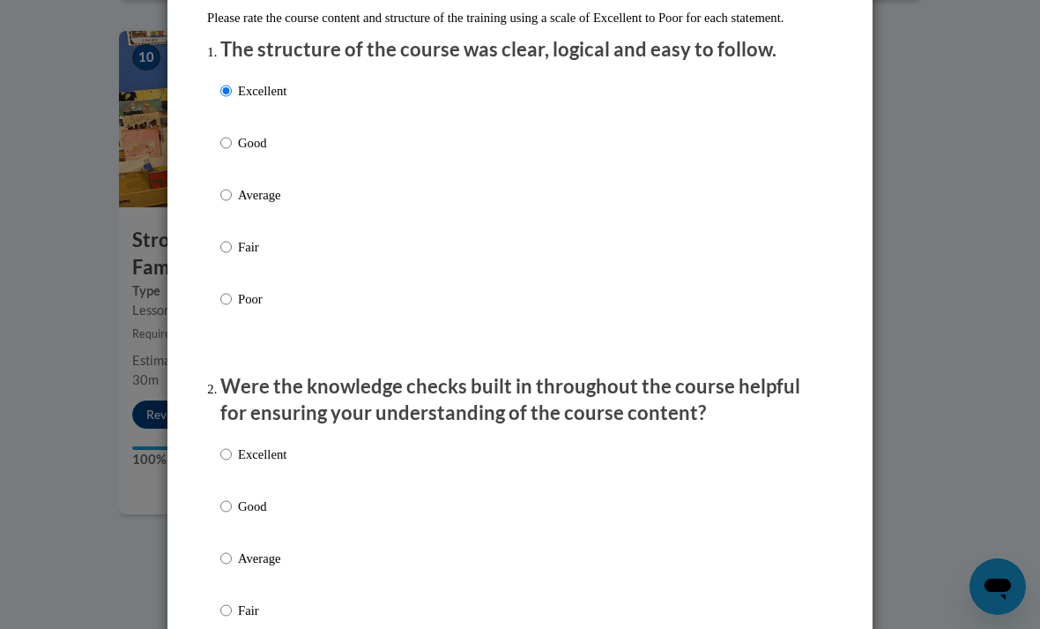
scroll to position [214, 0]
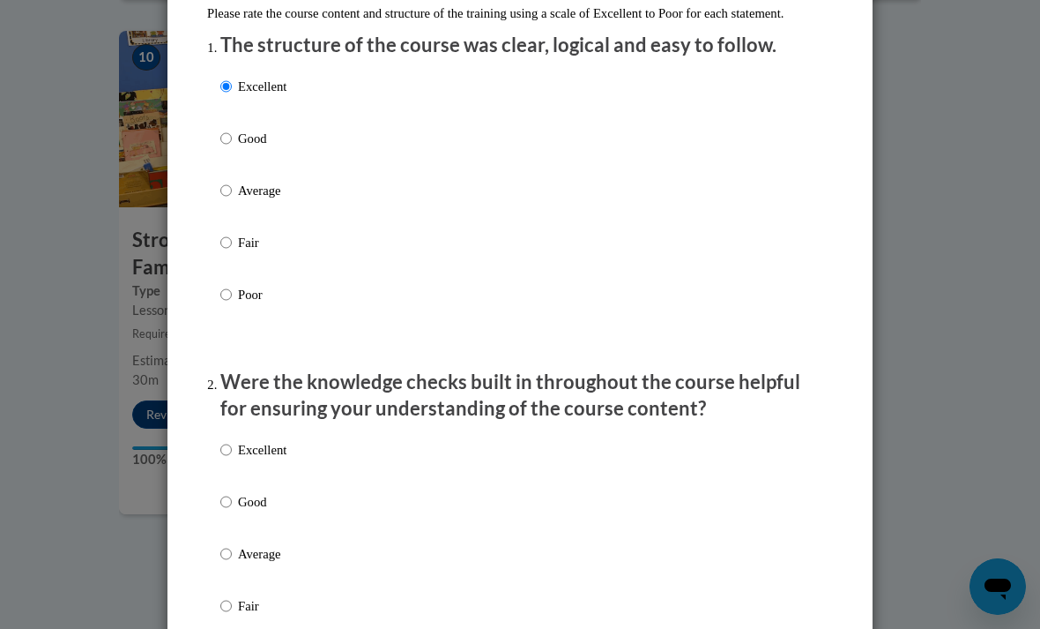
click at [222, 443] on input "Excellent" at bounding box center [225, 449] width 11 height 19
radio input "true"
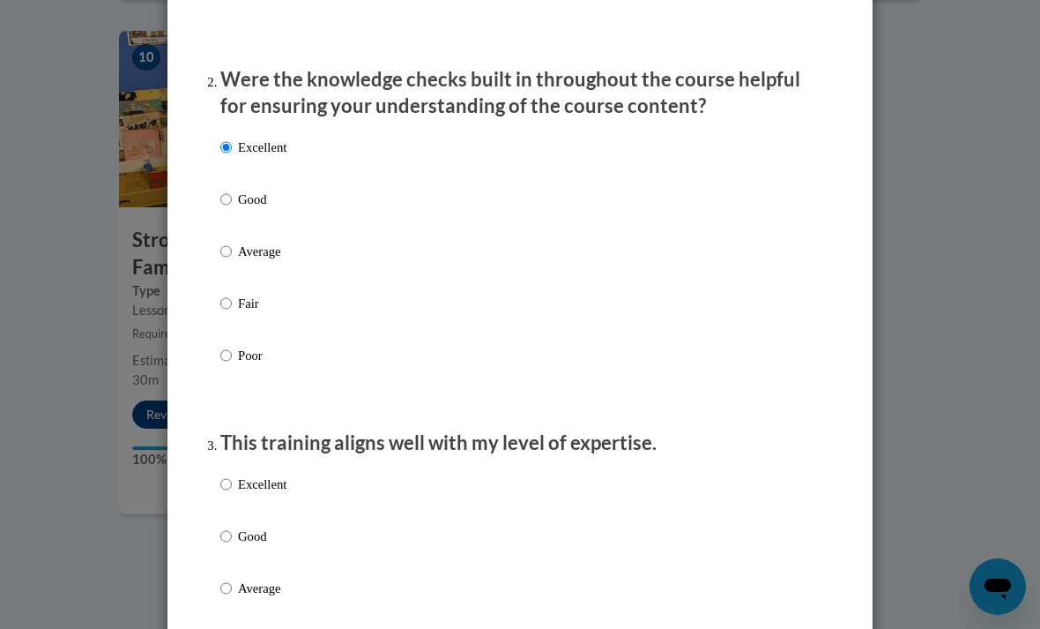
scroll to position [518, 0]
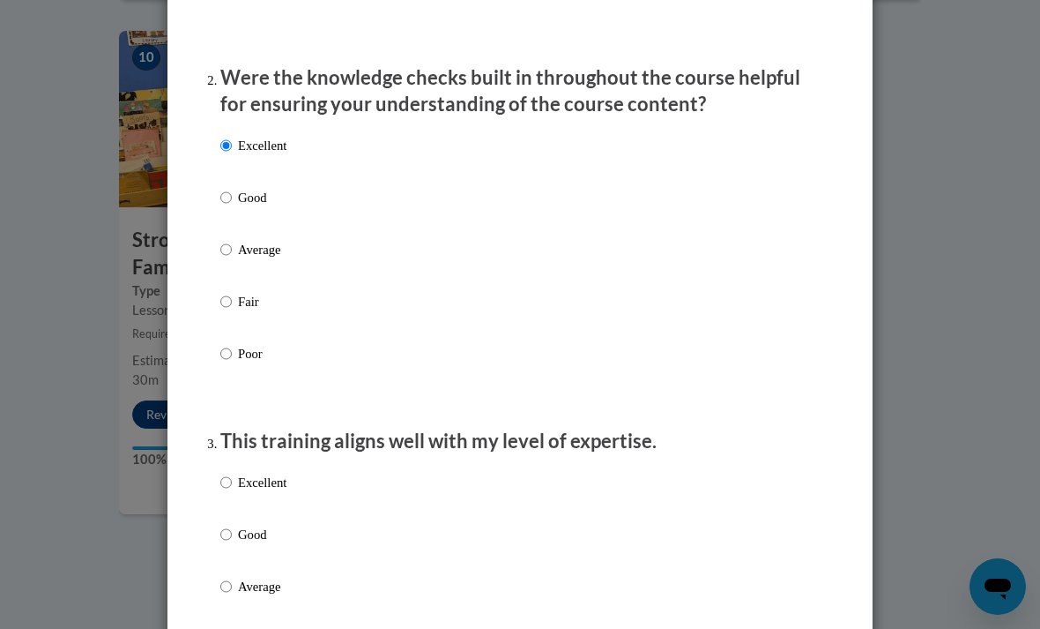
click at [231, 473] on label "Excellent" at bounding box center [253, 497] width 66 height 48
click at [231, 473] on input "Excellent" at bounding box center [225, 482] width 11 height 19
radio input "true"
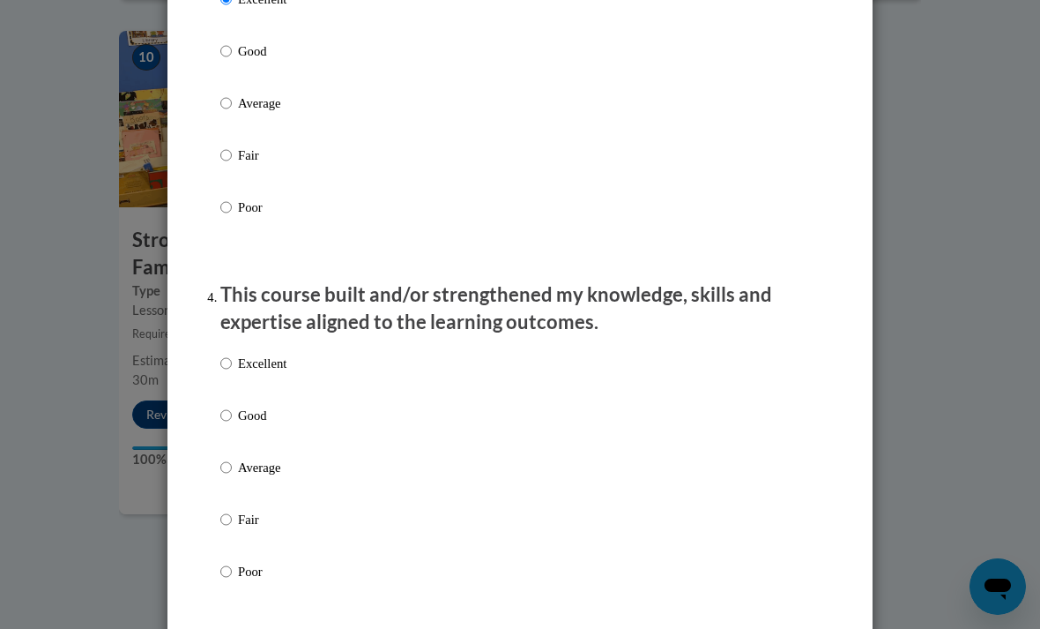
scroll to position [1003, 0]
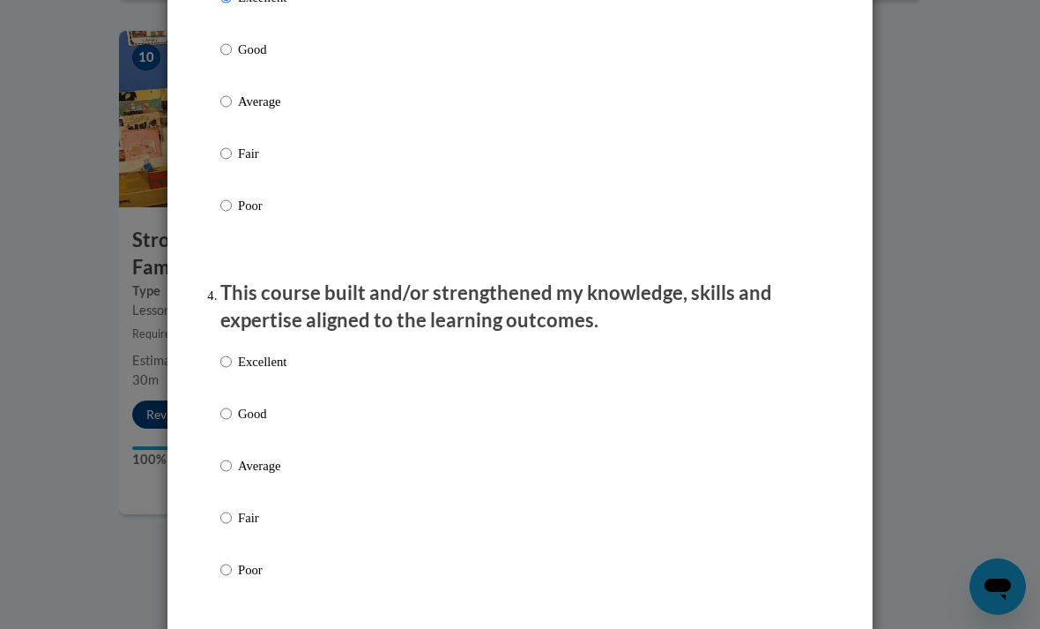
click at [224, 352] on input "Excellent" at bounding box center [225, 361] width 11 height 19
radio input "true"
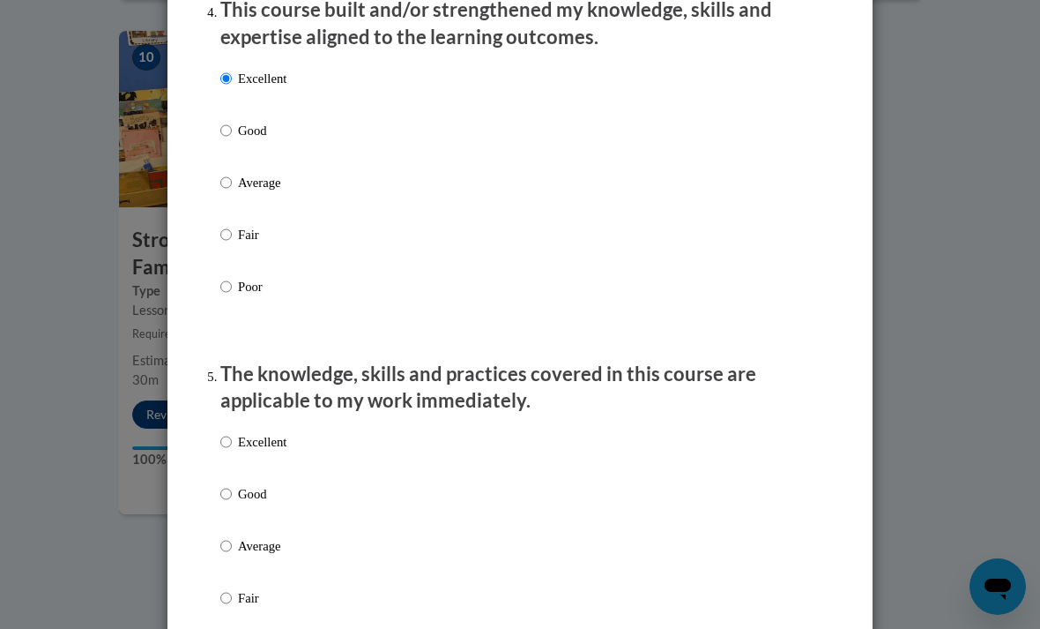
scroll to position [1301, 0]
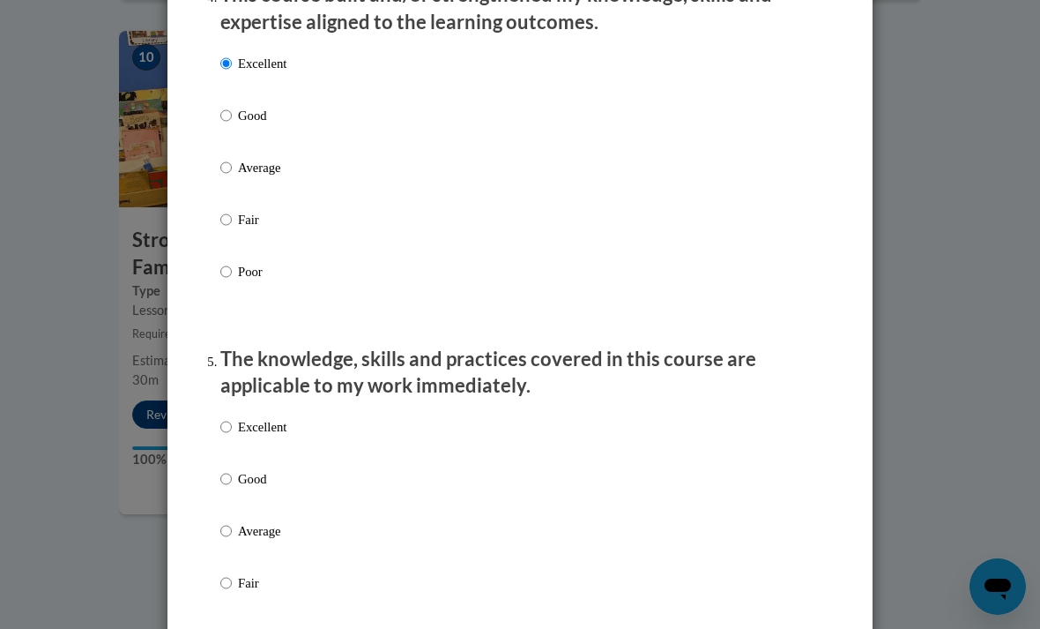
click at [223, 417] on input "Excellent" at bounding box center [225, 426] width 11 height 19
radio input "true"
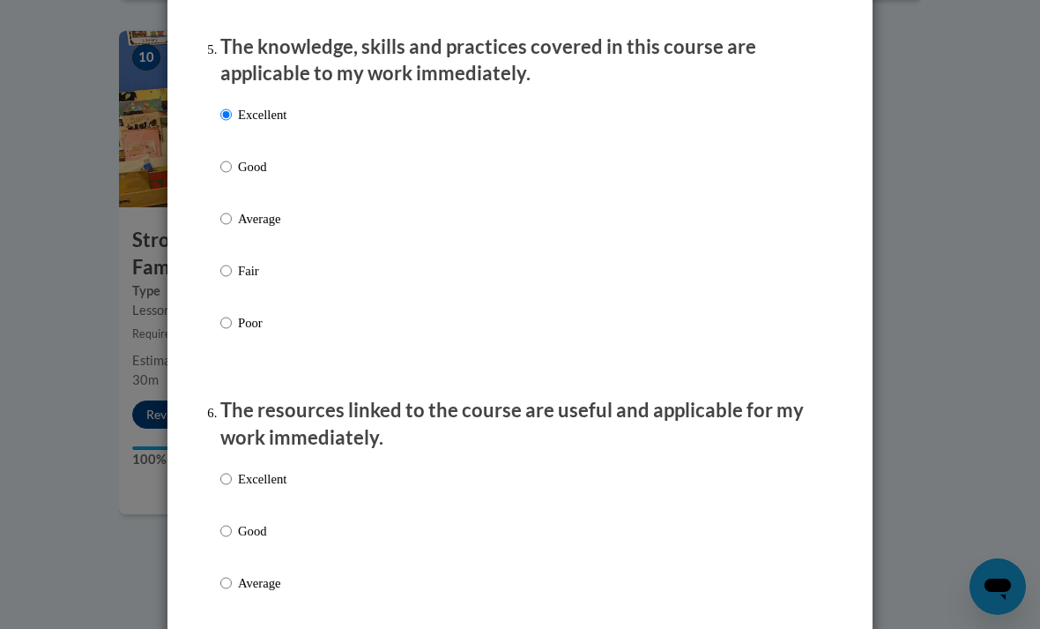
scroll to position [1619, 0]
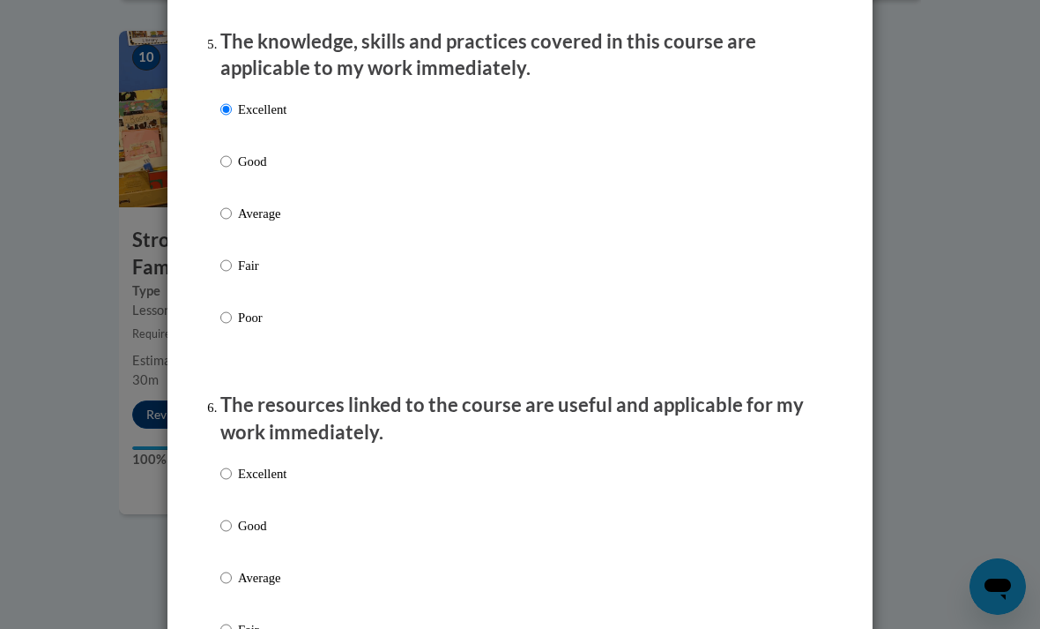
click at [223, 465] on input "Excellent" at bounding box center [225, 473] width 11 height 19
radio input "true"
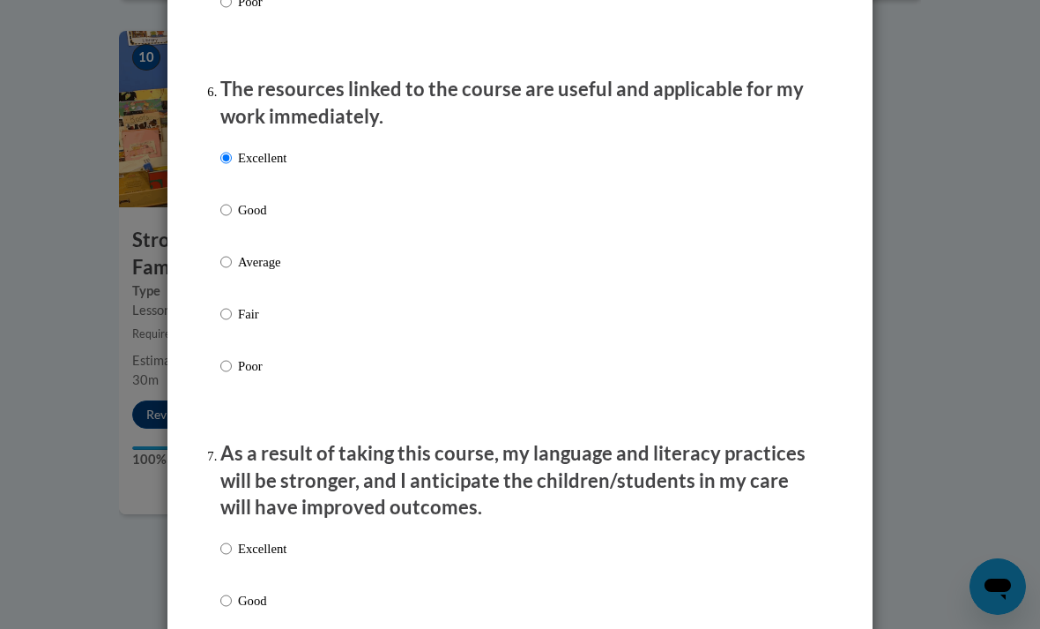
scroll to position [1959, 0]
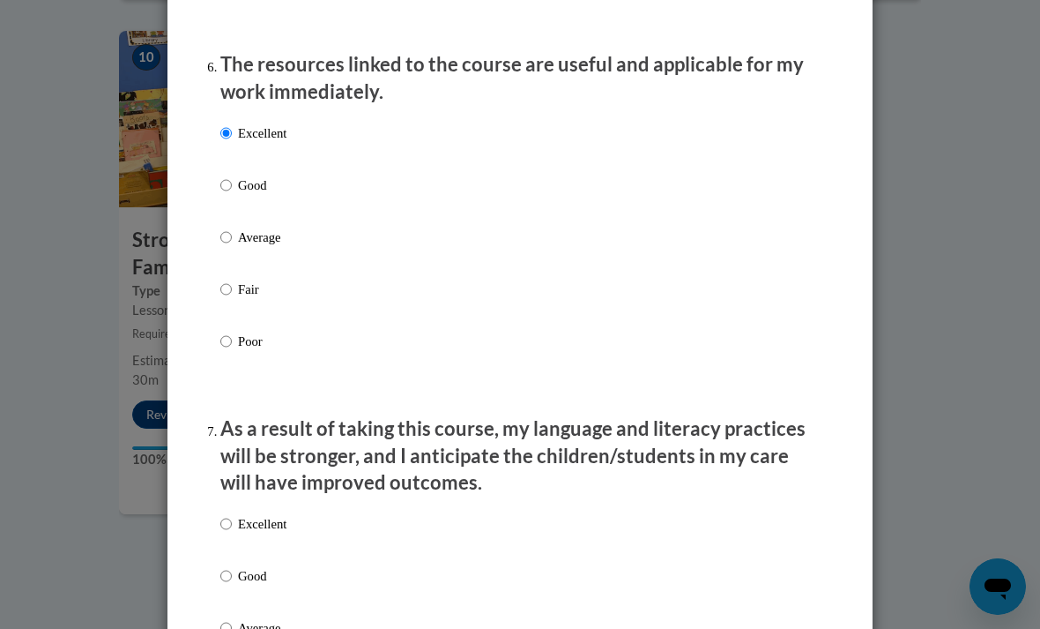
click at [227, 514] on input "Excellent" at bounding box center [225, 523] width 11 height 19
radio input "true"
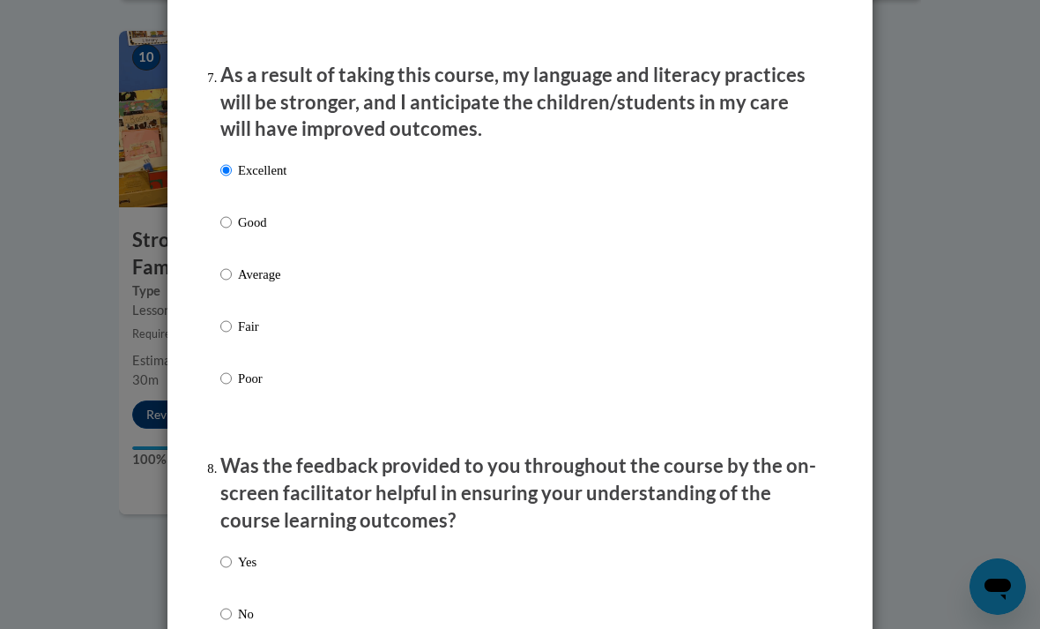
scroll to position [2314, 0]
click at [232, 551] on input "Yes" at bounding box center [225, 560] width 11 height 19
radio input "true"
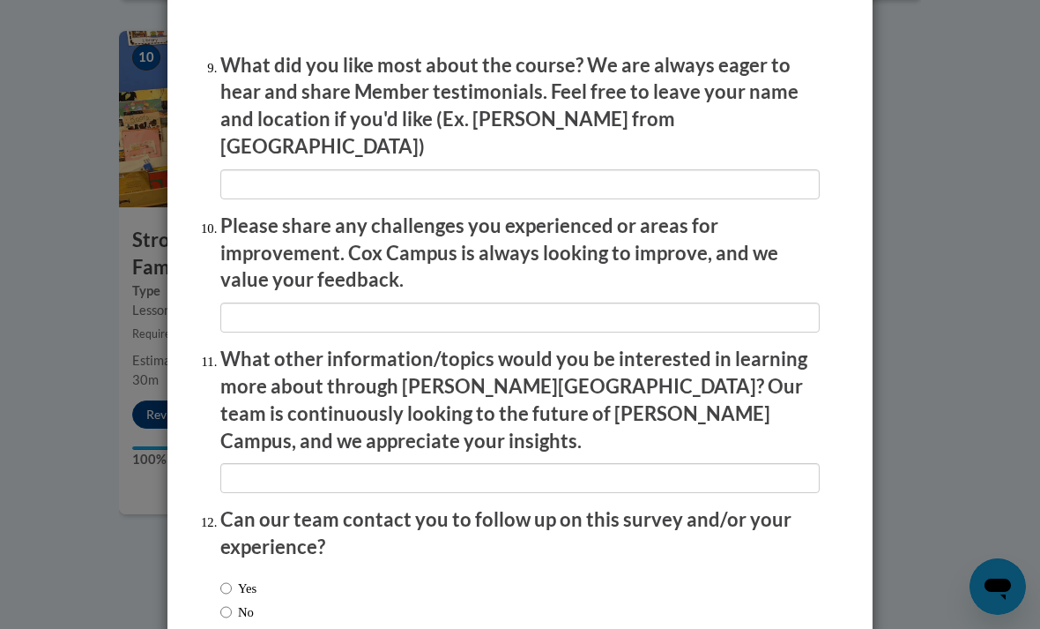
scroll to position [2947, 0]
click at [230, 579] on input "Yes" at bounding box center [225, 588] width 11 height 19
radio input "true"
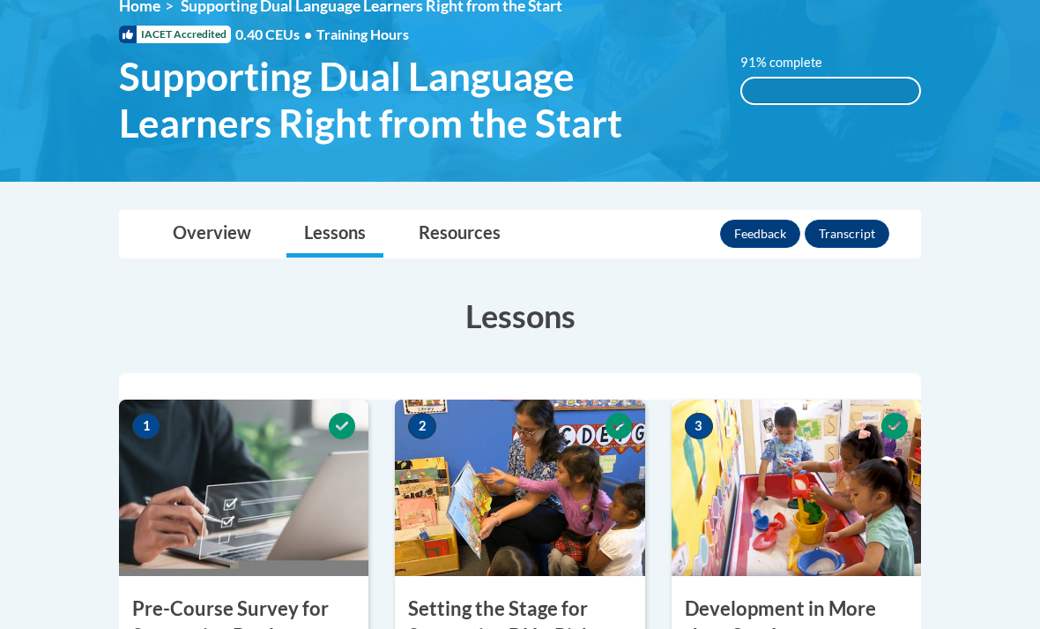
scroll to position [242, 0]
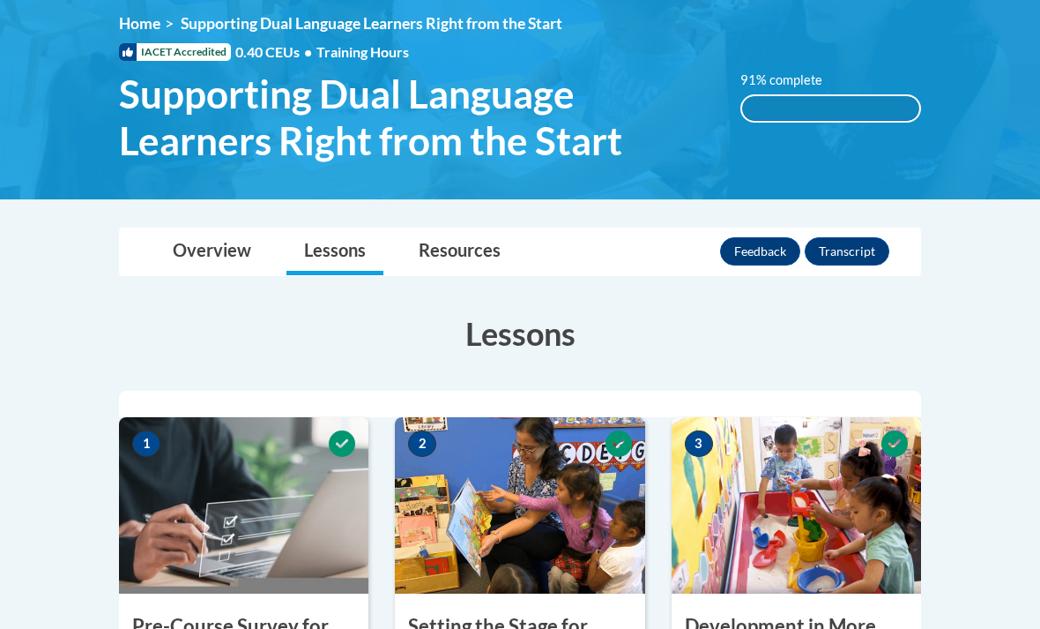
click at [339, 256] on link "Lessons" at bounding box center [335, 251] width 97 height 47
click at [322, 243] on link "Lessons" at bounding box center [335, 251] width 97 height 47
click at [332, 255] on link "Lessons" at bounding box center [335, 251] width 97 height 47
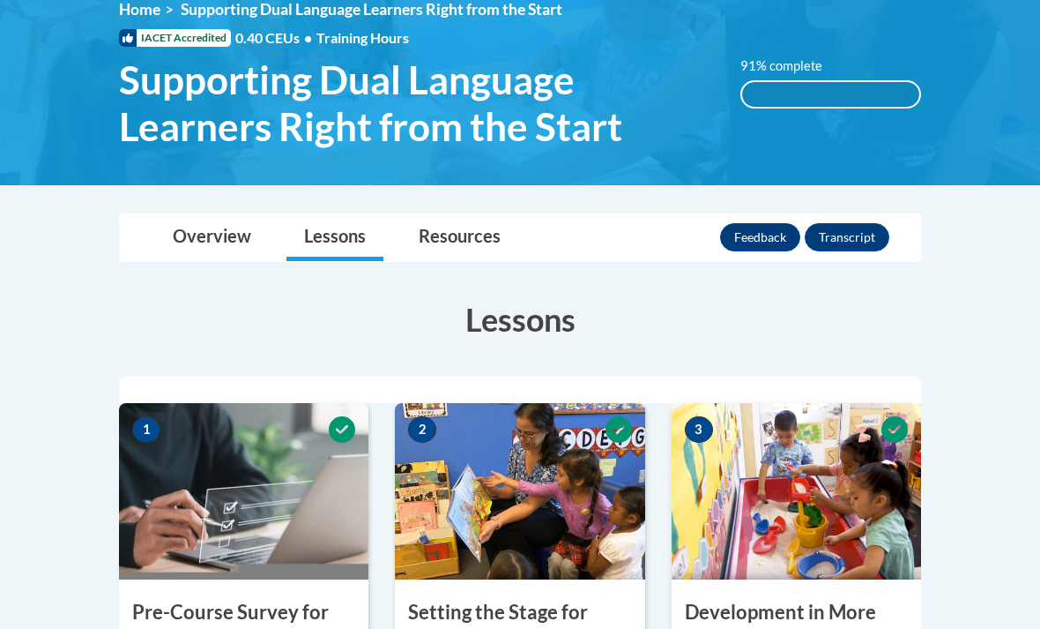
scroll to position [256, 0]
click at [344, 229] on link "Lessons" at bounding box center [335, 238] width 97 height 47
click at [332, 227] on link "Lessons" at bounding box center [335, 238] width 97 height 47
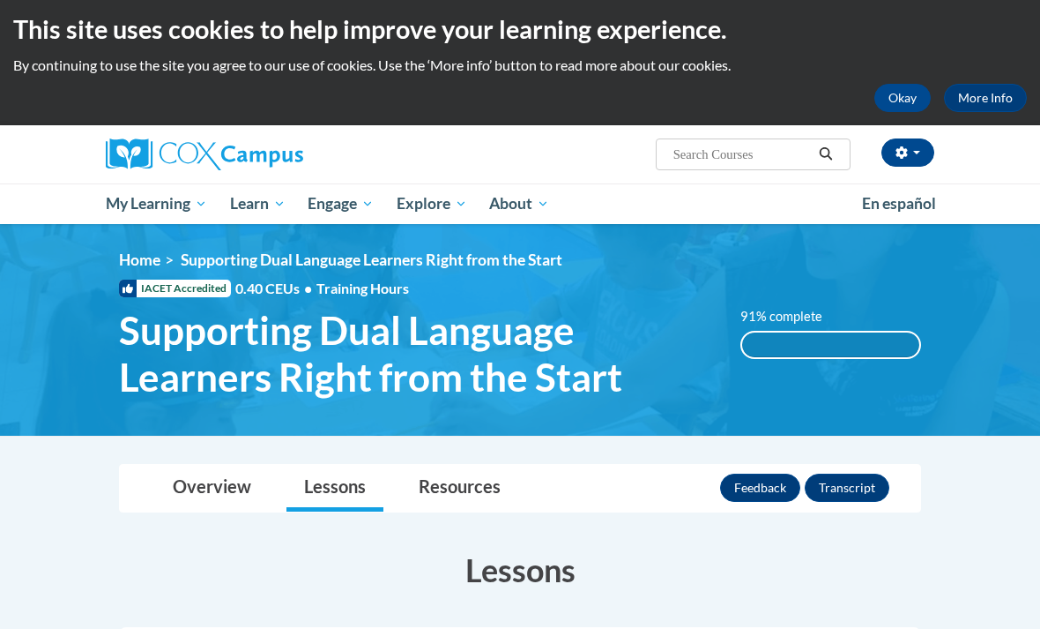
scroll to position [0, 0]
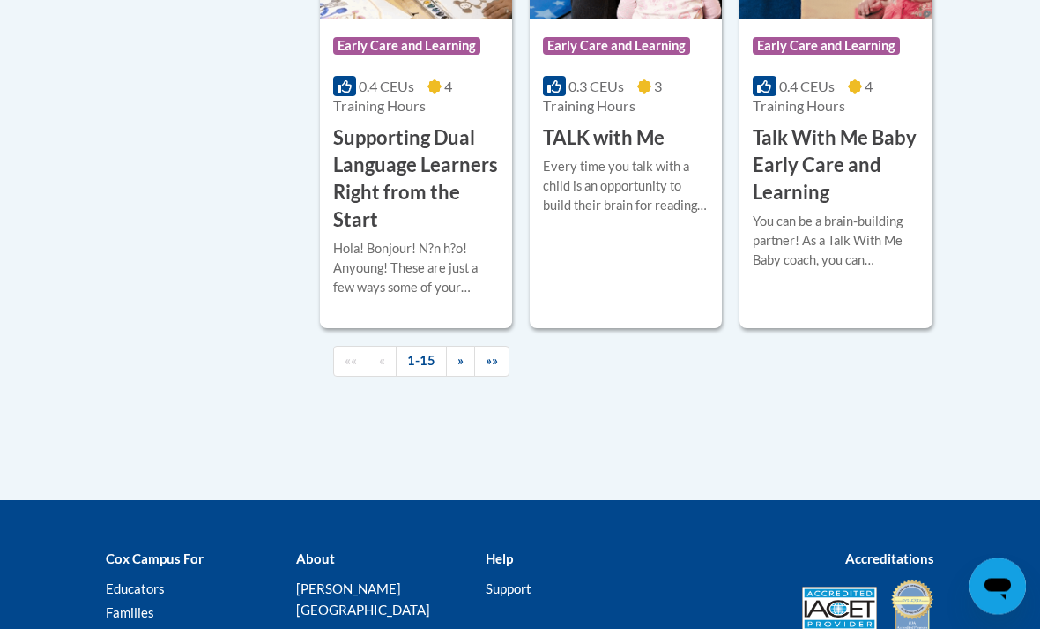
scroll to position [2979, 0]
click at [638, 152] on h3 "TALK with Me" at bounding box center [604, 137] width 122 height 27
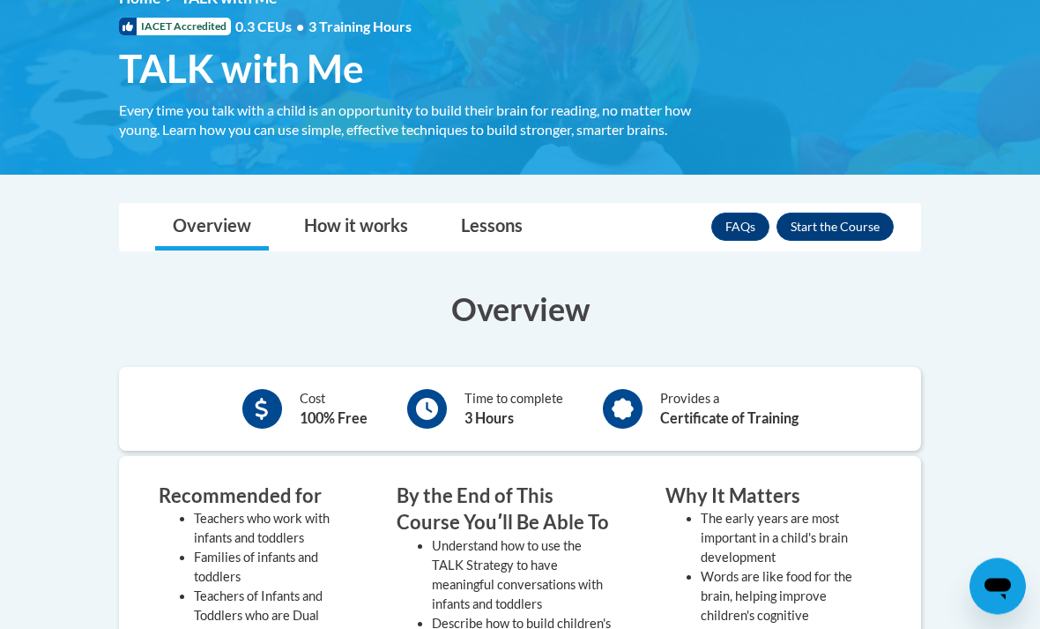
scroll to position [268, 0]
click at [834, 218] on button "Enroll" at bounding box center [835, 226] width 117 height 28
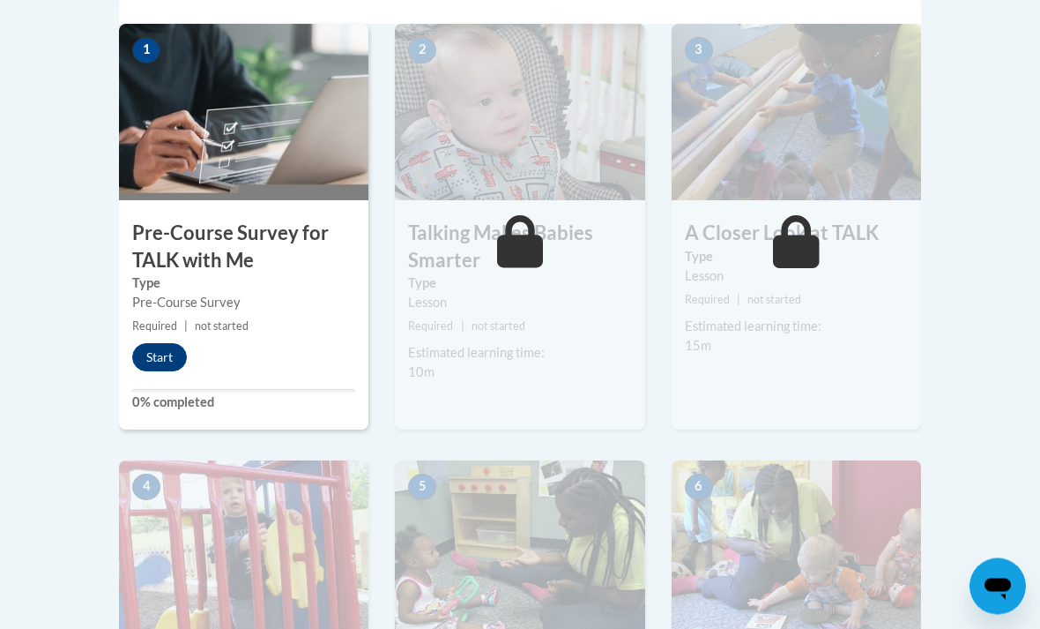
click at [154, 355] on button "Start" at bounding box center [159, 358] width 55 height 28
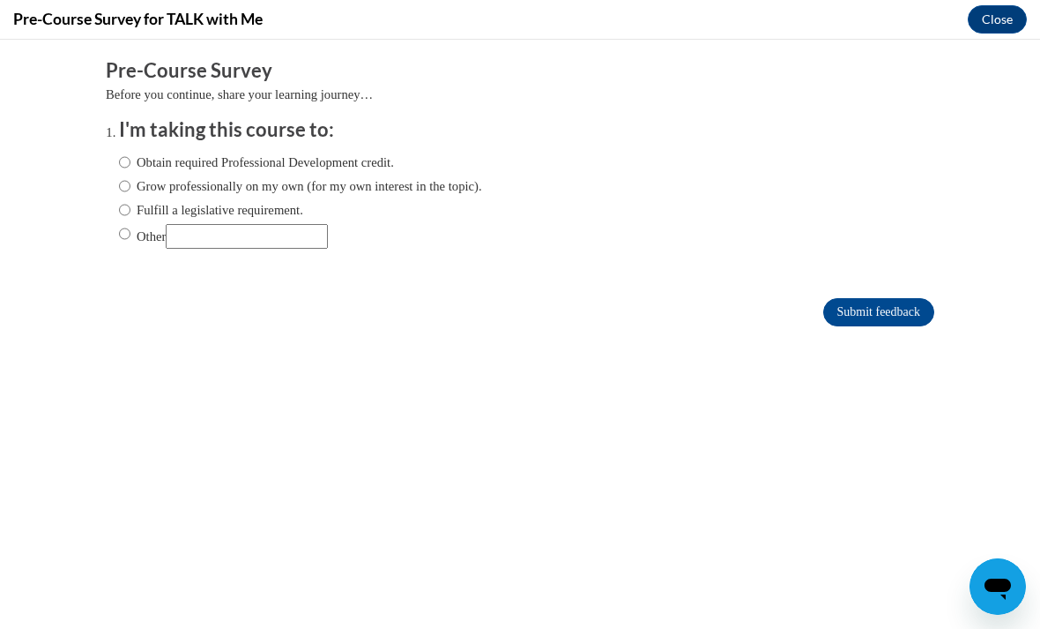
click at [240, 176] on label "Grow professionally on my own (for my own interest in the topic)." at bounding box center [300, 185] width 363 height 19
click at [130, 176] on input "Grow professionally on my own (for my own interest in the topic)." at bounding box center [124, 185] width 11 height 19
radio input "true"
click at [889, 310] on input "Submit feedback" at bounding box center [878, 312] width 111 height 28
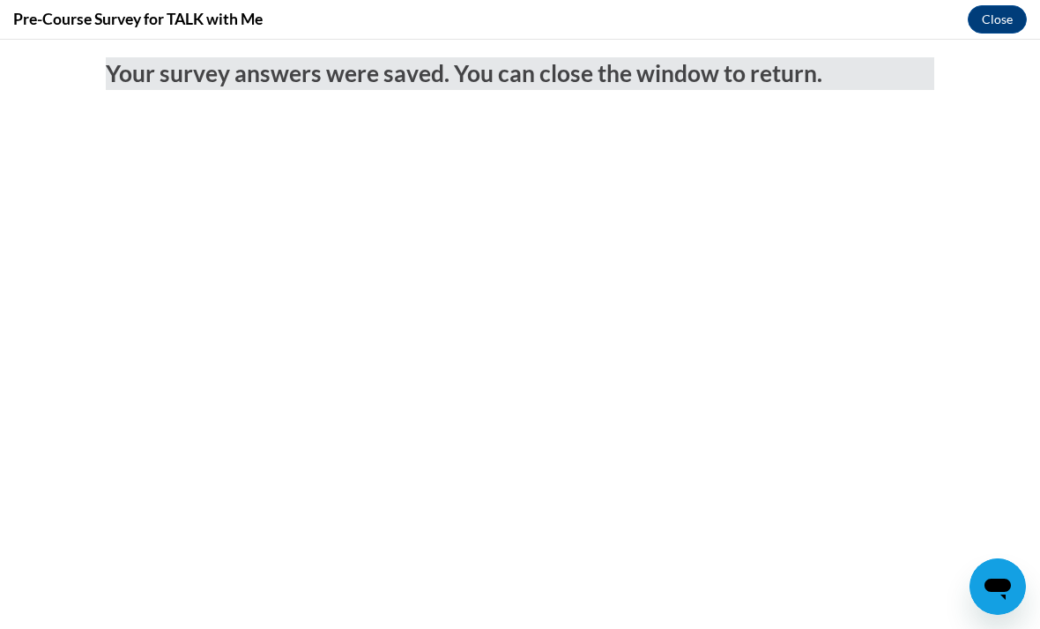
click at [1000, 17] on button "Close" at bounding box center [997, 19] width 59 height 28
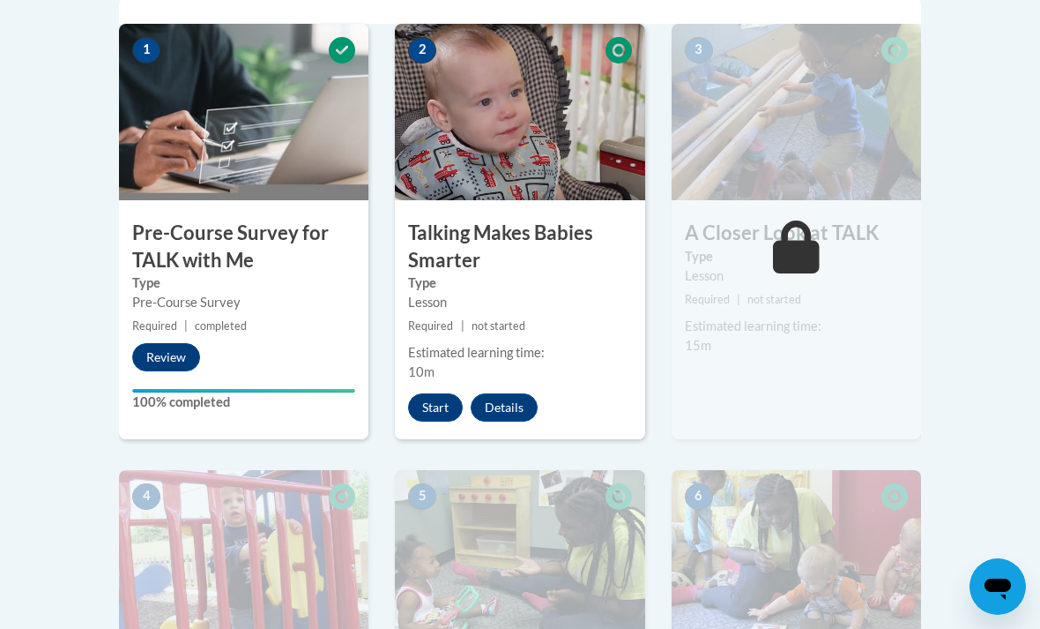
click at [430, 400] on button "Start" at bounding box center [435, 407] width 55 height 28
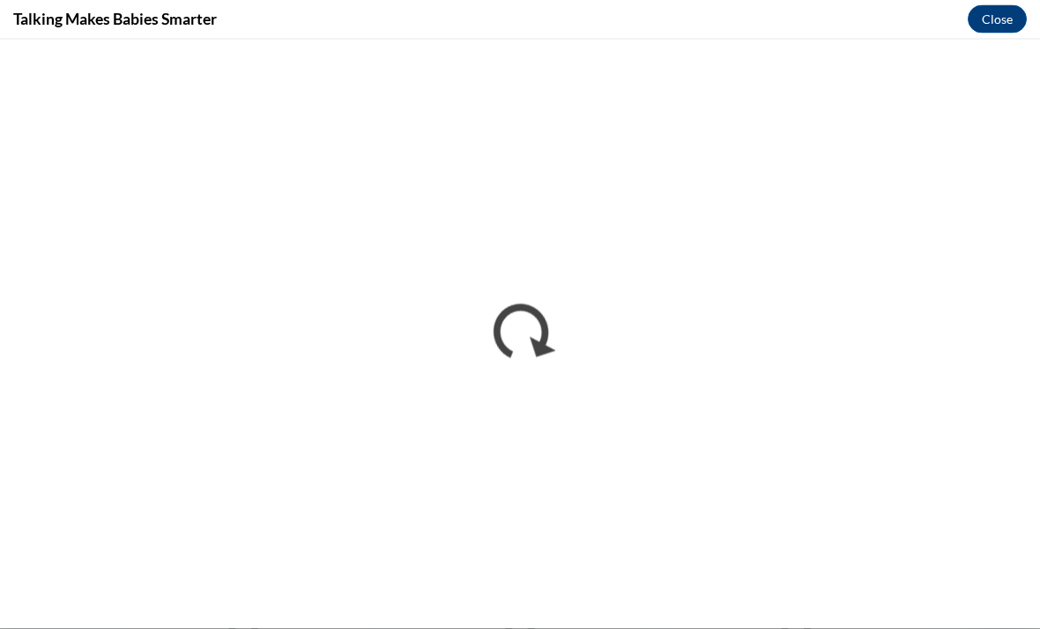
scroll to position [1062, 0]
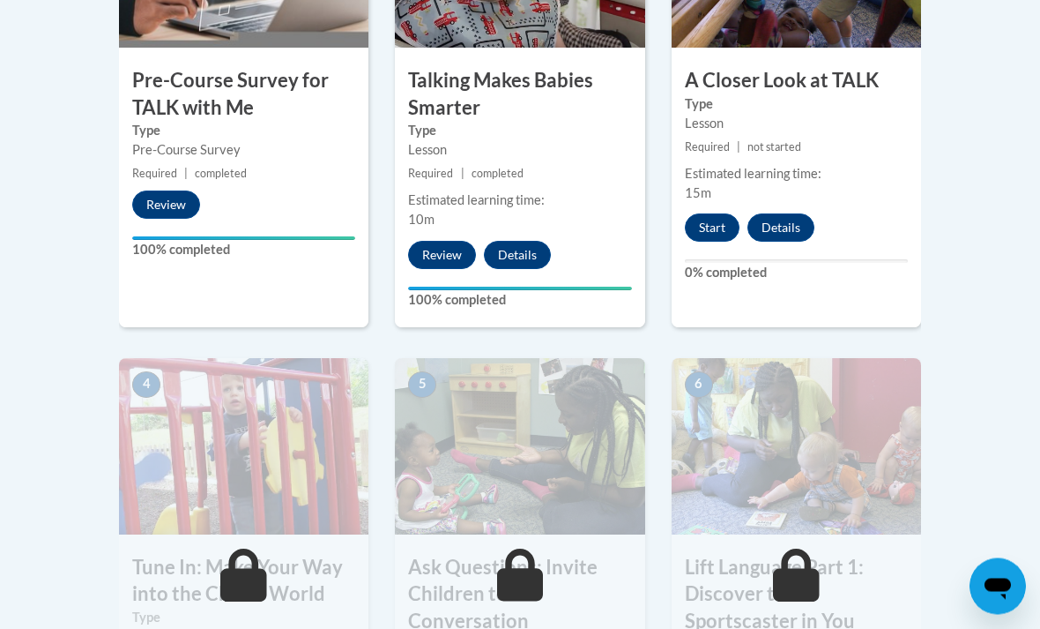
scroll to position [748, 0]
click at [718, 219] on button "Start" at bounding box center [712, 227] width 55 height 28
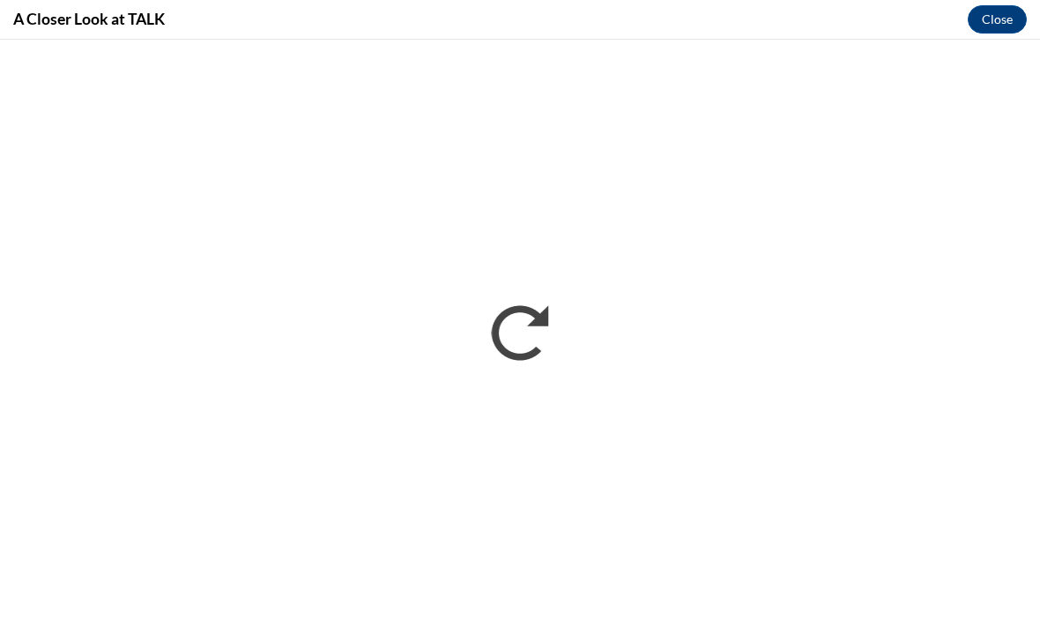
scroll to position [964, 0]
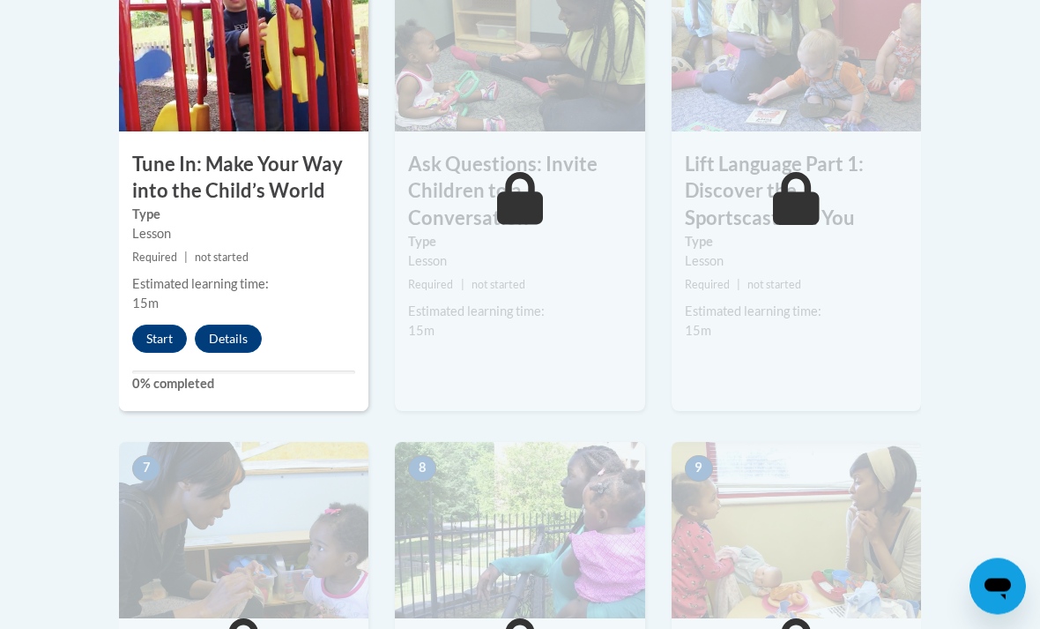
scroll to position [1151, 0]
click at [157, 324] on button "Start" at bounding box center [159, 338] width 55 height 28
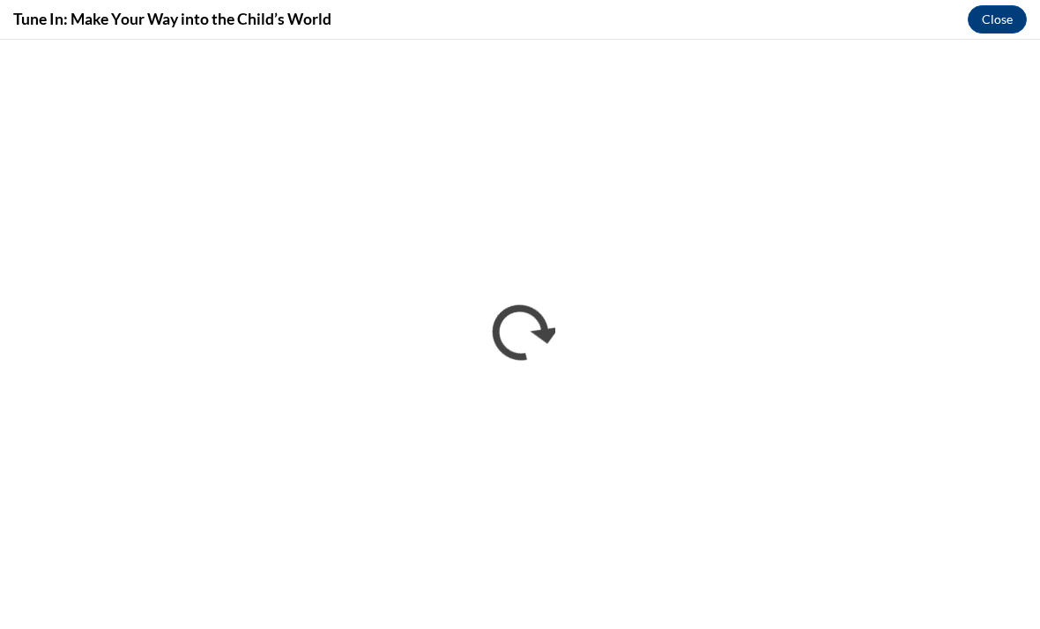
scroll to position [0, 0]
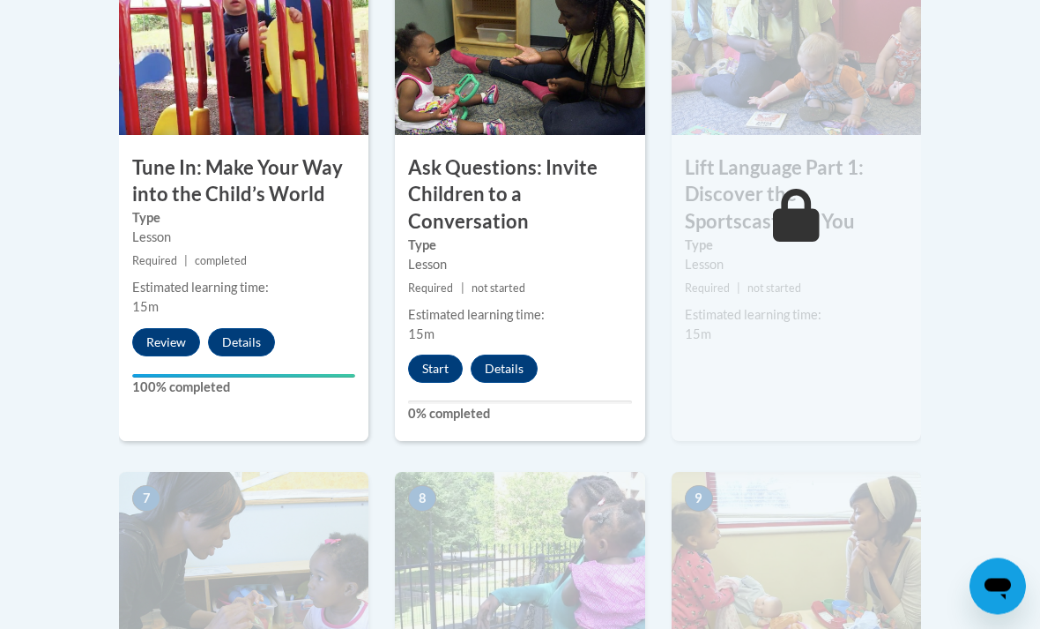
scroll to position [1150, 0]
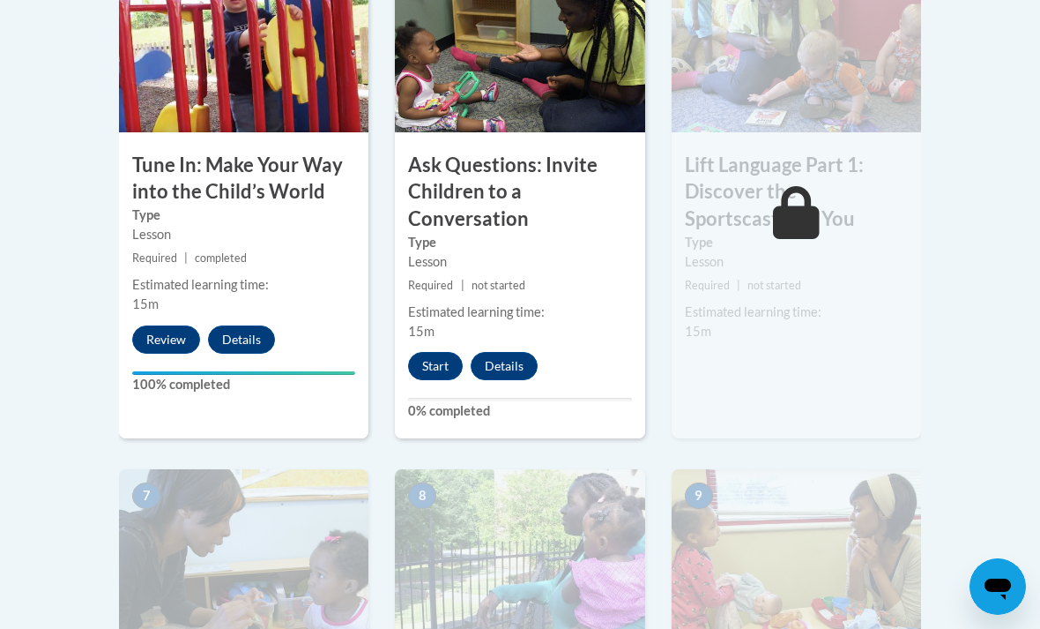
click at [451, 352] on button "Start" at bounding box center [435, 366] width 55 height 28
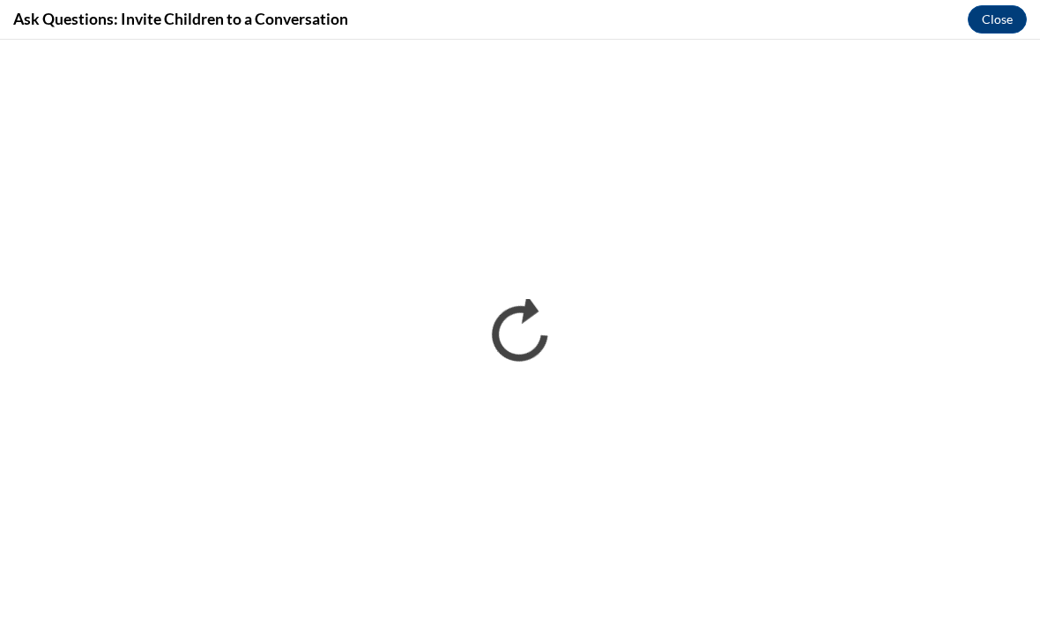
scroll to position [0, 0]
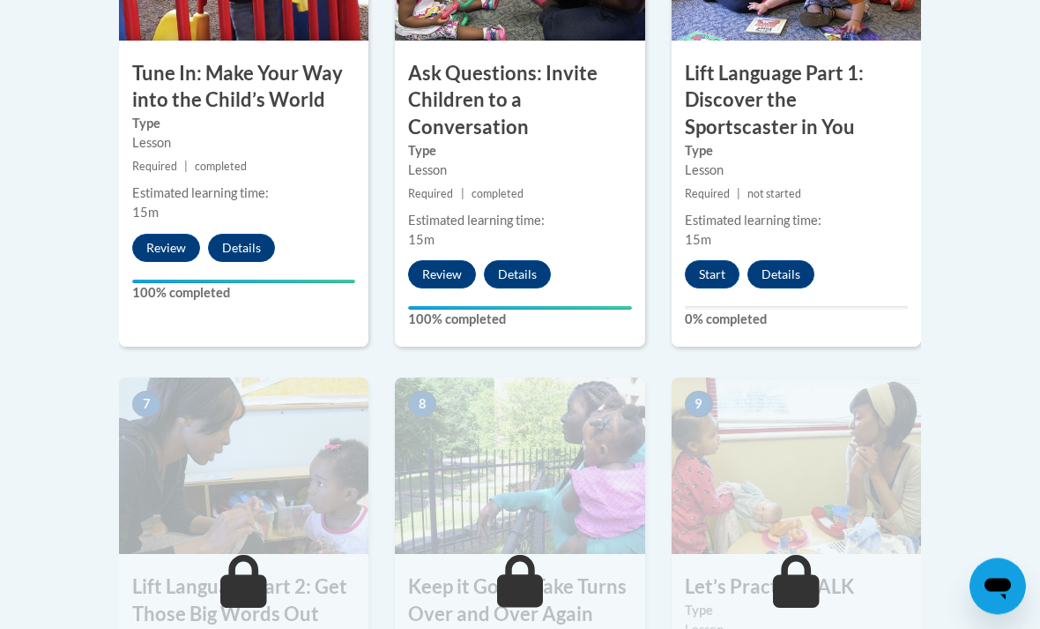
scroll to position [1241, 0]
click at [725, 277] on button "Start" at bounding box center [712, 274] width 55 height 28
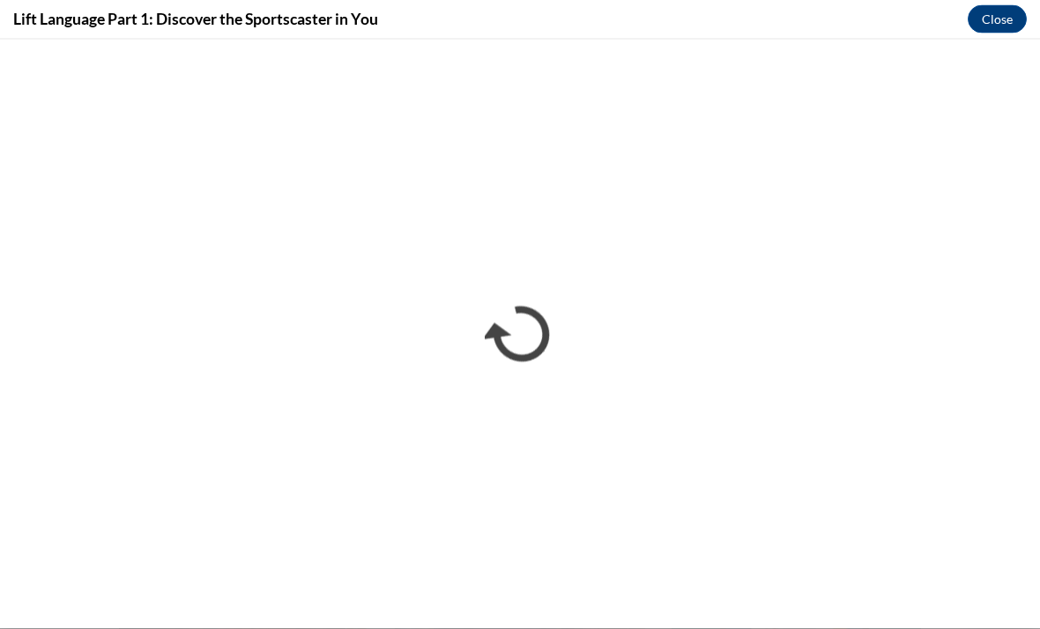
scroll to position [1920, 0]
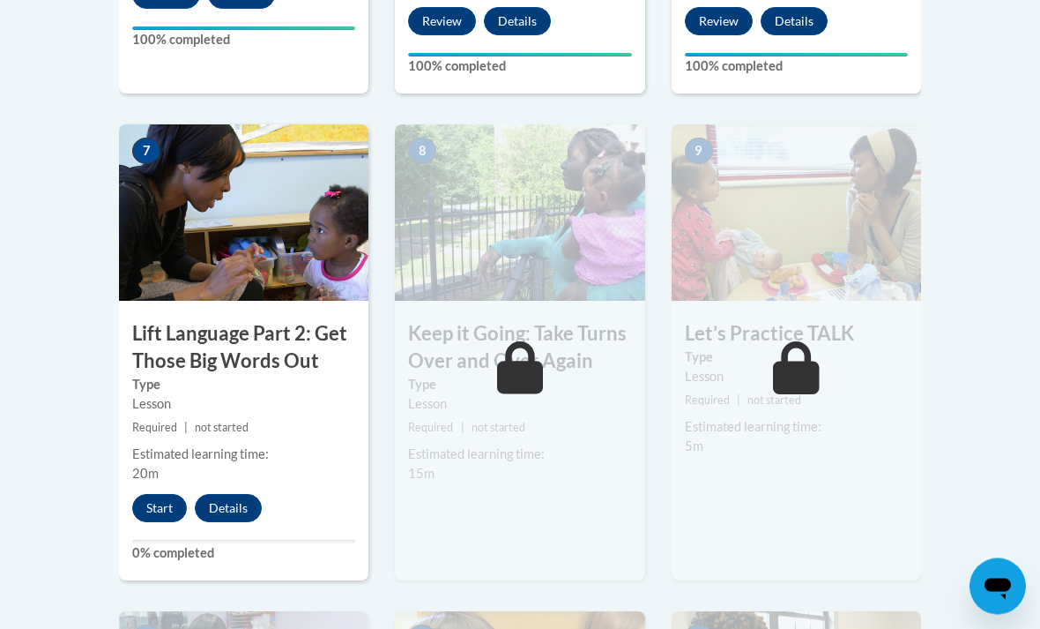
scroll to position [1494, 0]
click at [169, 514] on button "Start" at bounding box center [159, 508] width 55 height 28
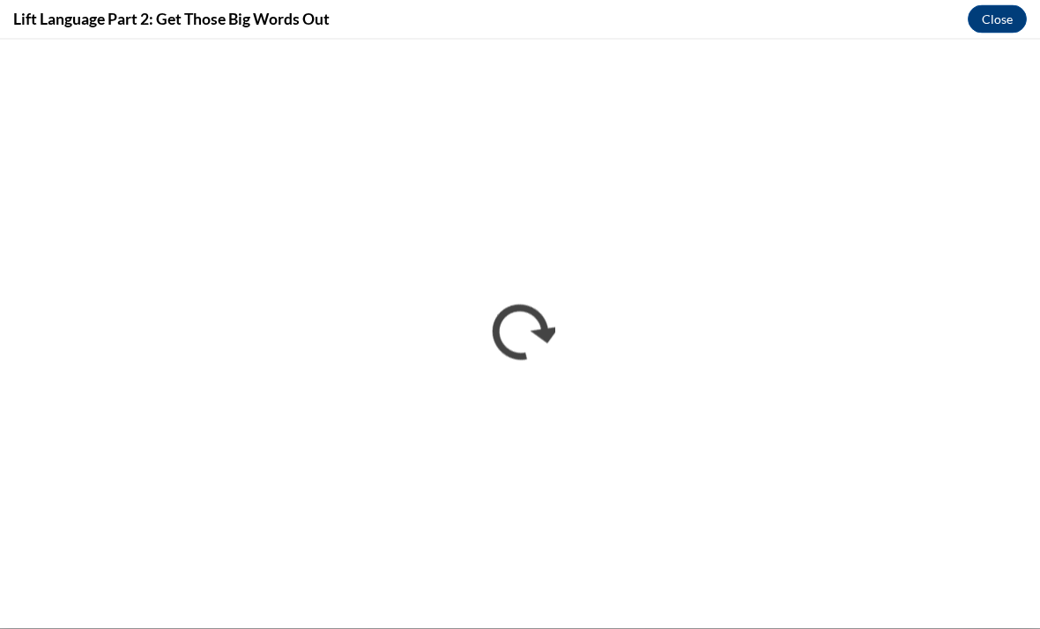
scroll to position [1774, 0]
